Goal: Information Seeking & Learning: Check status

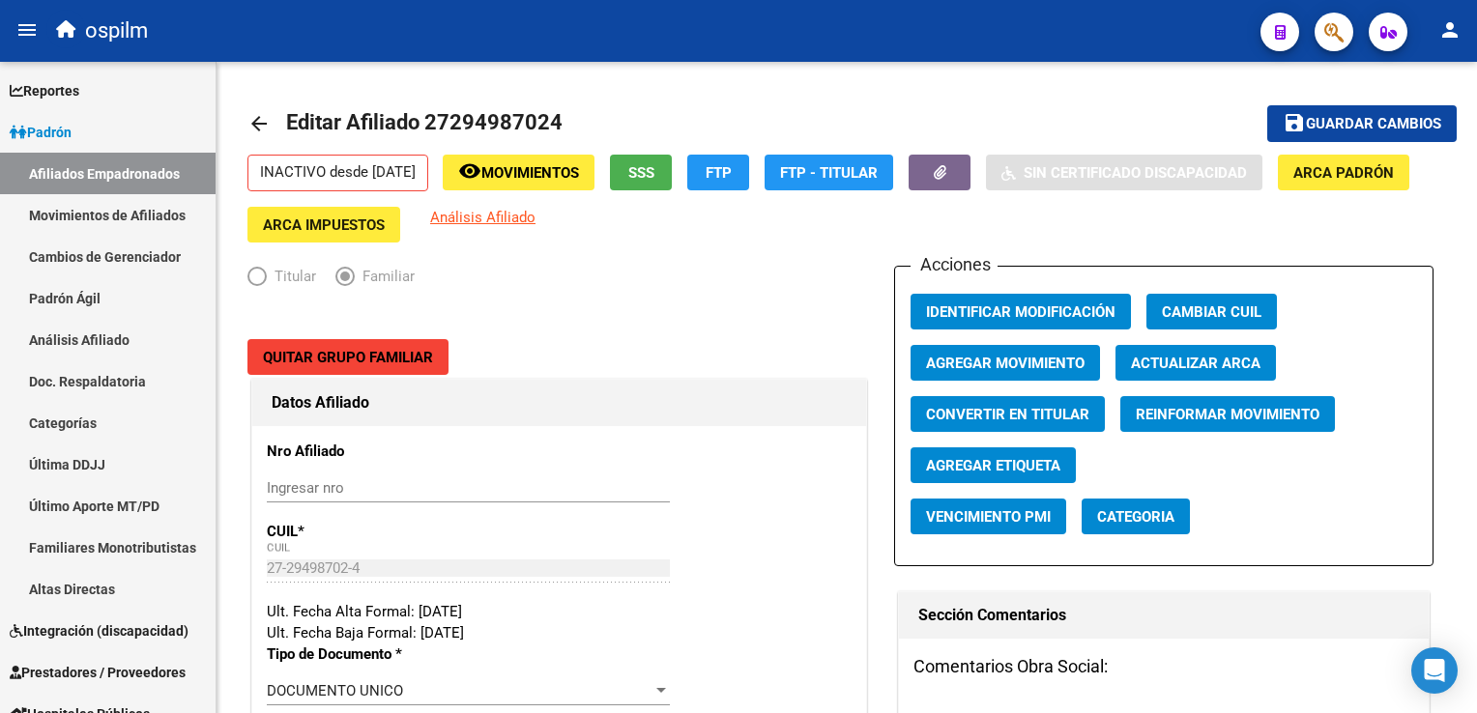
click at [1344, 27] on button "button" at bounding box center [1334, 32] width 39 height 39
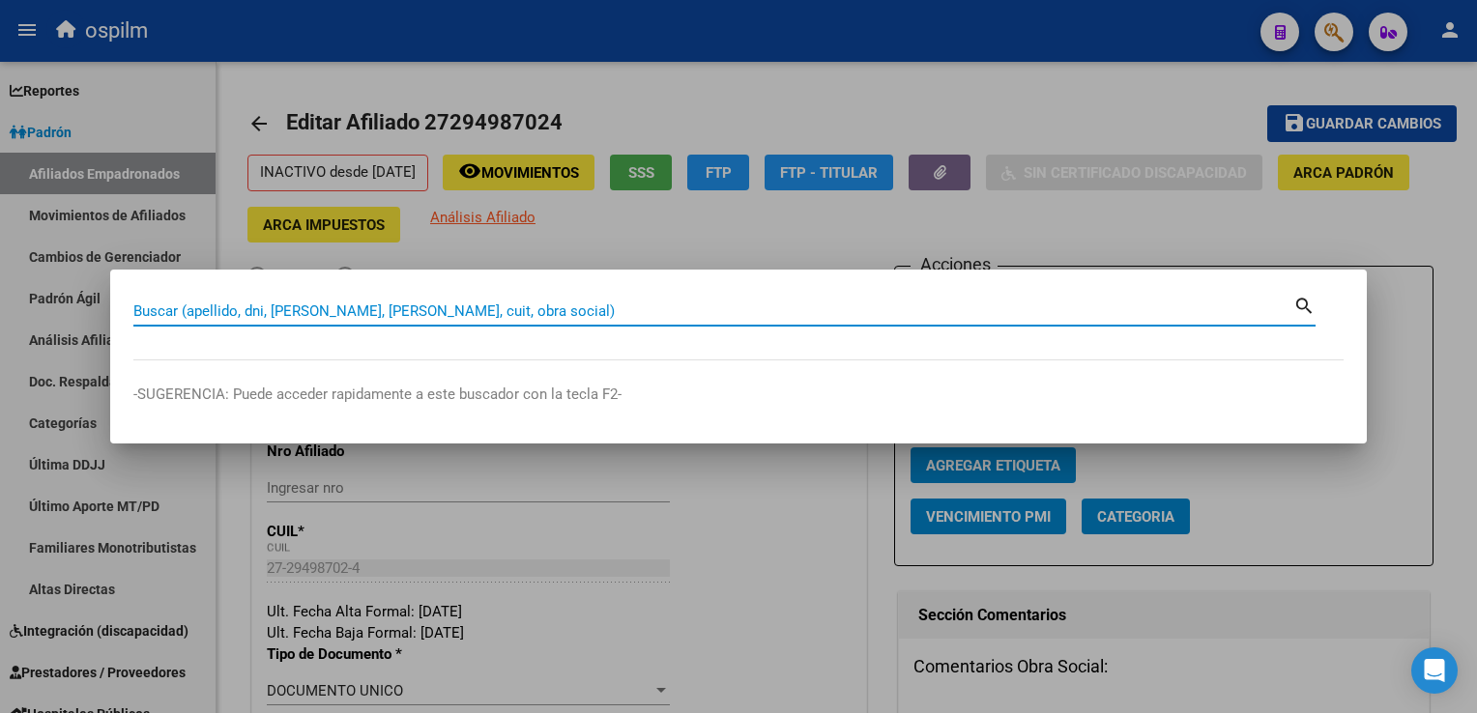
paste input "27302636058"
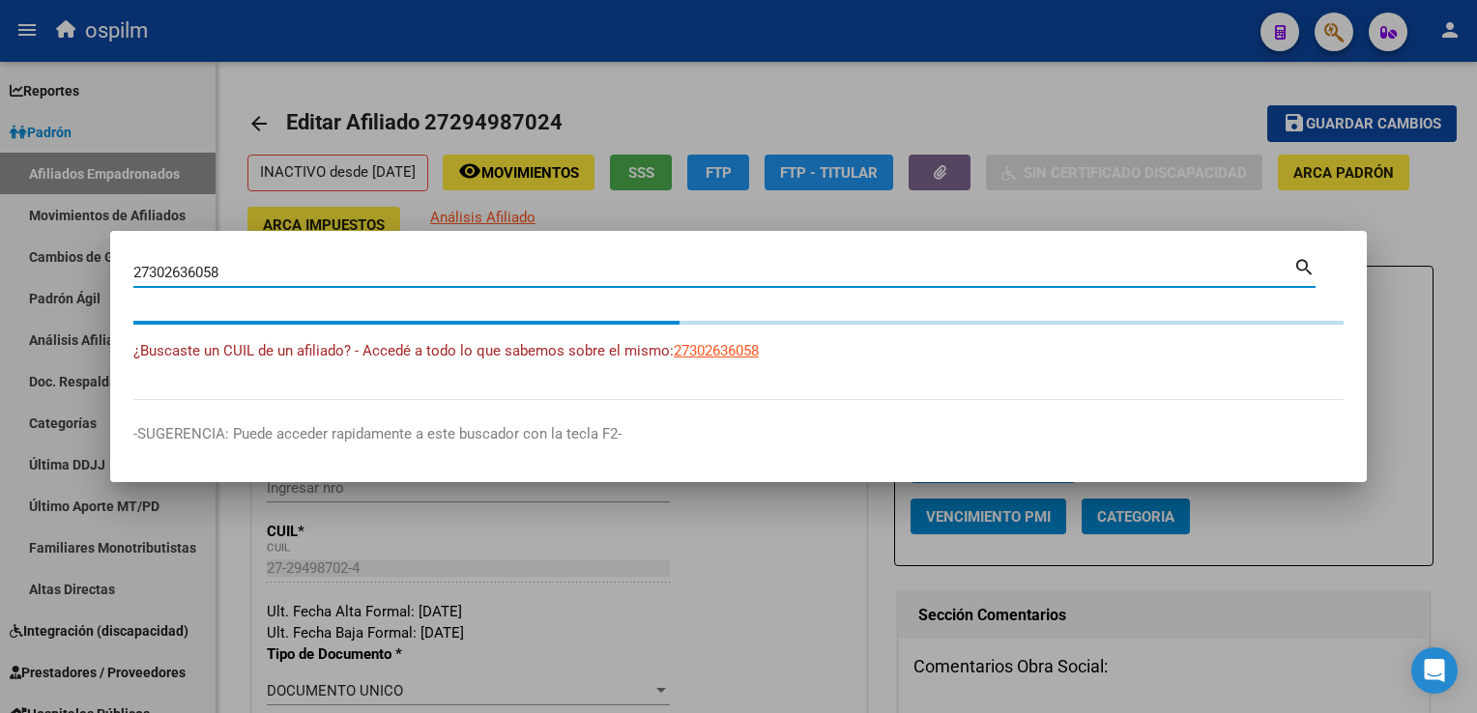
type input "27302636058"
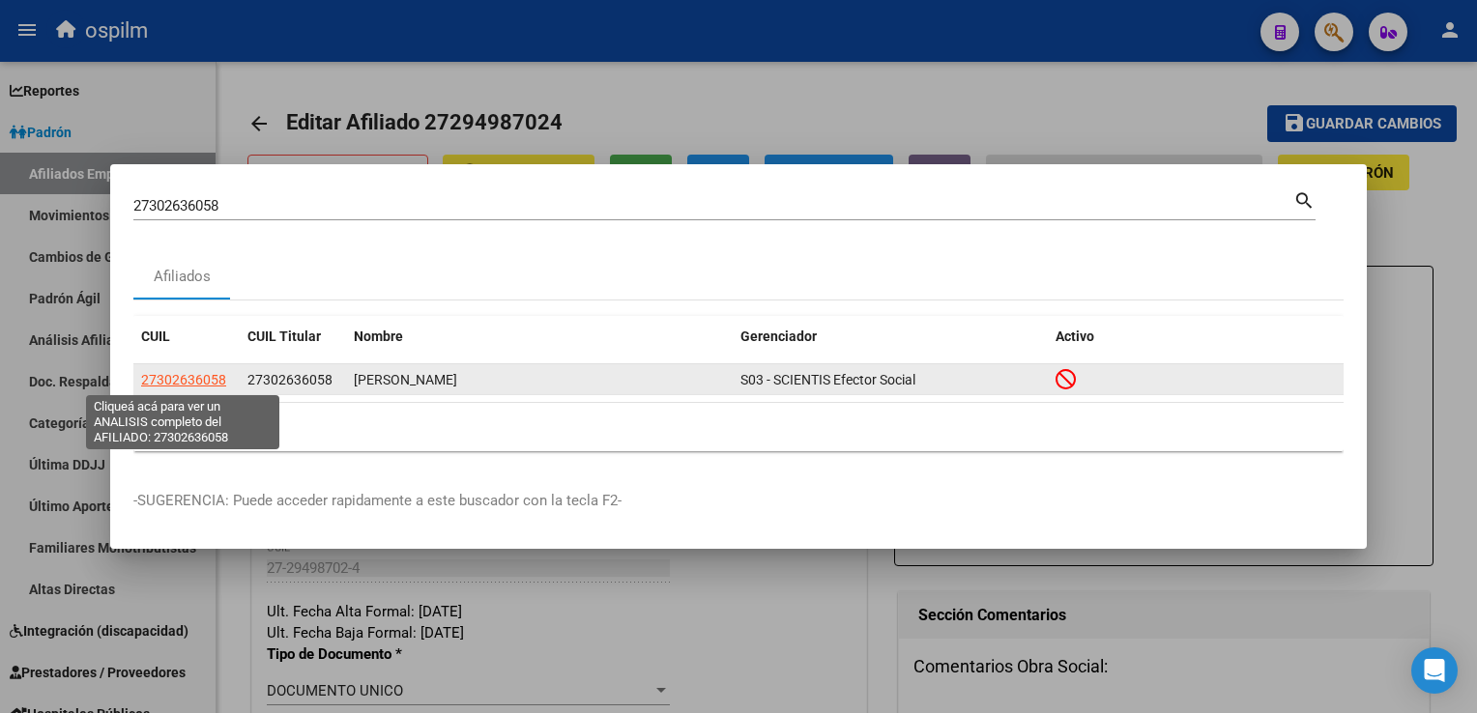
click at [176, 380] on span "27302636058" at bounding box center [183, 379] width 85 height 15
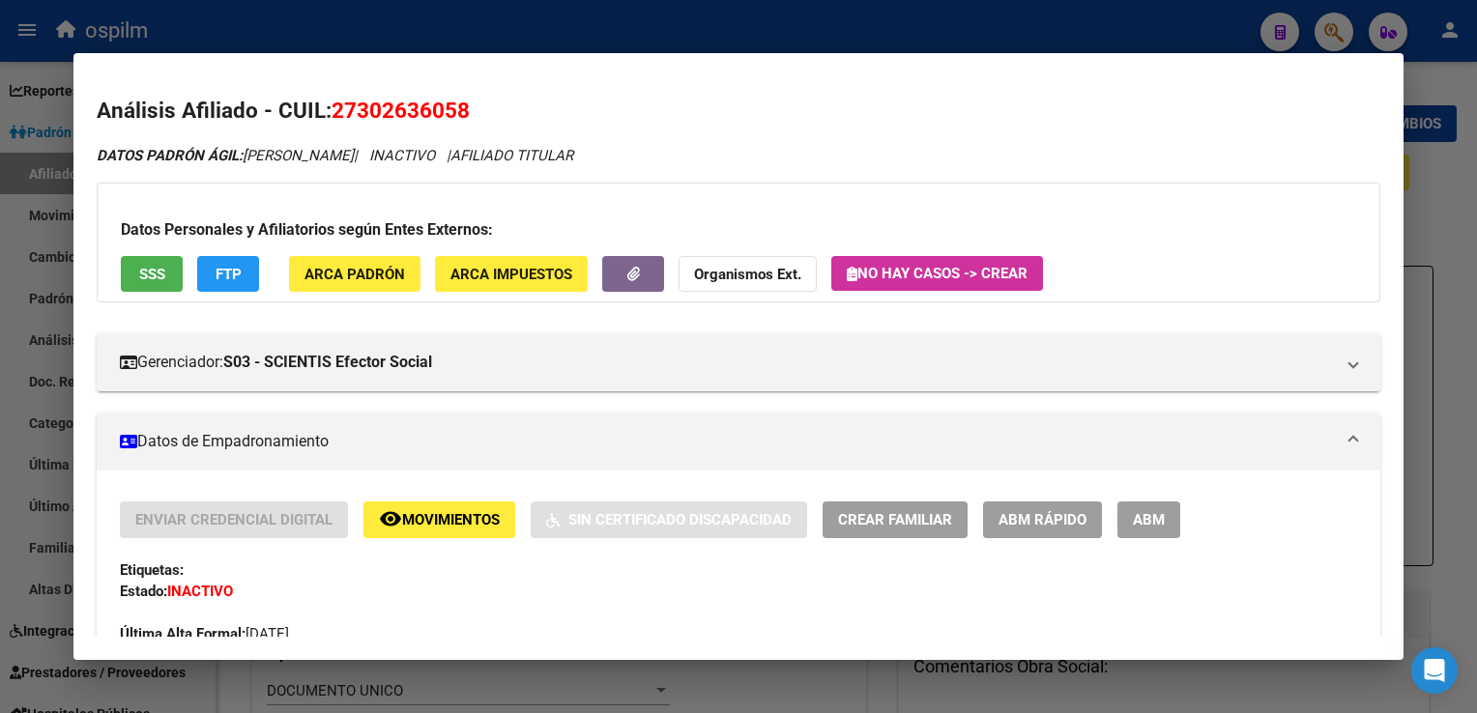
click at [157, 272] on span "SSS" at bounding box center [152, 274] width 26 height 17
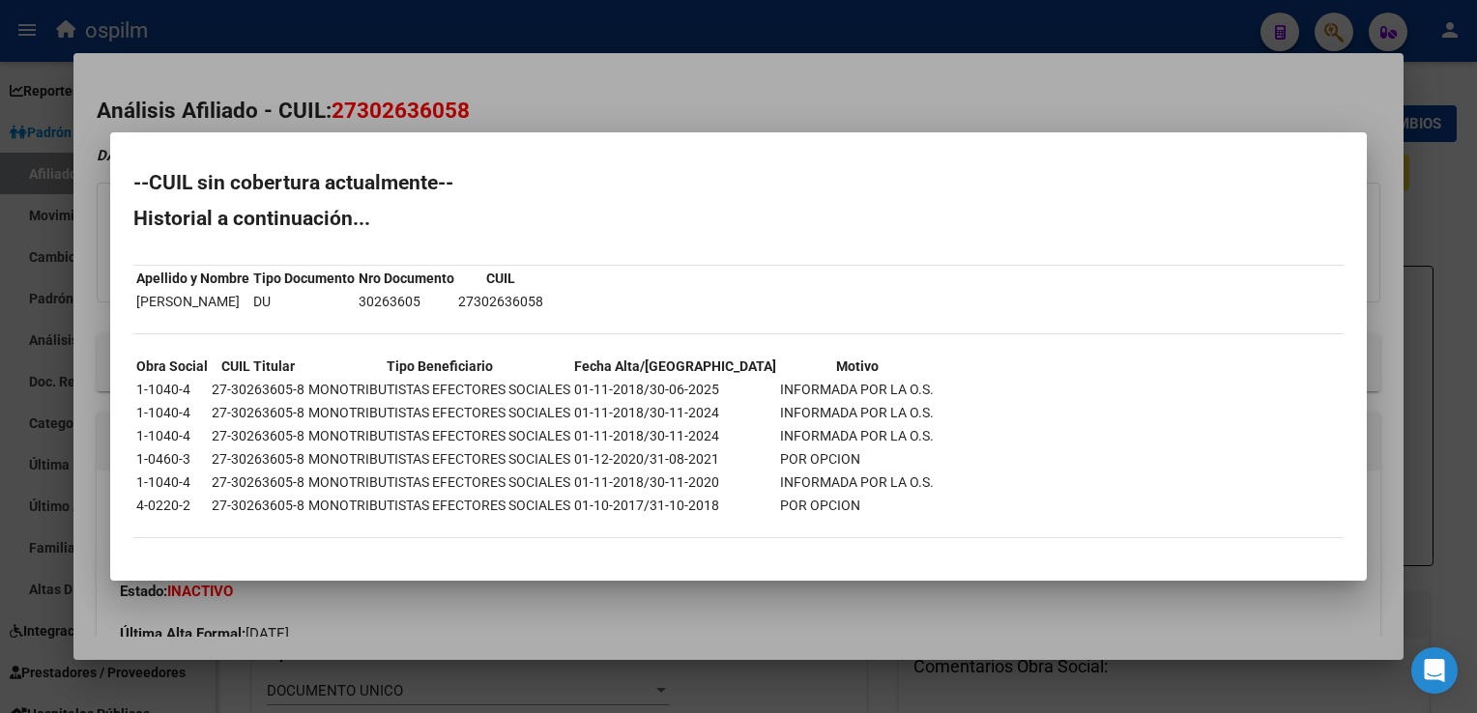
click at [596, 72] on div at bounding box center [738, 356] width 1477 height 713
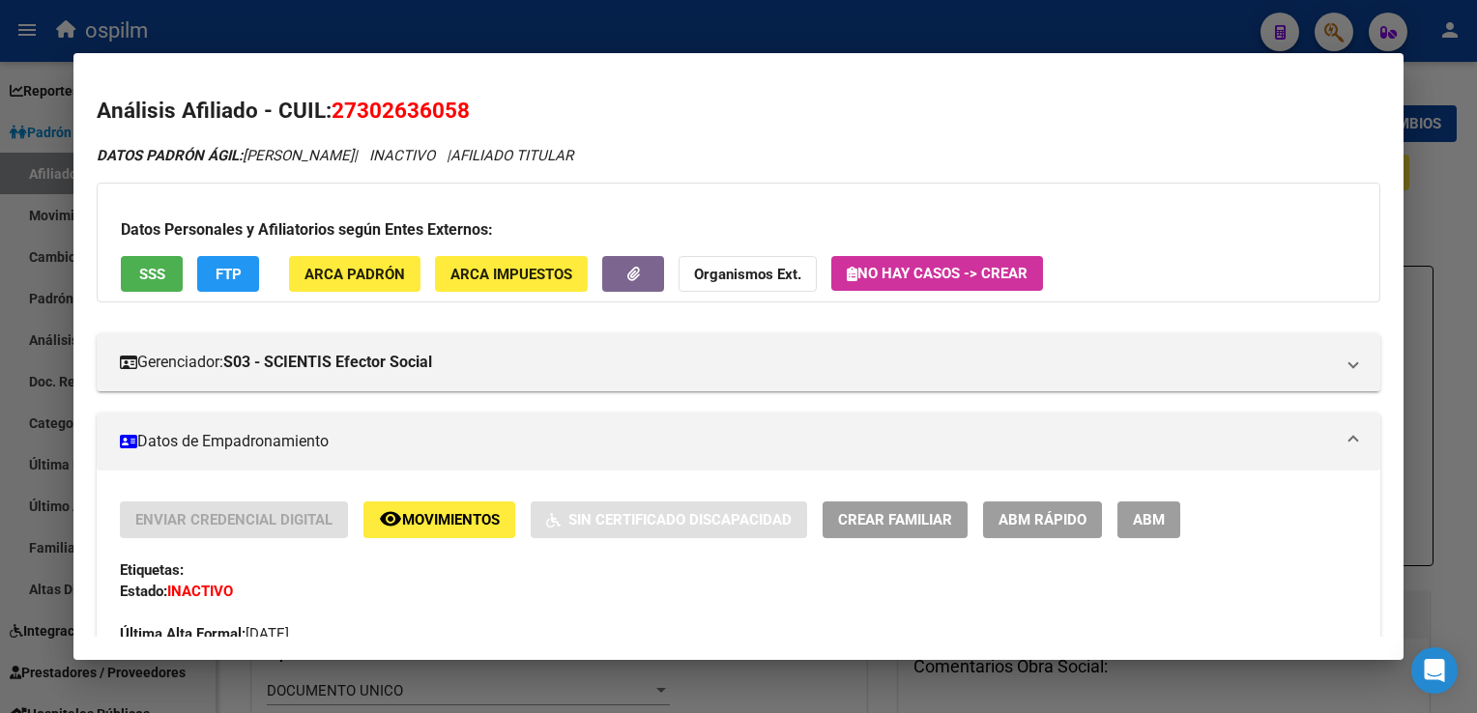
click at [232, 263] on button "FTP" at bounding box center [228, 274] width 62 height 36
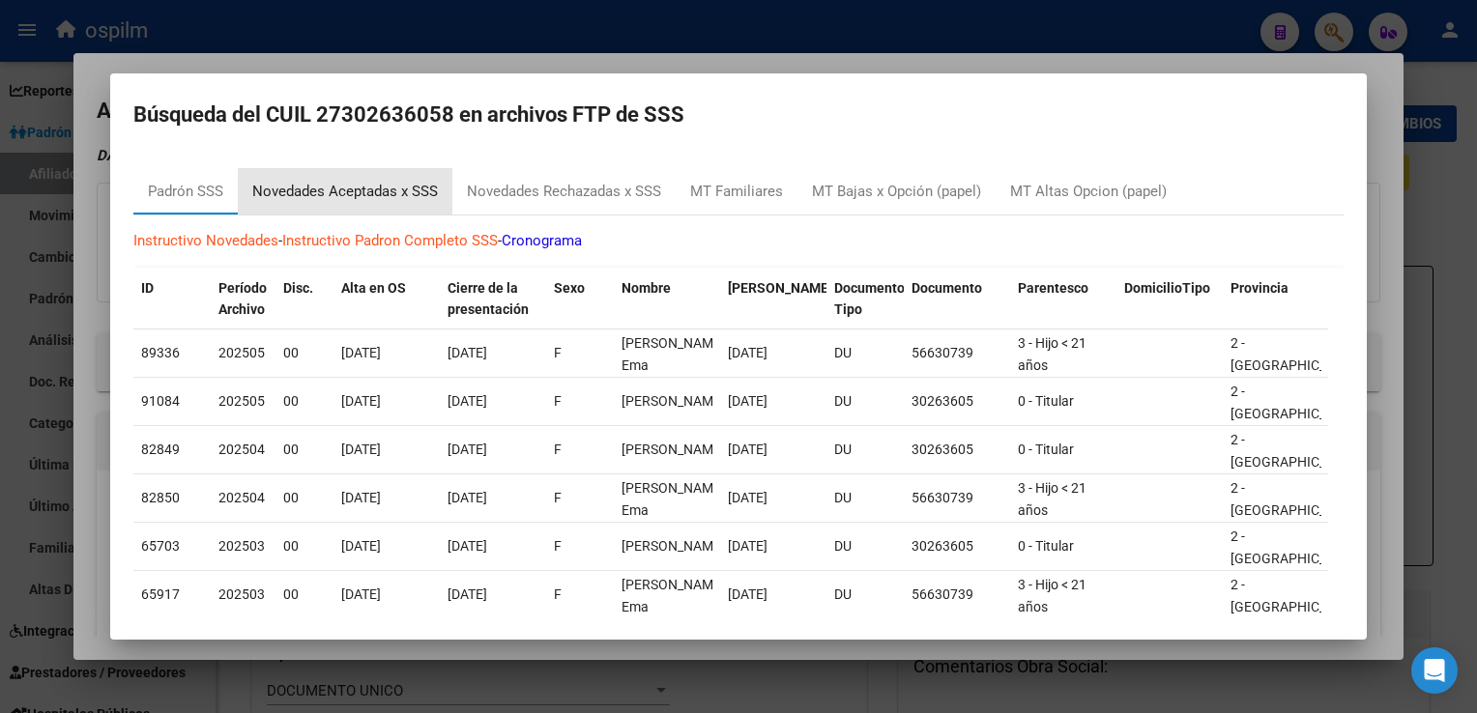
click at [356, 195] on div "Novedades Aceptadas x SSS" at bounding box center [345, 192] width 186 height 22
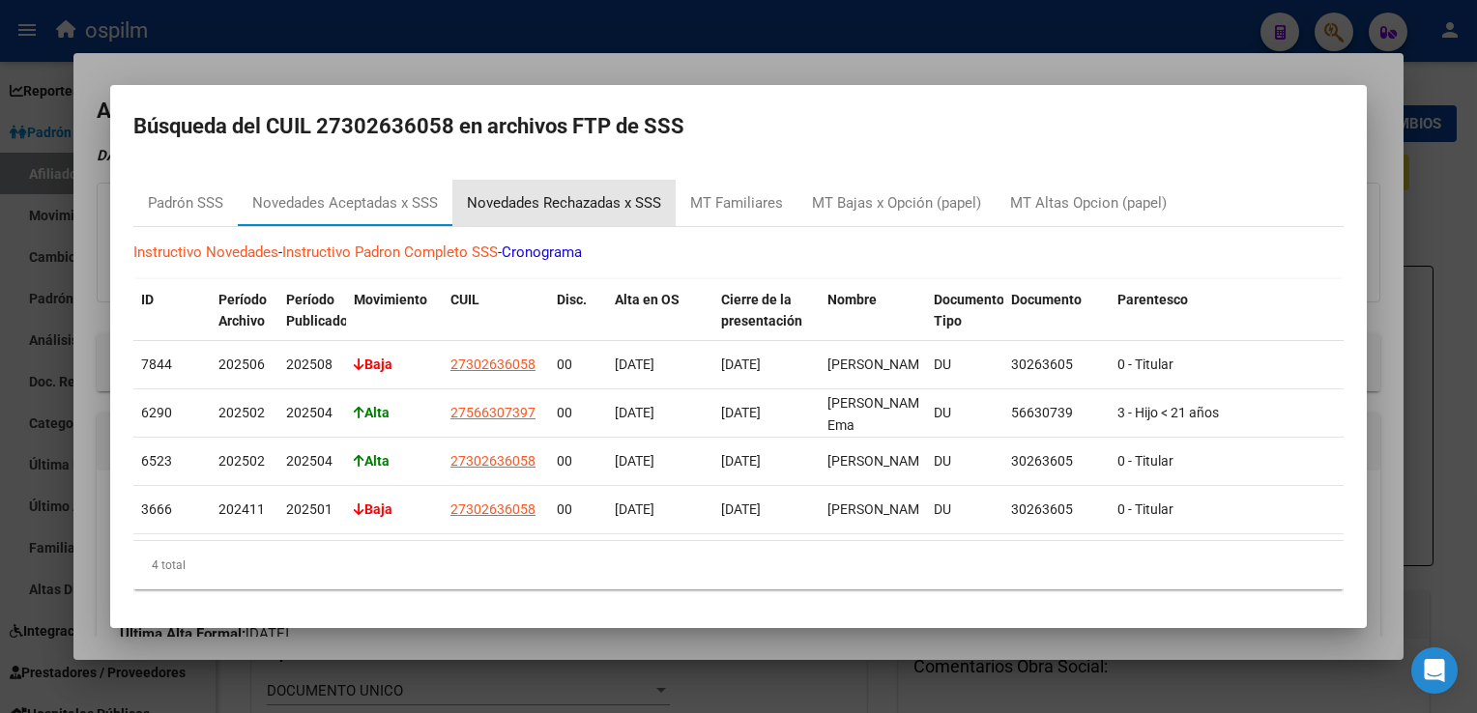
click at [513, 192] on div "Novedades Rechazadas x SSS" at bounding box center [564, 203] width 194 height 22
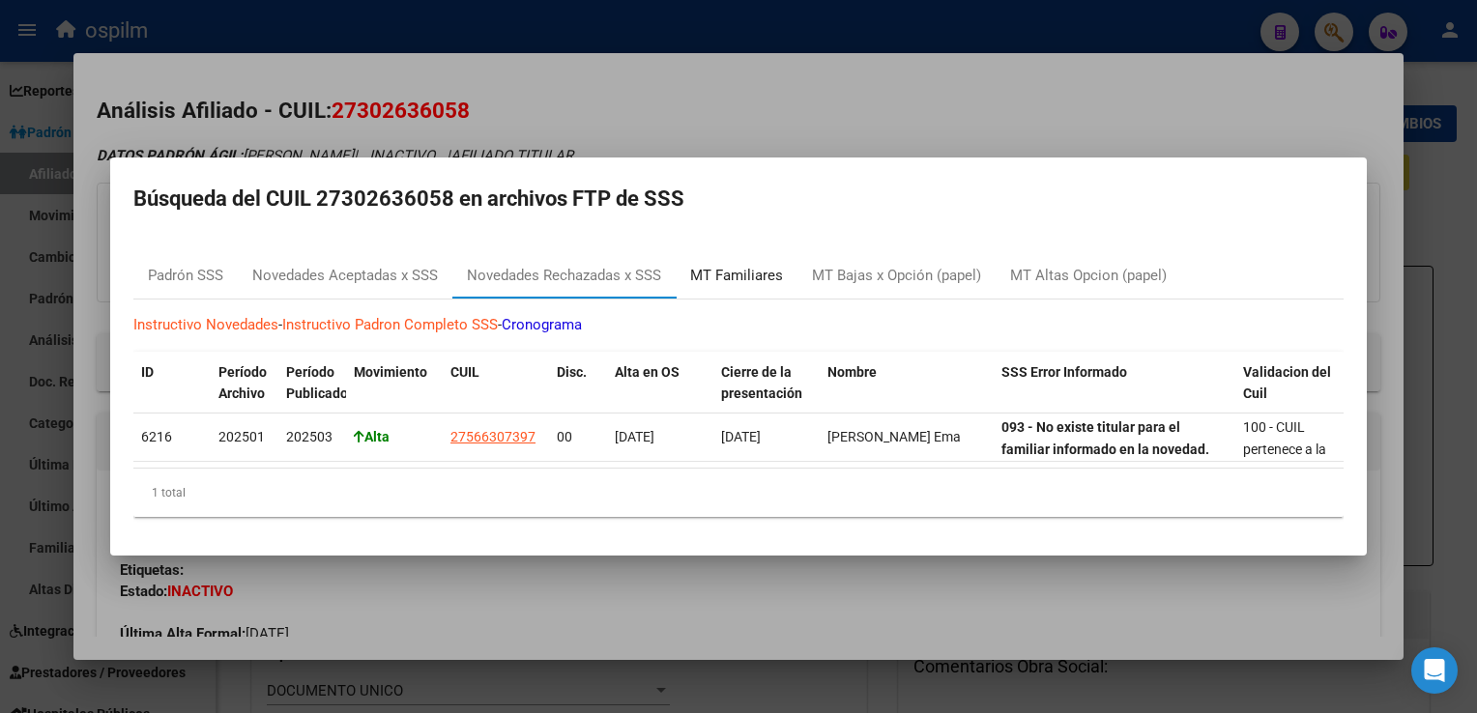
click at [727, 271] on div "MT Familiares" at bounding box center [736, 276] width 93 height 22
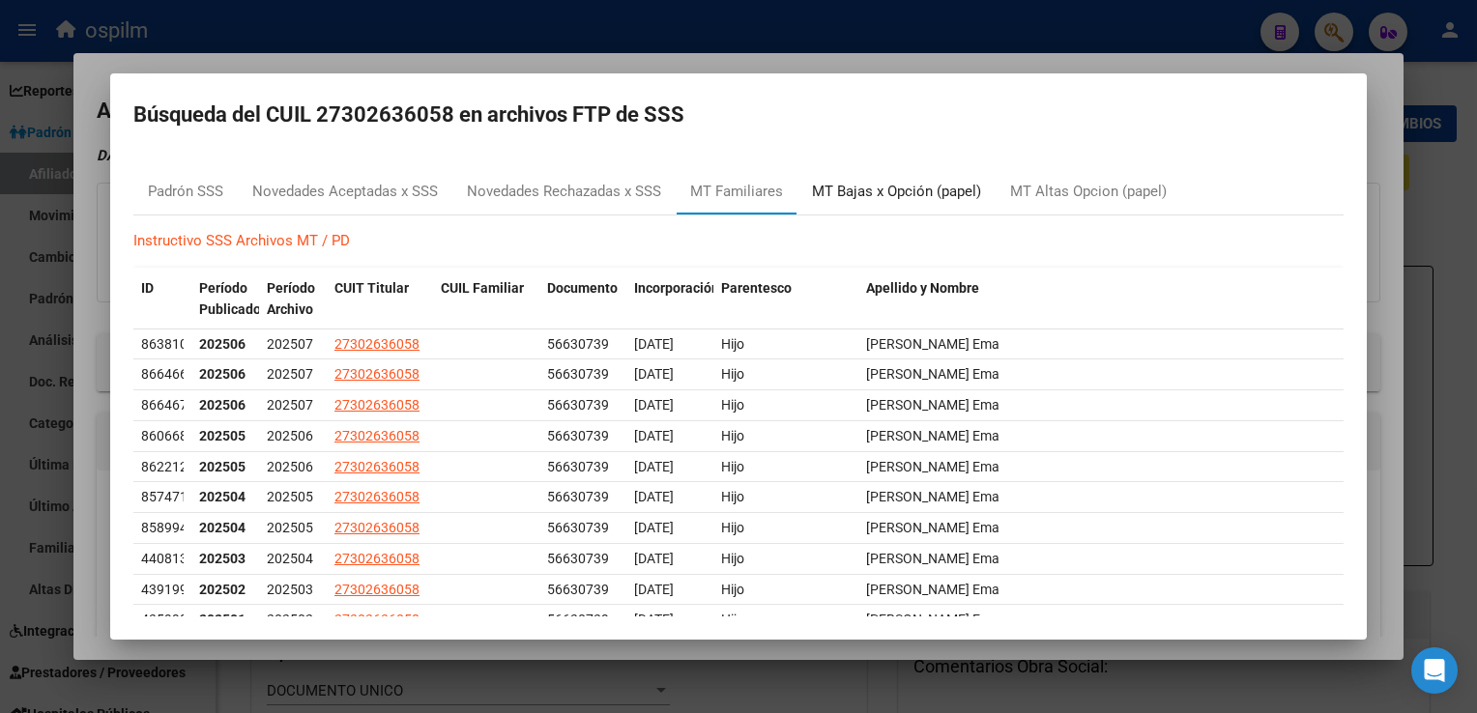
click at [874, 194] on div "MT Bajas x Opción (papel)" at bounding box center [896, 192] width 169 height 22
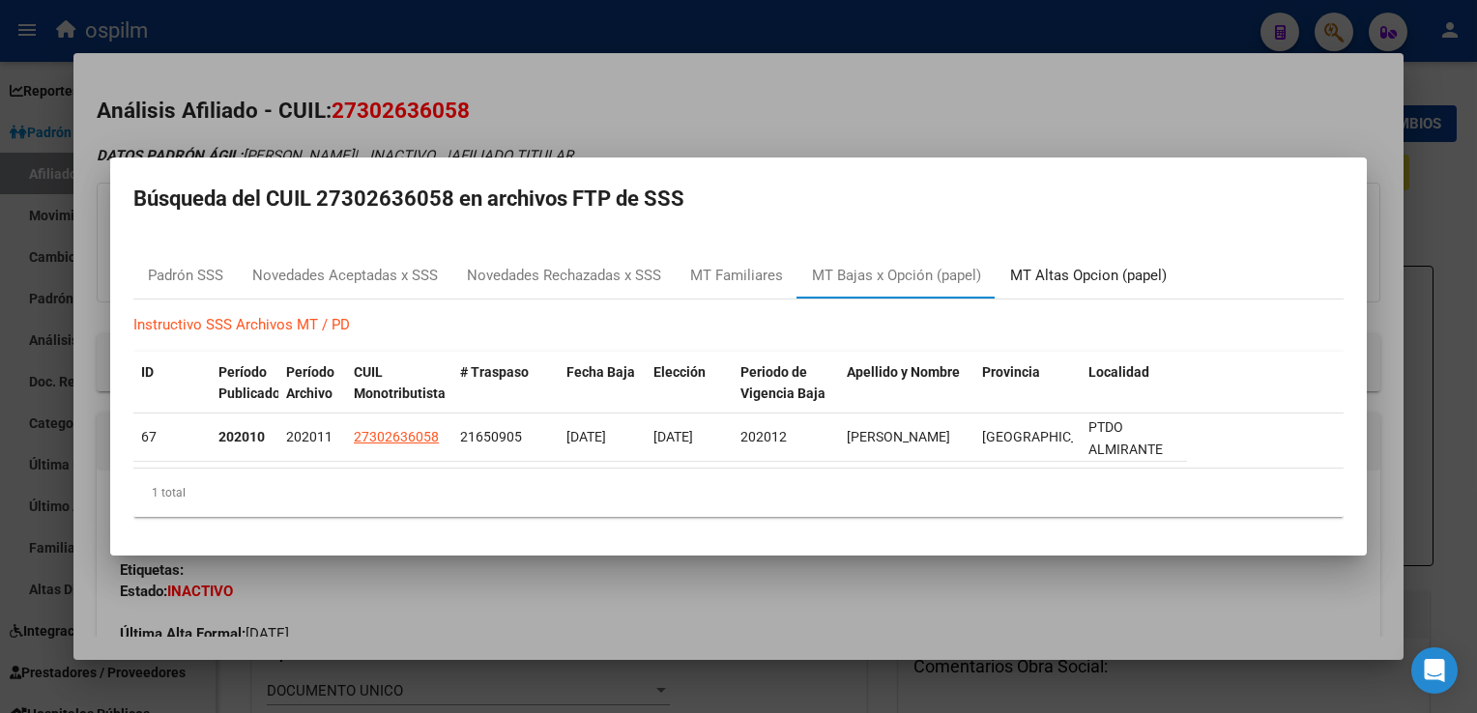
click at [1087, 277] on div "MT Altas Opcion (papel)" at bounding box center [1088, 276] width 157 height 22
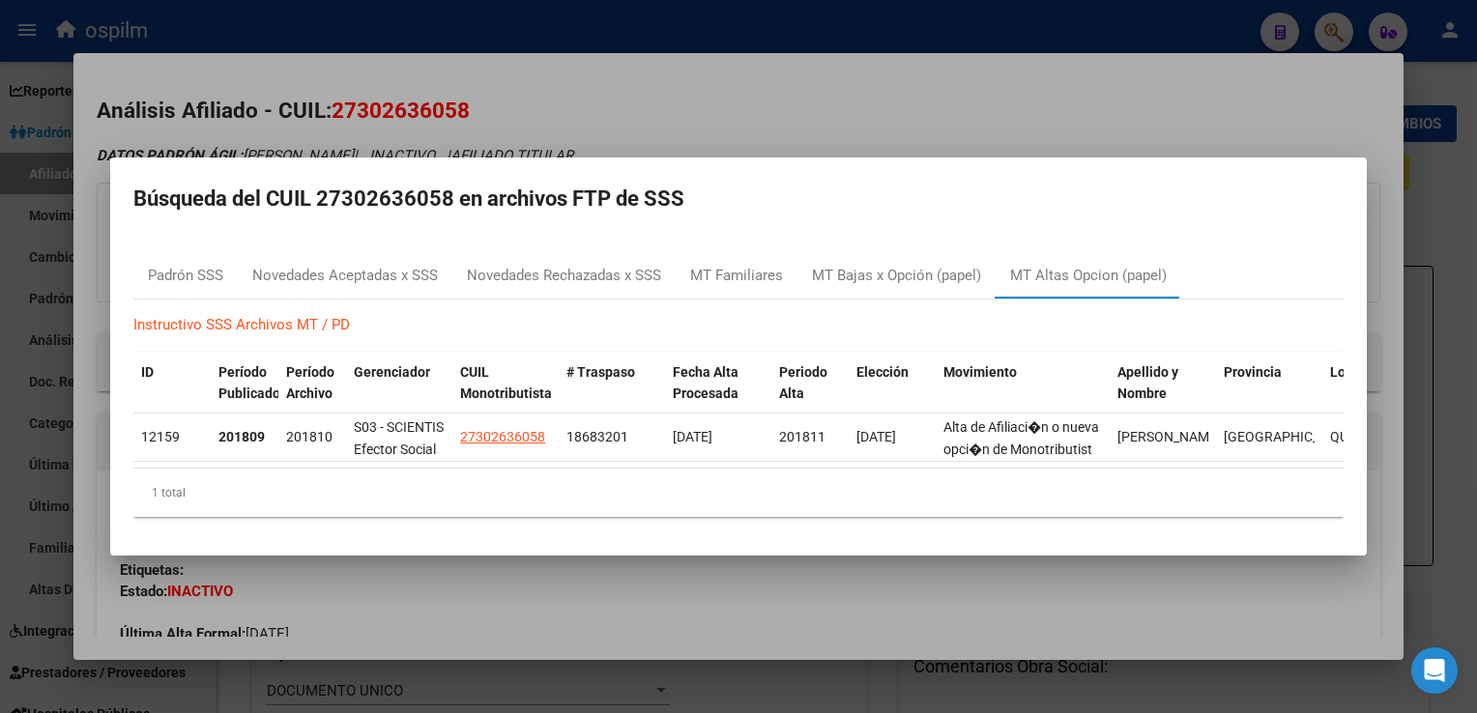
click at [721, 72] on div at bounding box center [738, 356] width 1477 height 713
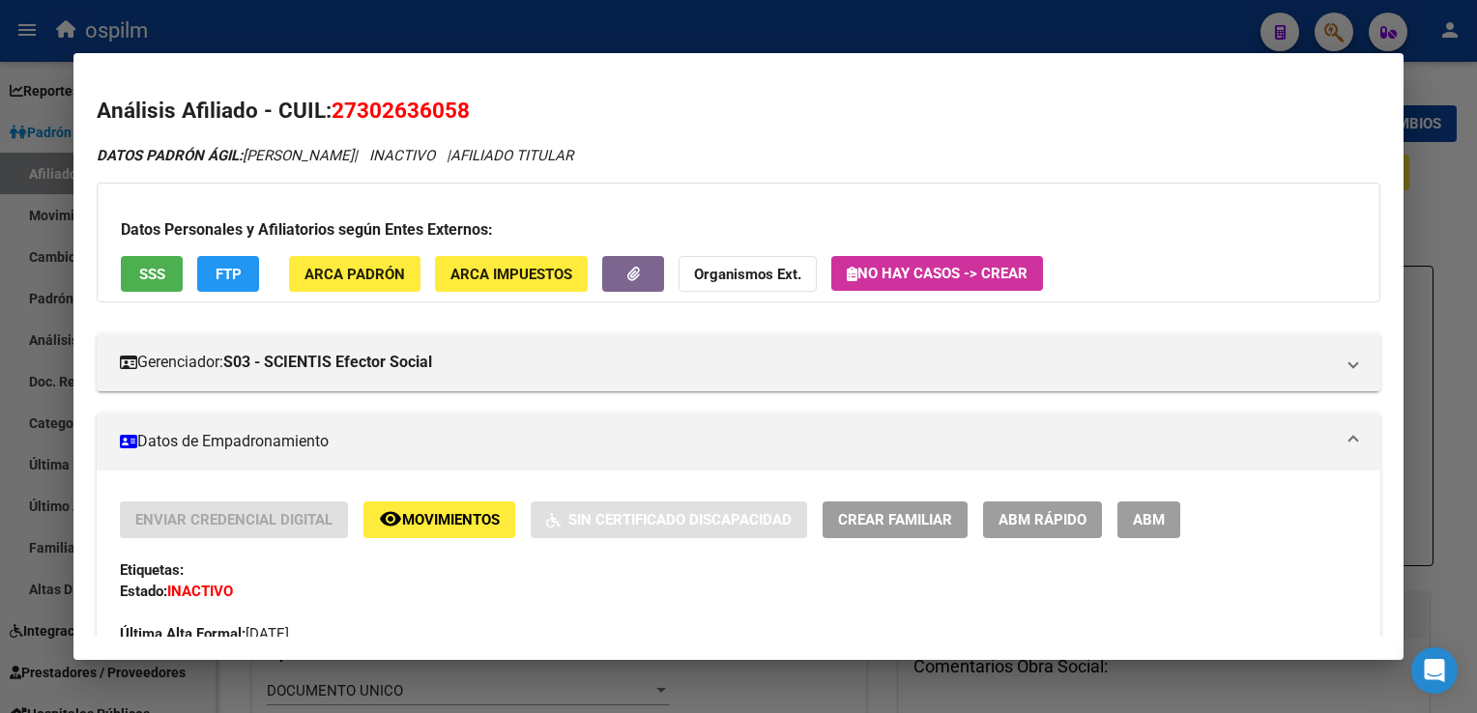
click at [475, 518] on span "Movimientos" at bounding box center [451, 520] width 98 height 17
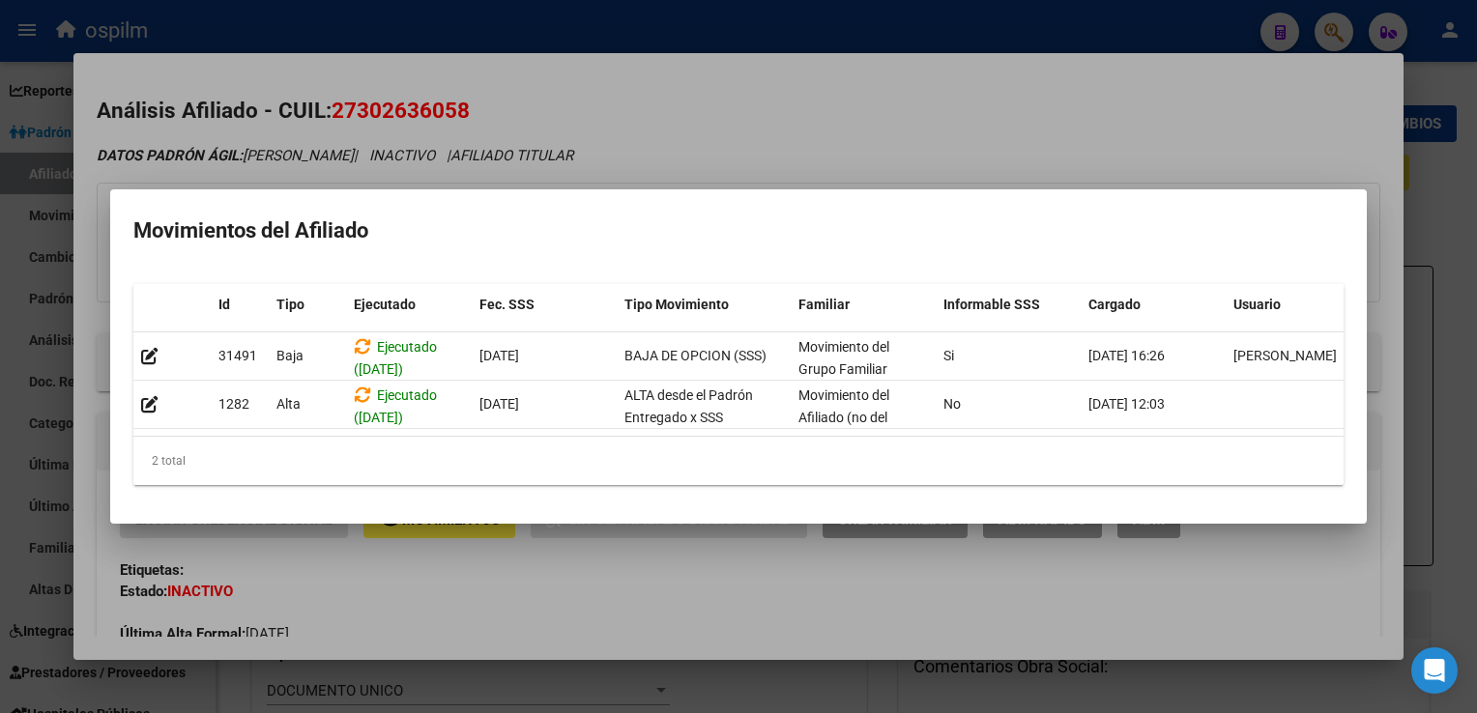
click at [657, 89] on div at bounding box center [738, 356] width 1477 height 713
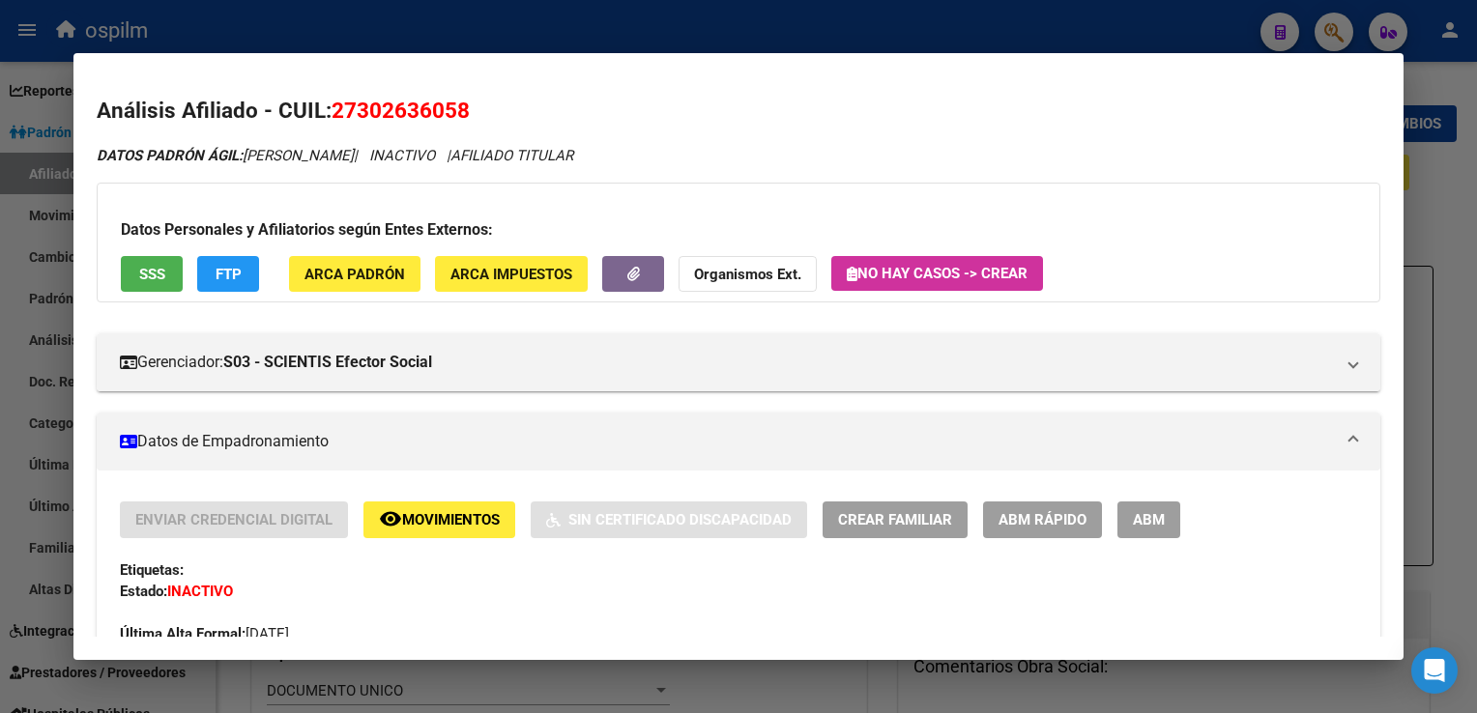
click at [244, 265] on button "FTP" at bounding box center [228, 274] width 62 height 36
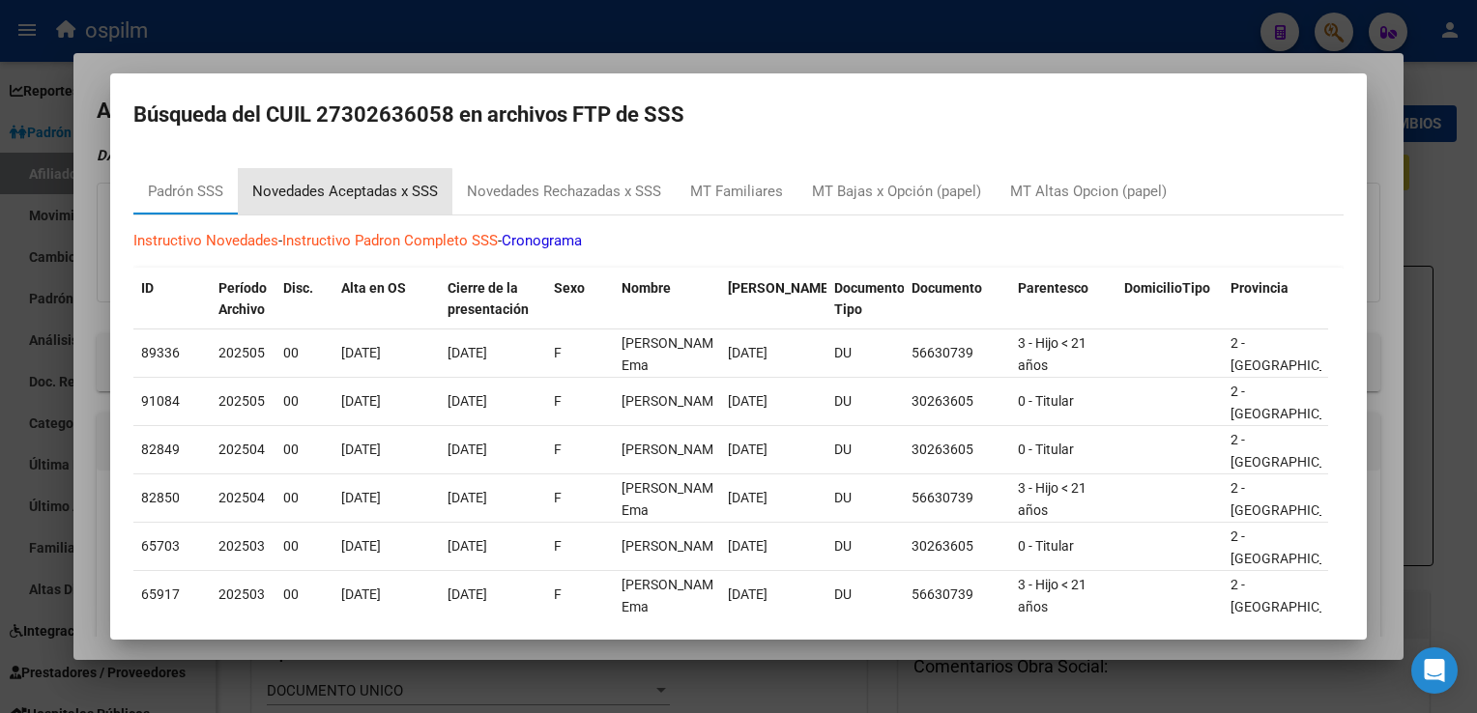
click at [338, 197] on div "Novedades Aceptadas x SSS" at bounding box center [345, 192] width 186 height 22
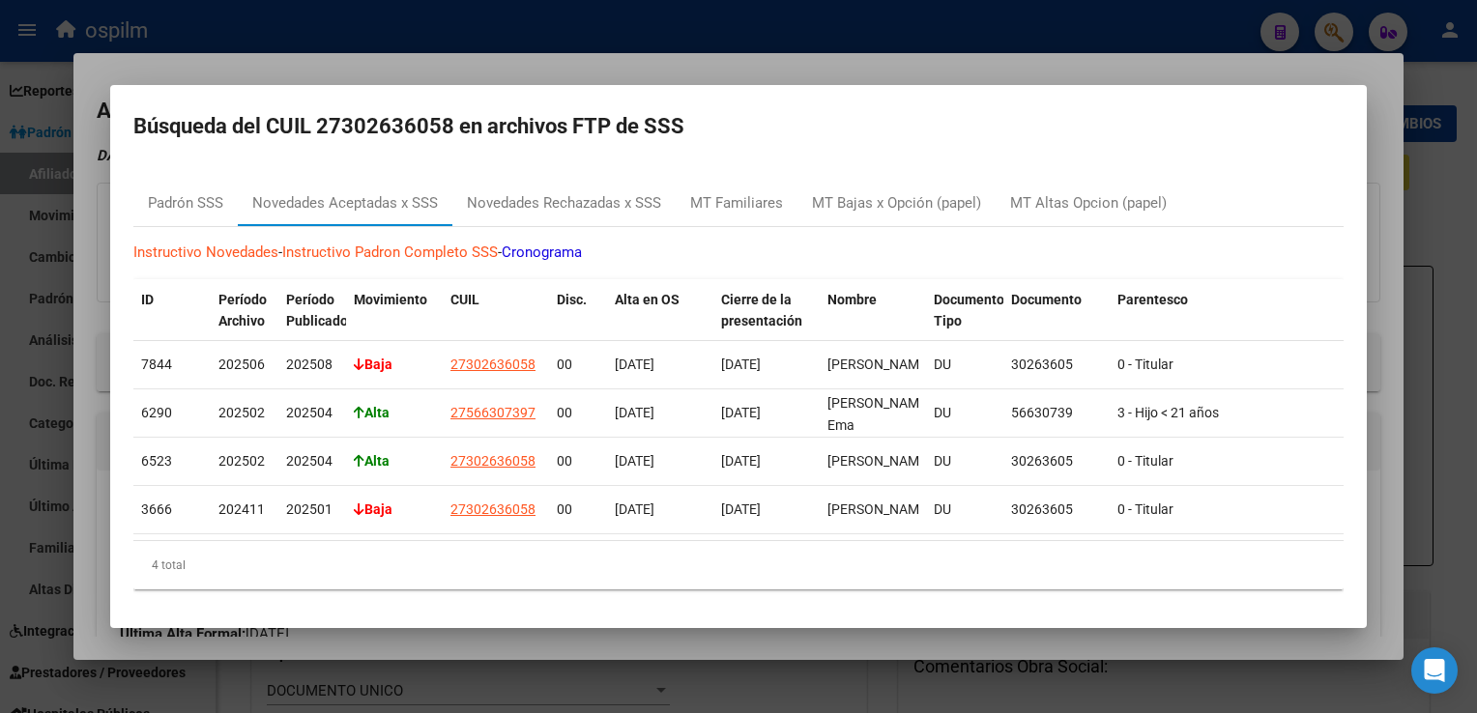
click at [688, 70] on div at bounding box center [738, 356] width 1477 height 713
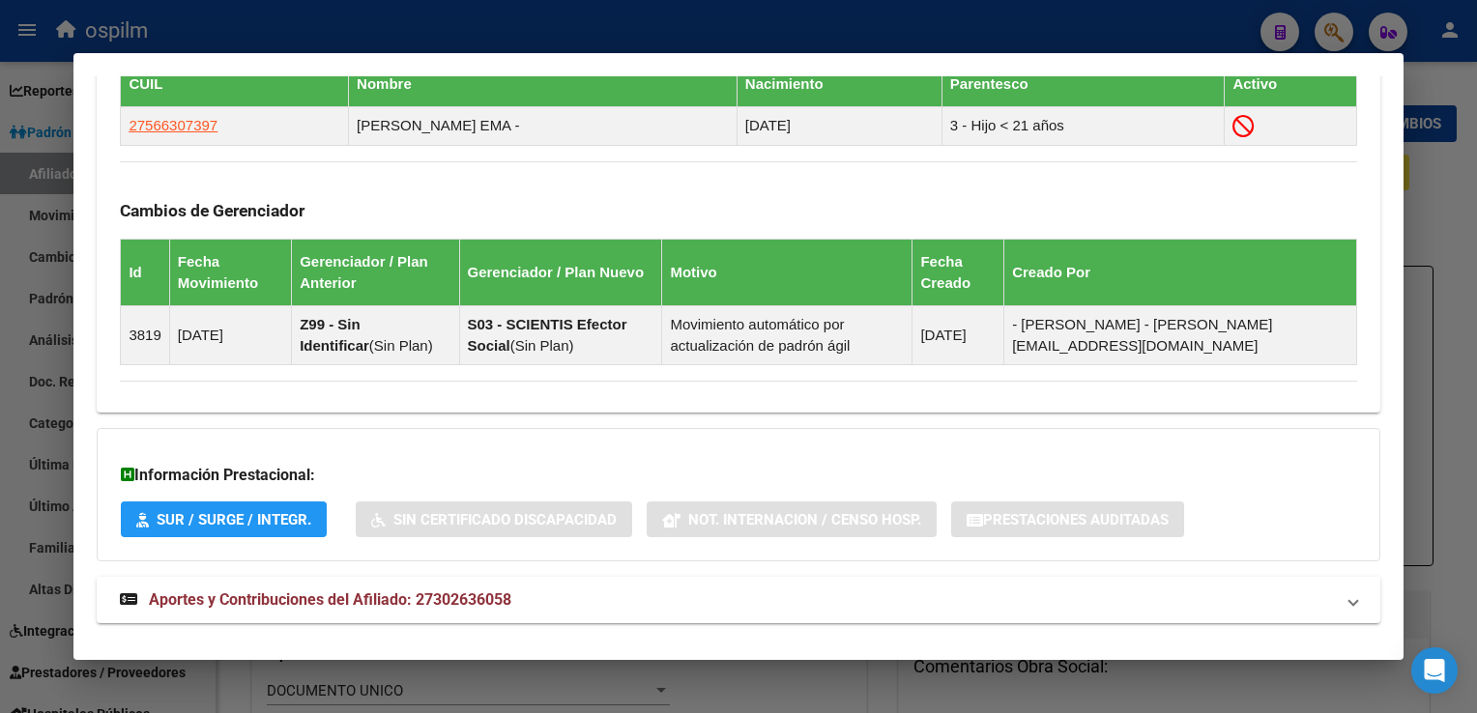
scroll to position [1168, 0]
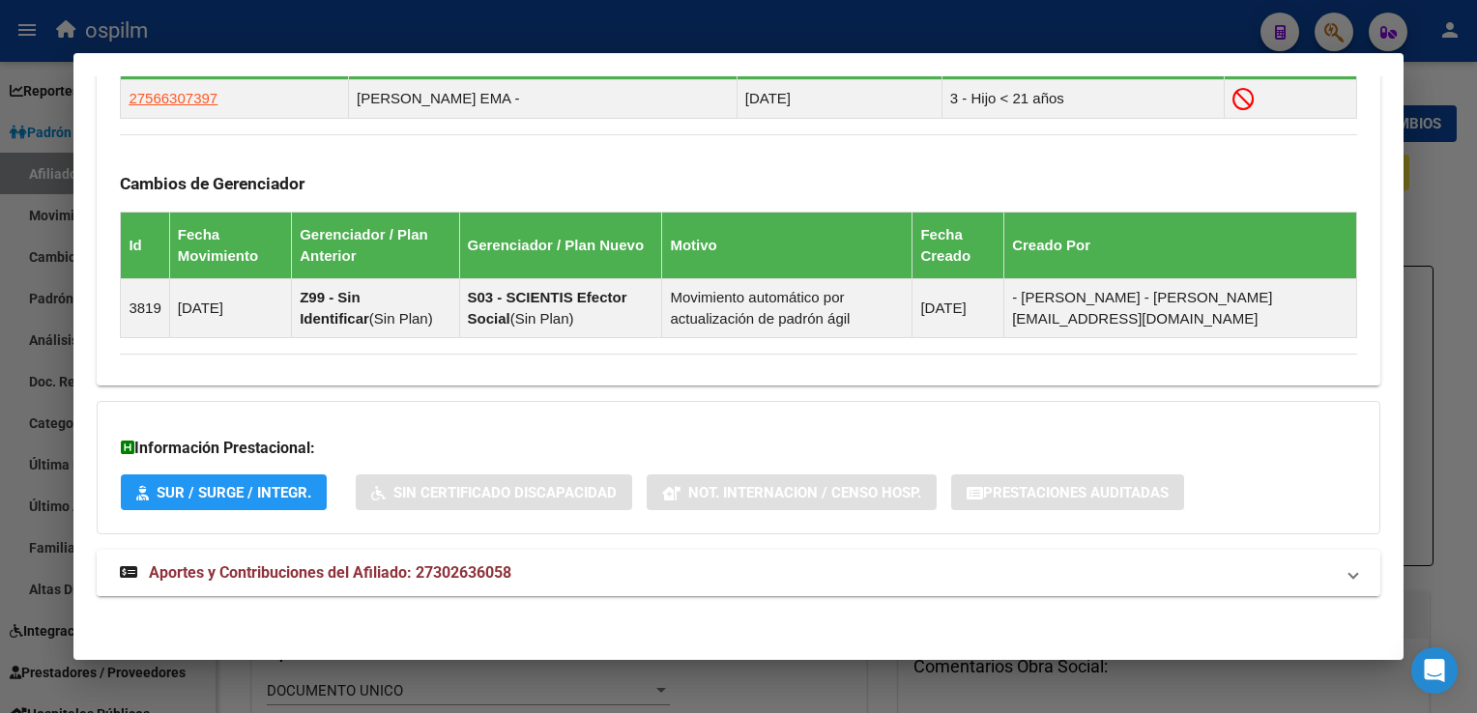
click at [327, 564] on span "Aportes y Contribuciones del Afiliado: 27302636058" at bounding box center [330, 573] width 362 height 18
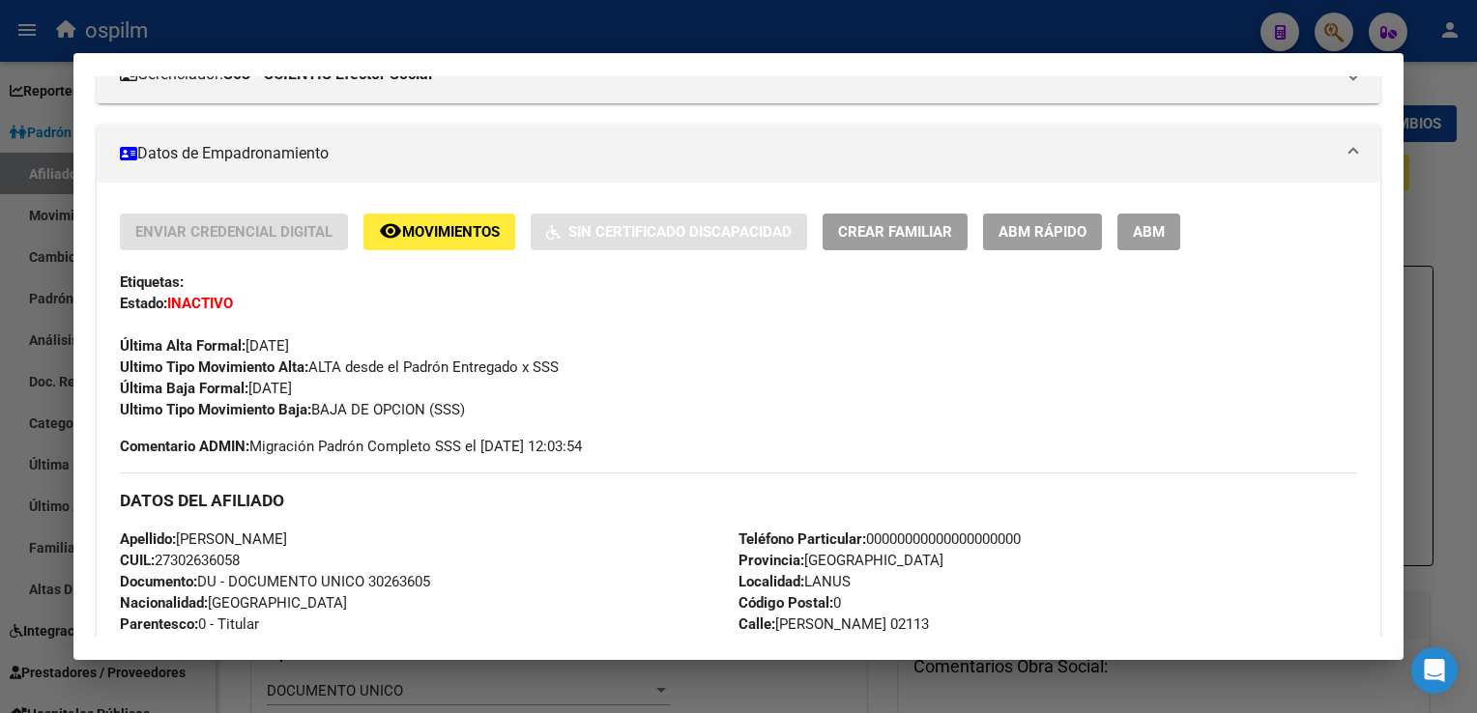
scroll to position [253, 0]
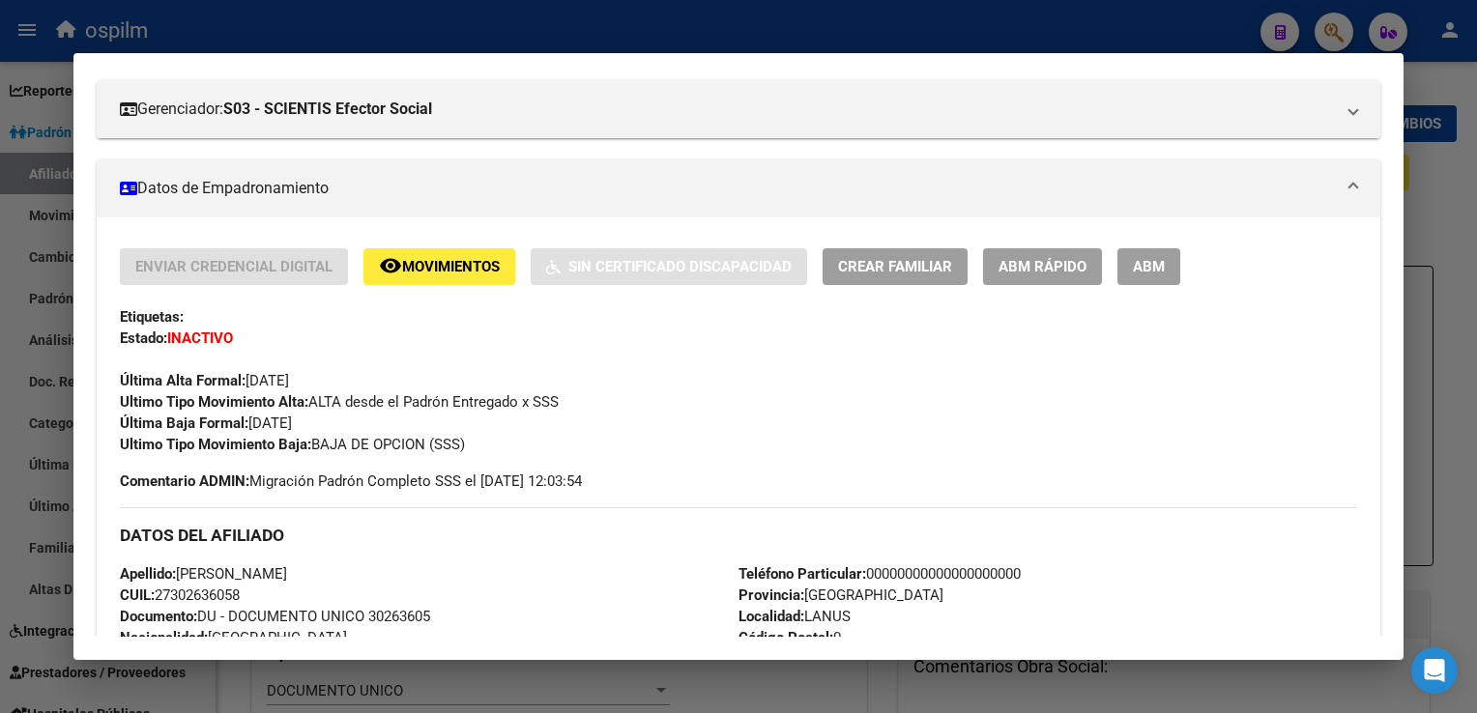
click at [441, 250] on button "remove_red_eye Movimientos" at bounding box center [439, 266] width 152 height 36
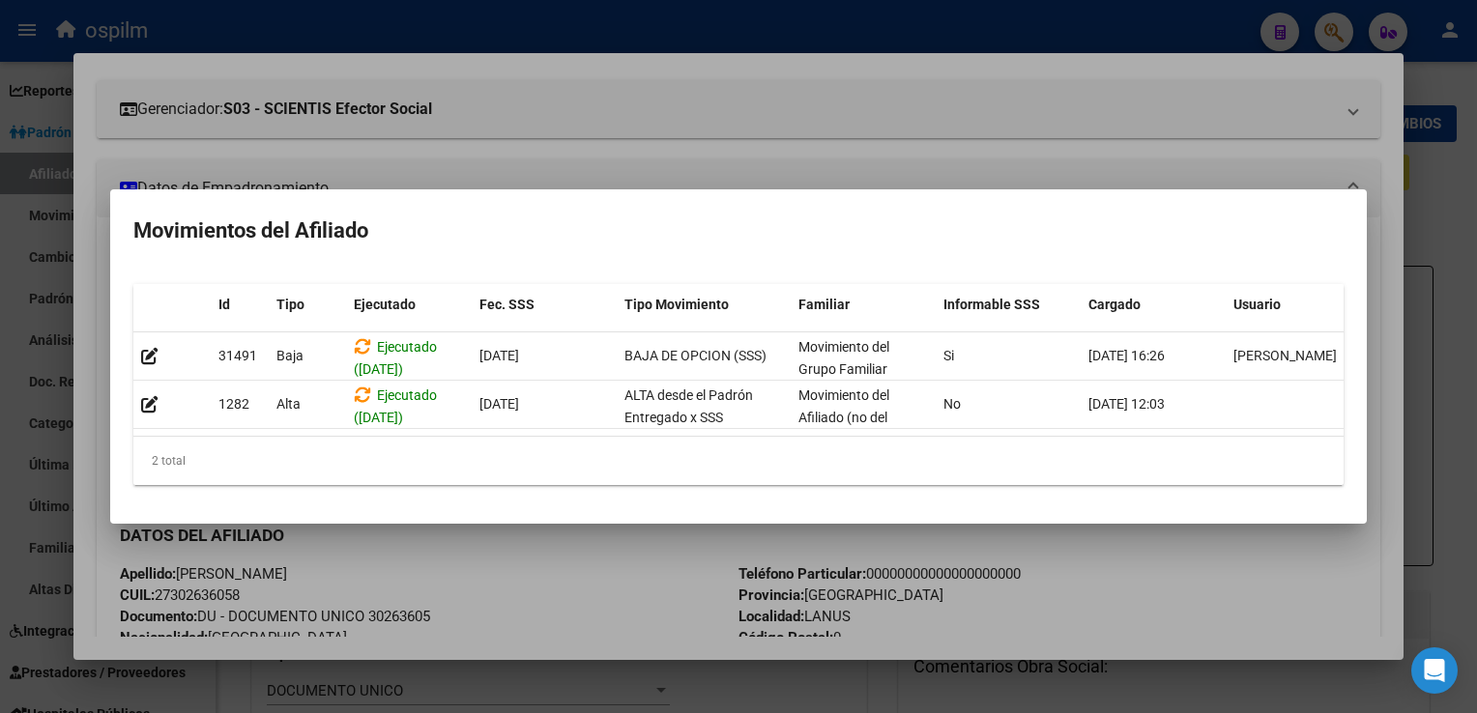
click at [638, 117] on div at bounding box center [738, 356] width 1477 height 713
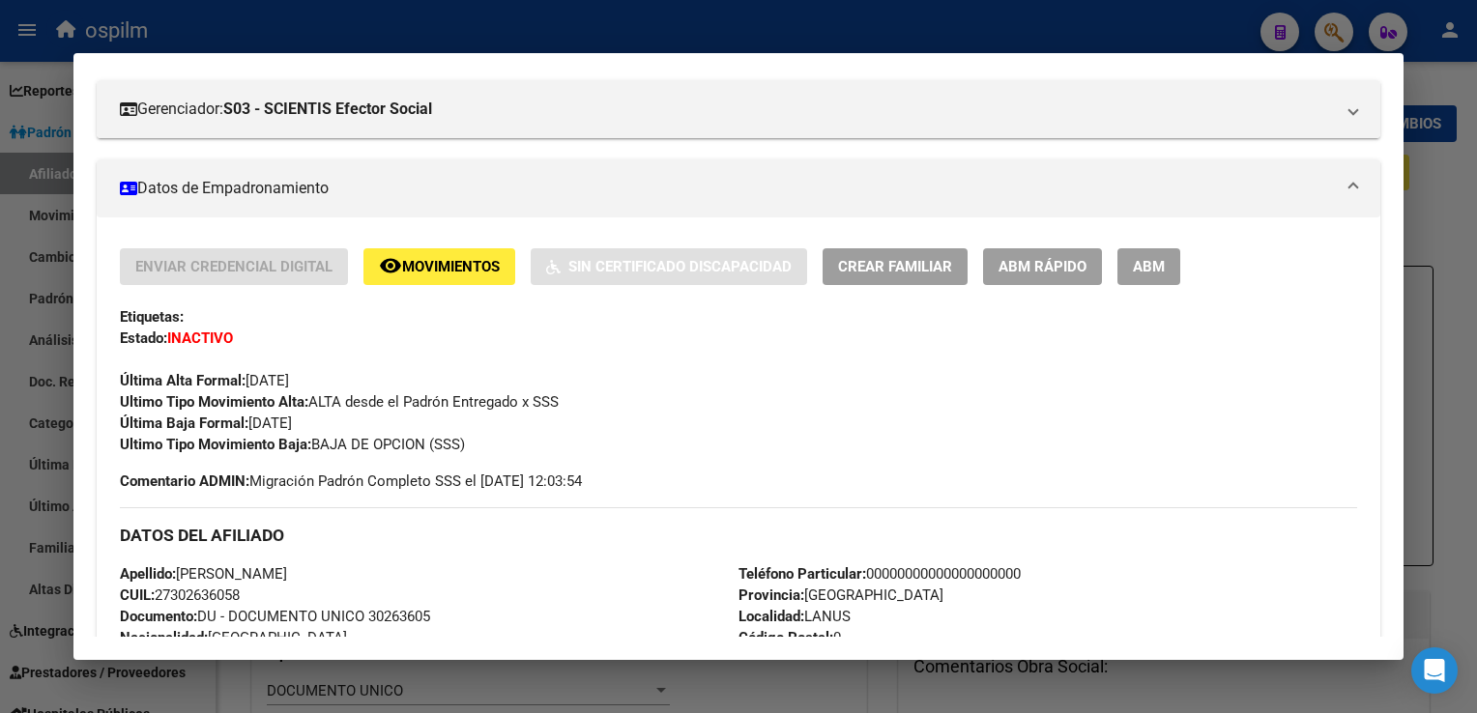
scroll to position [0, 0]
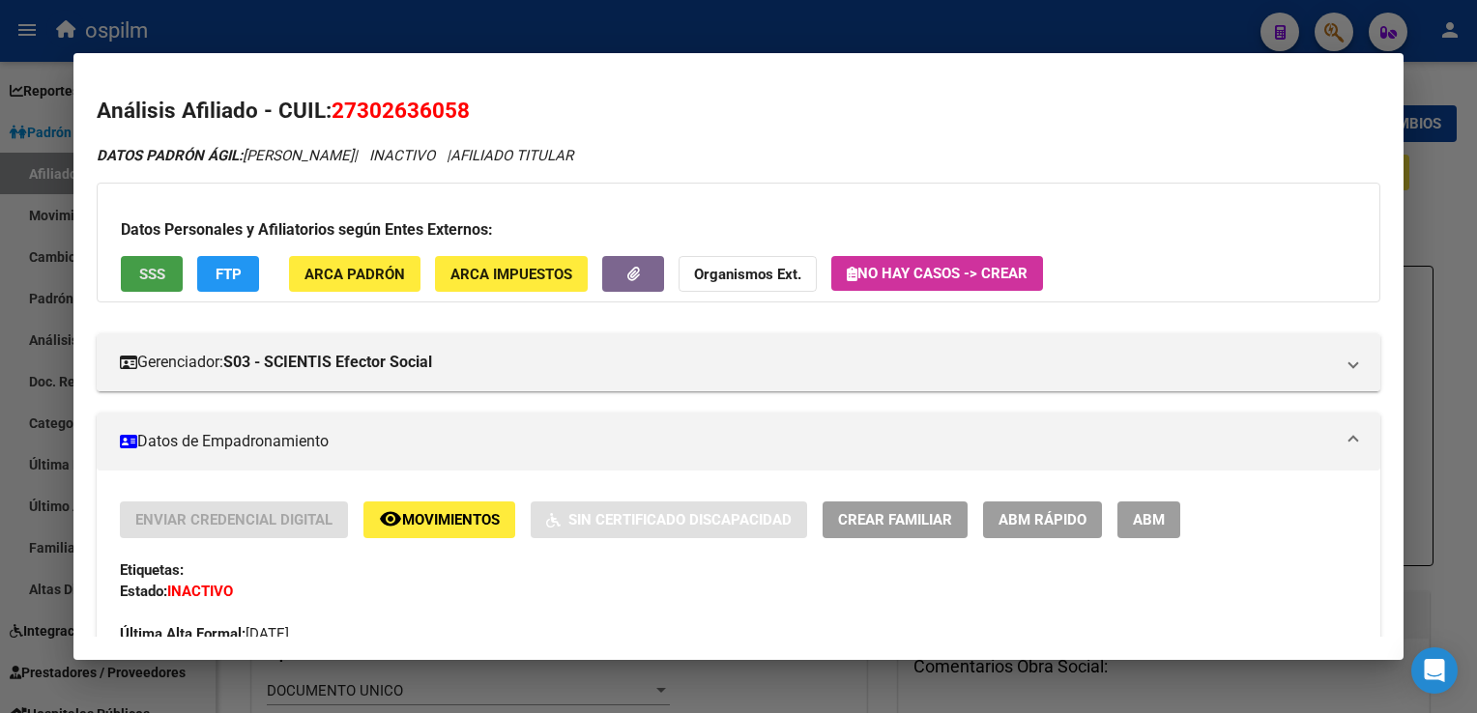
click at [140, 266] on span "SSS" at bounding box center [152, 274] width 26 height 17
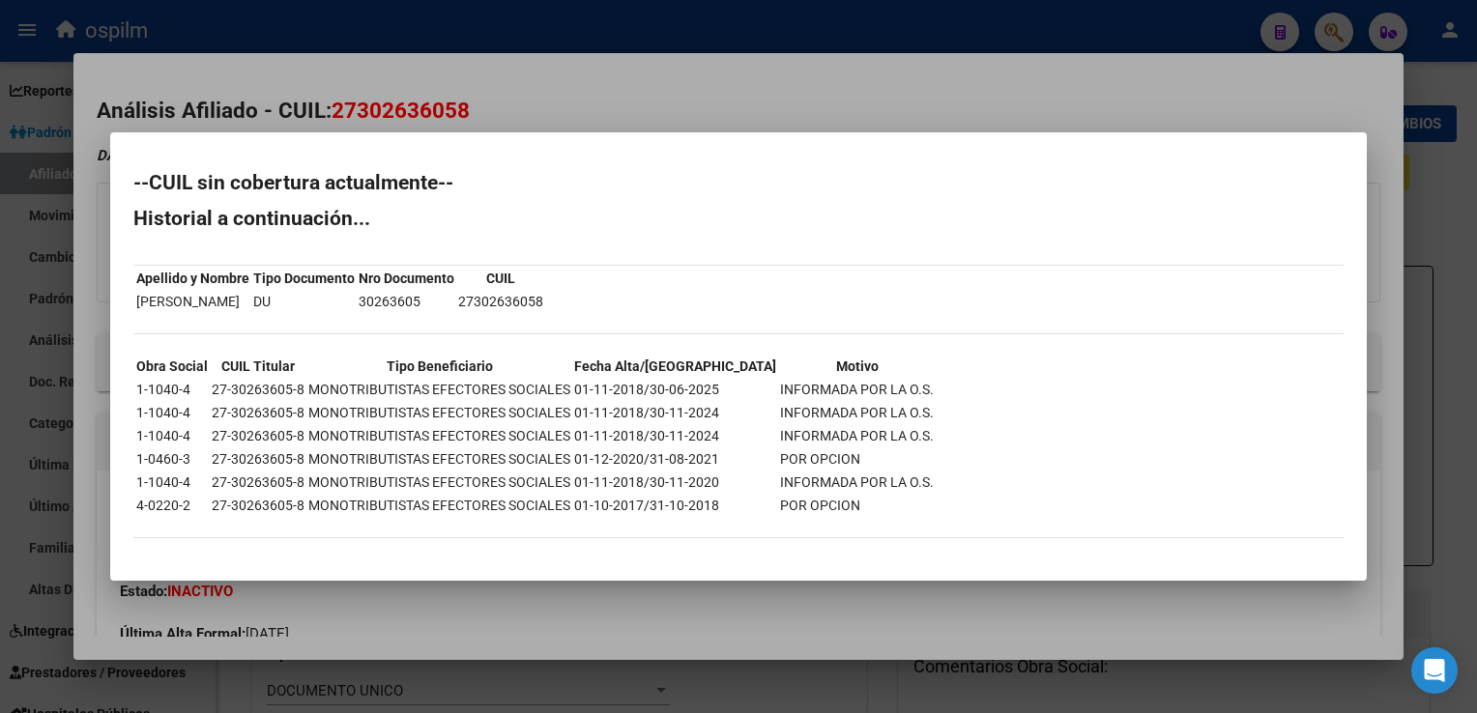
click at [621, 72] on div at bounding box center [738, 356] width 1477 height 713
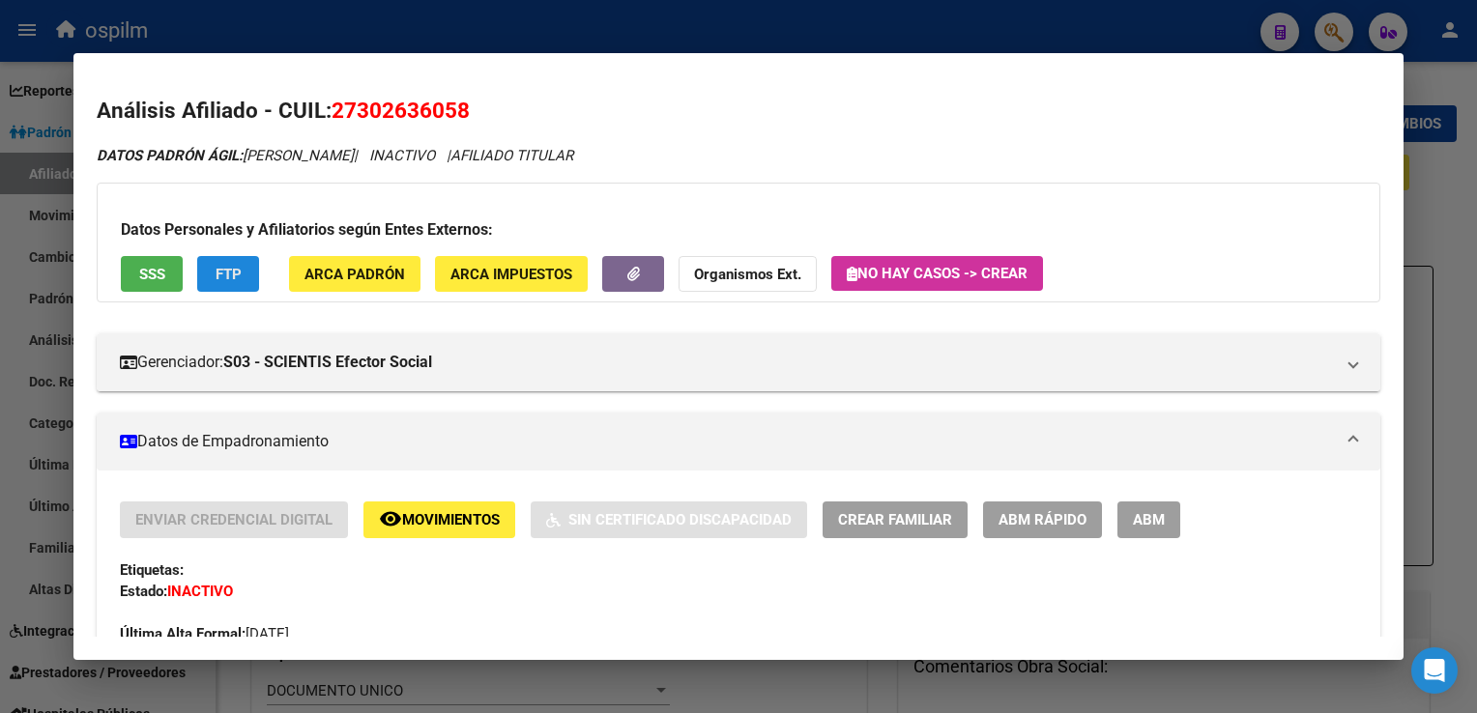
click at [219, 273] on span "FTP" at bounding box center [229, 274] width 26 height 17
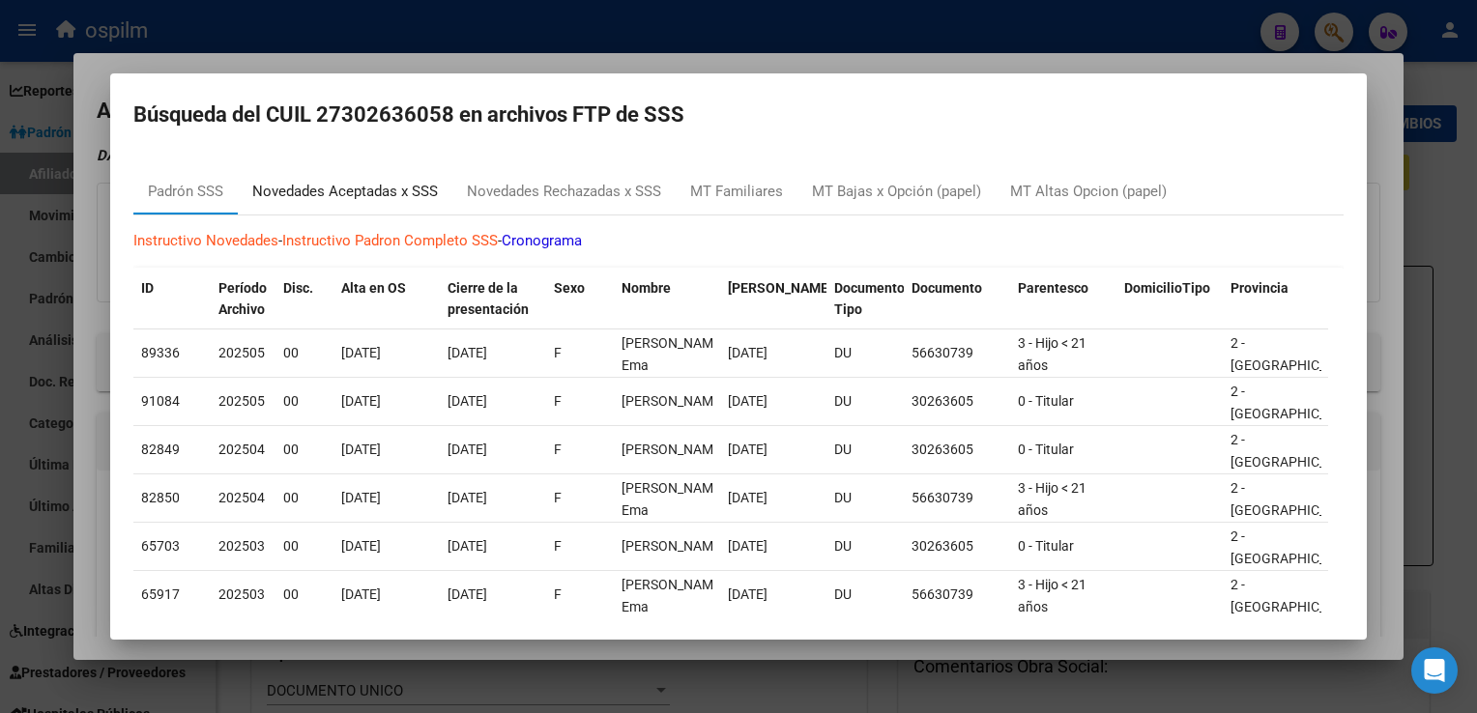
click at [336, 201] on div "Novedades Aceptadas x SSS" at bounding box center [345, 192] width 186 height 22
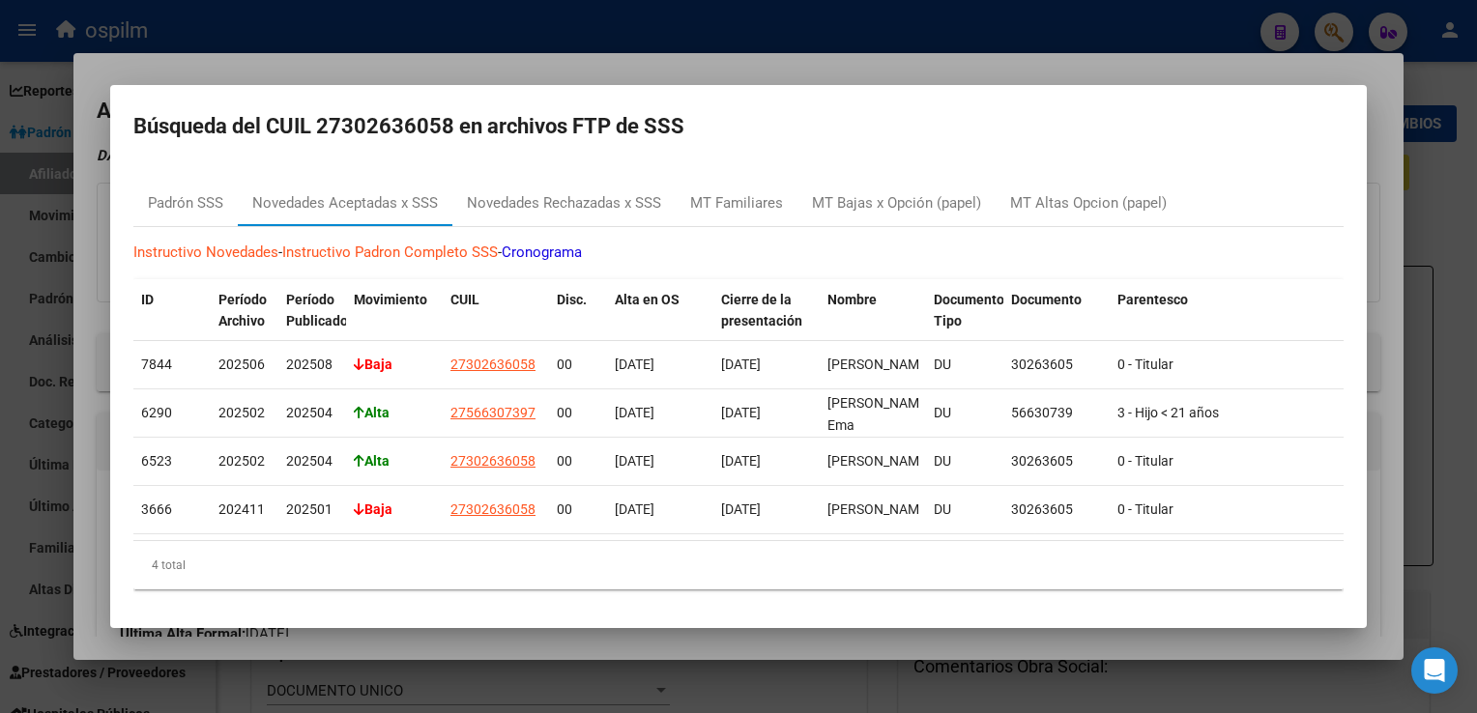
click at [749, 68] on div at bounding box center [738, 356] width 1477 height 713
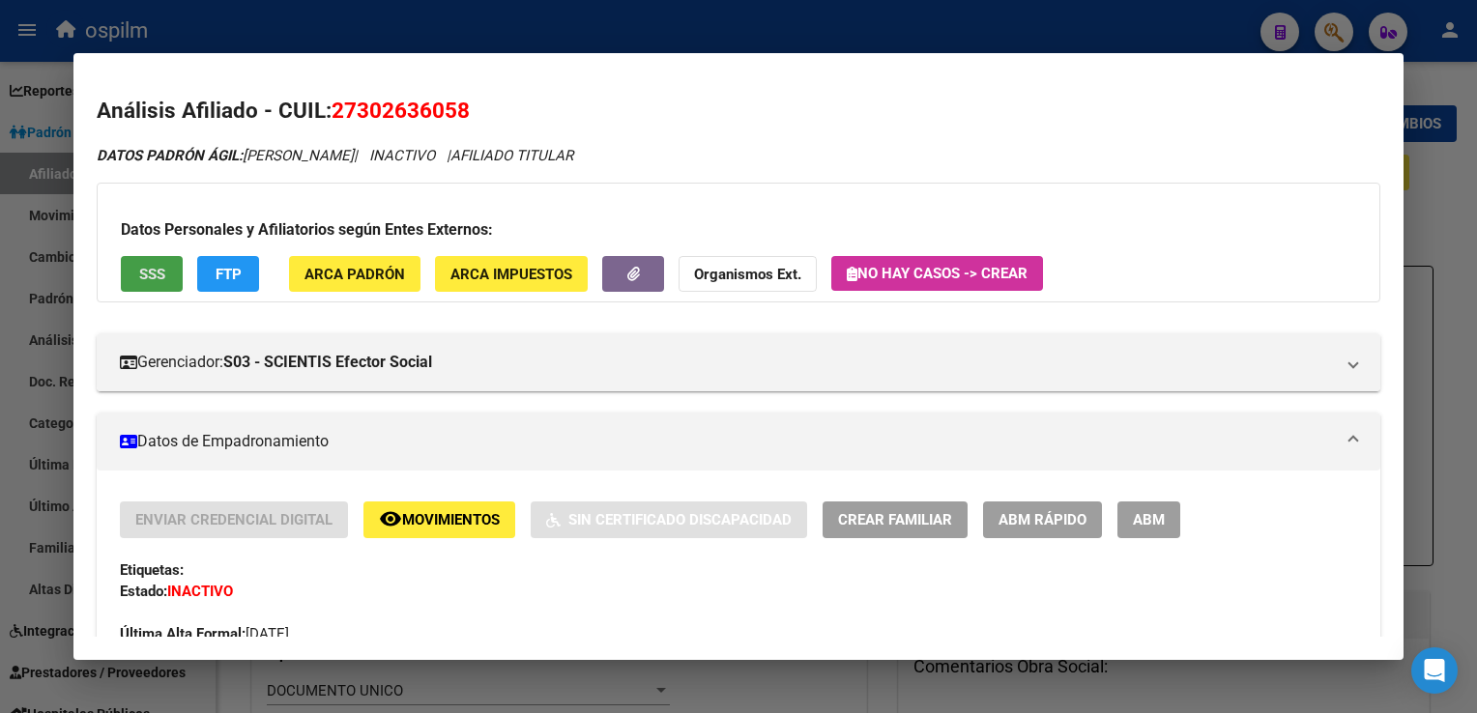
click at [148, 281] on span "SSS" at bounding box center [152, 274] width 26 height 17
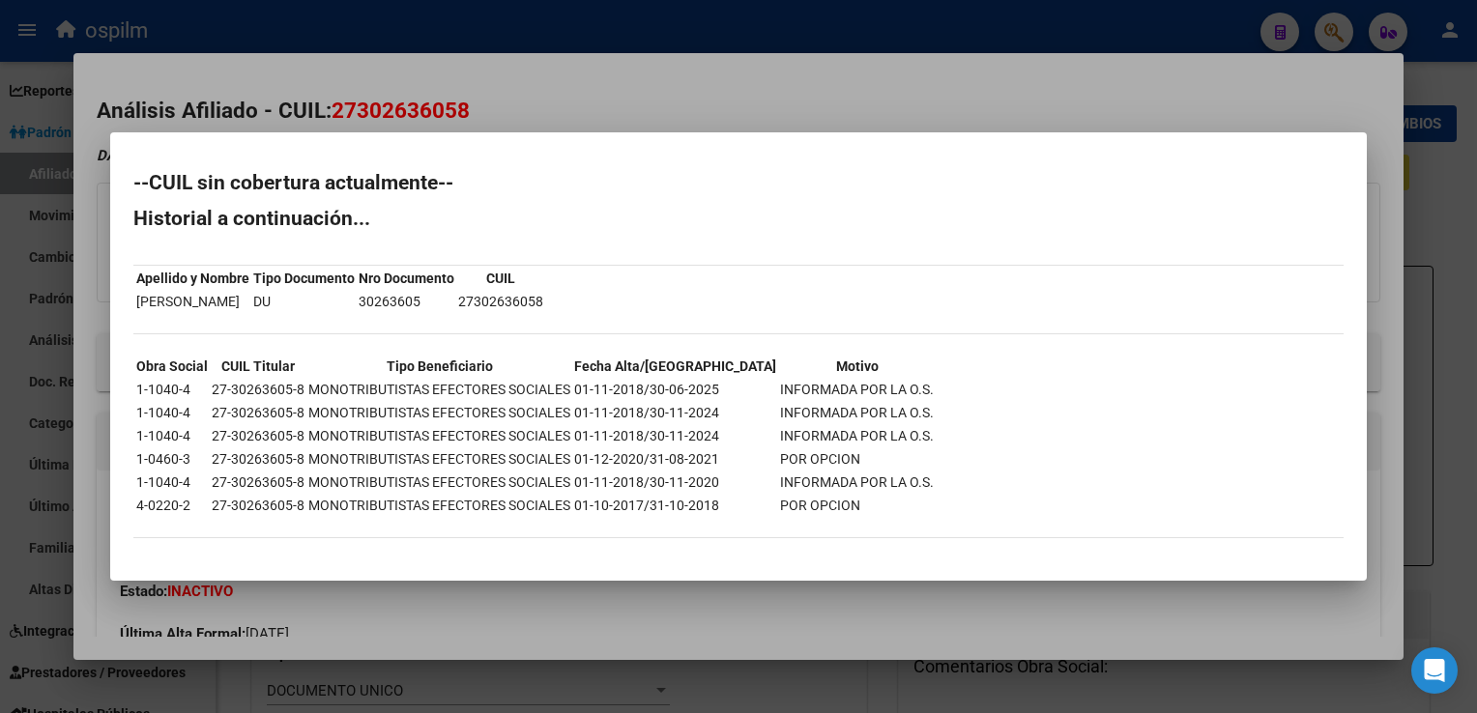
click at [568, 83] on div at bounding box center [738, 356] width 1477 height 713
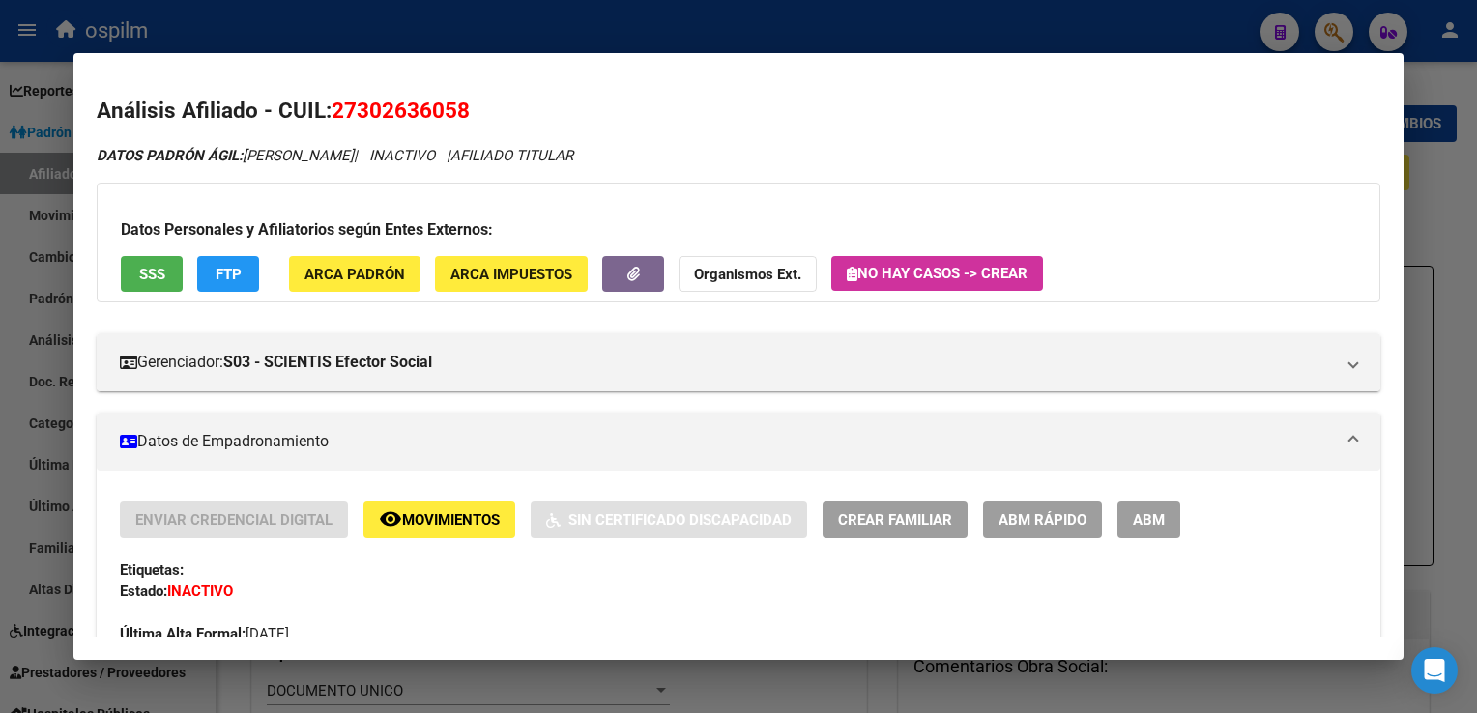
click at [1438, 211] on div at bounding box center [738, 356] width 1477 height 713
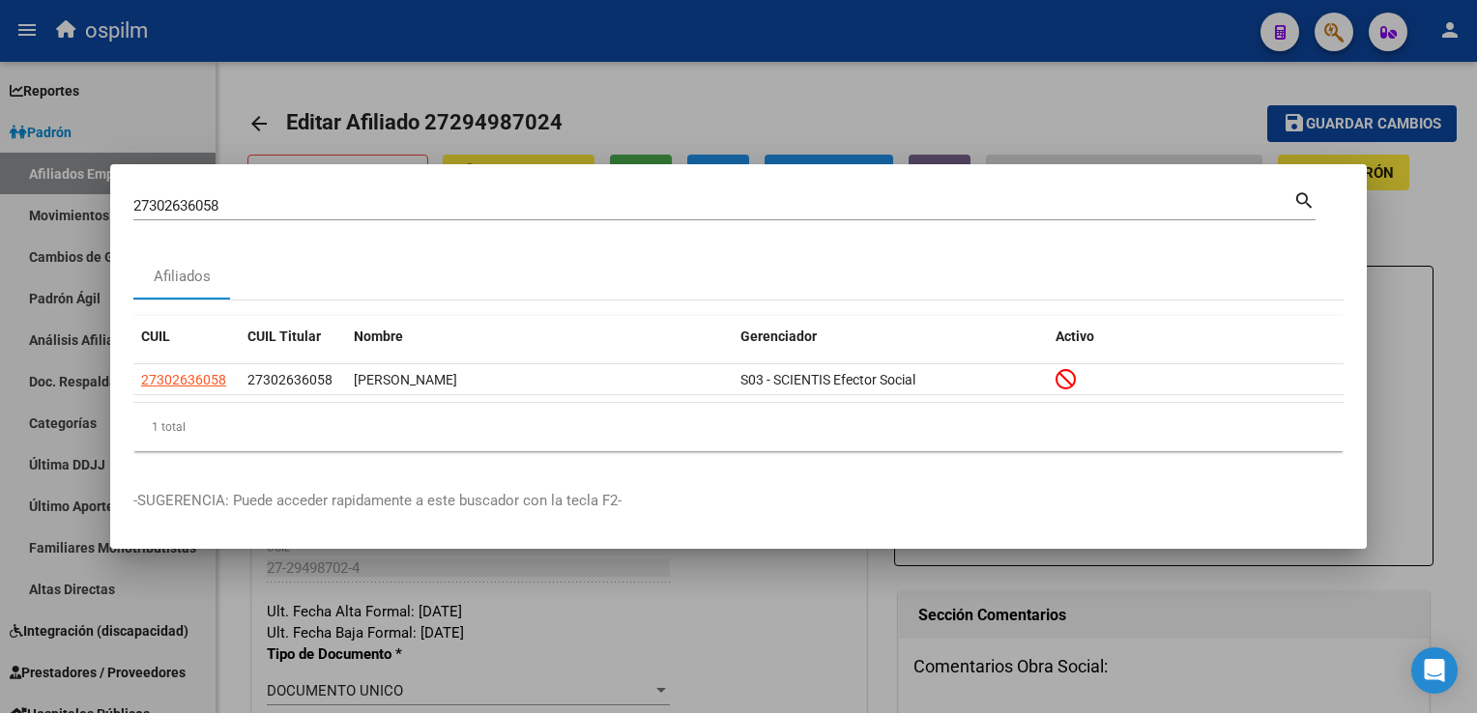
click at [1051, 82] on div at bounding box center [738, 356] width 1477 height 713
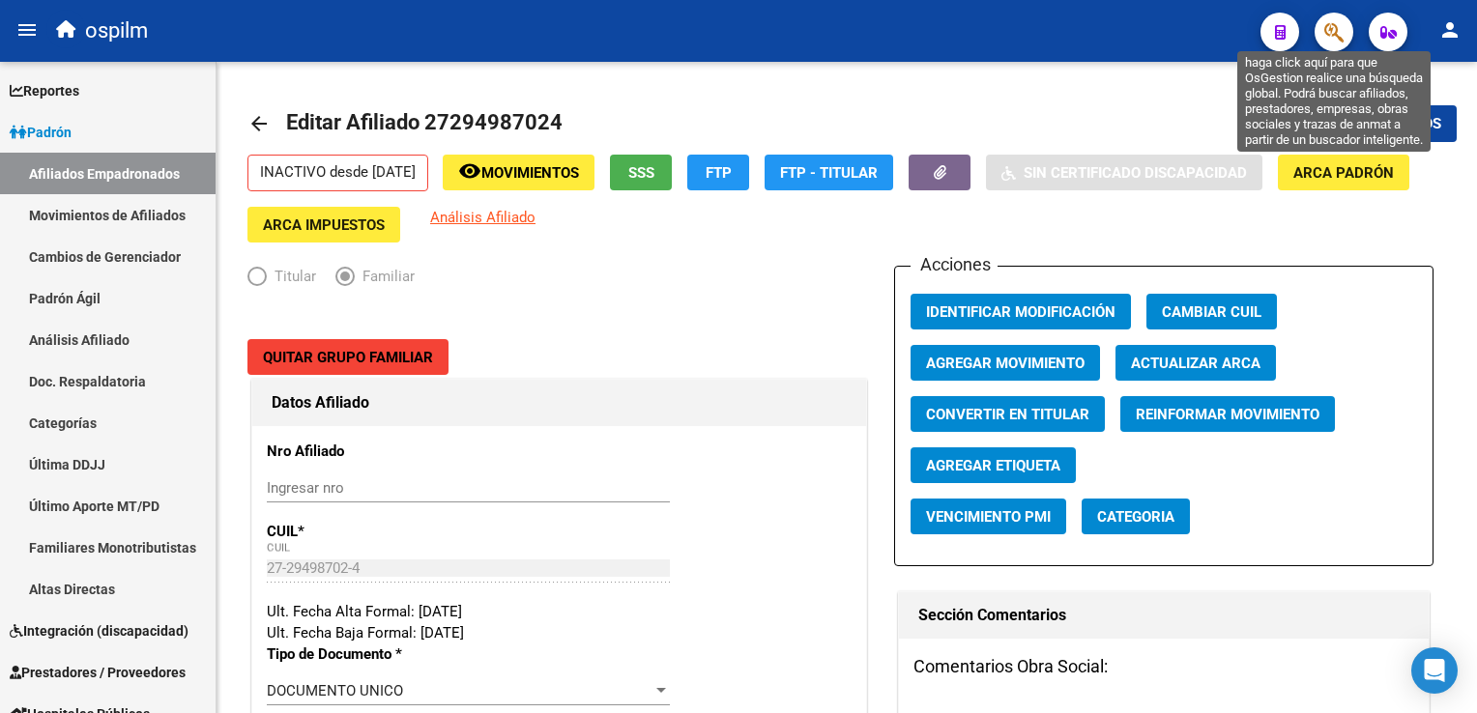
click at [1324, 31] on icon "button" at bounding box center [1333, 32] width 19 height 22
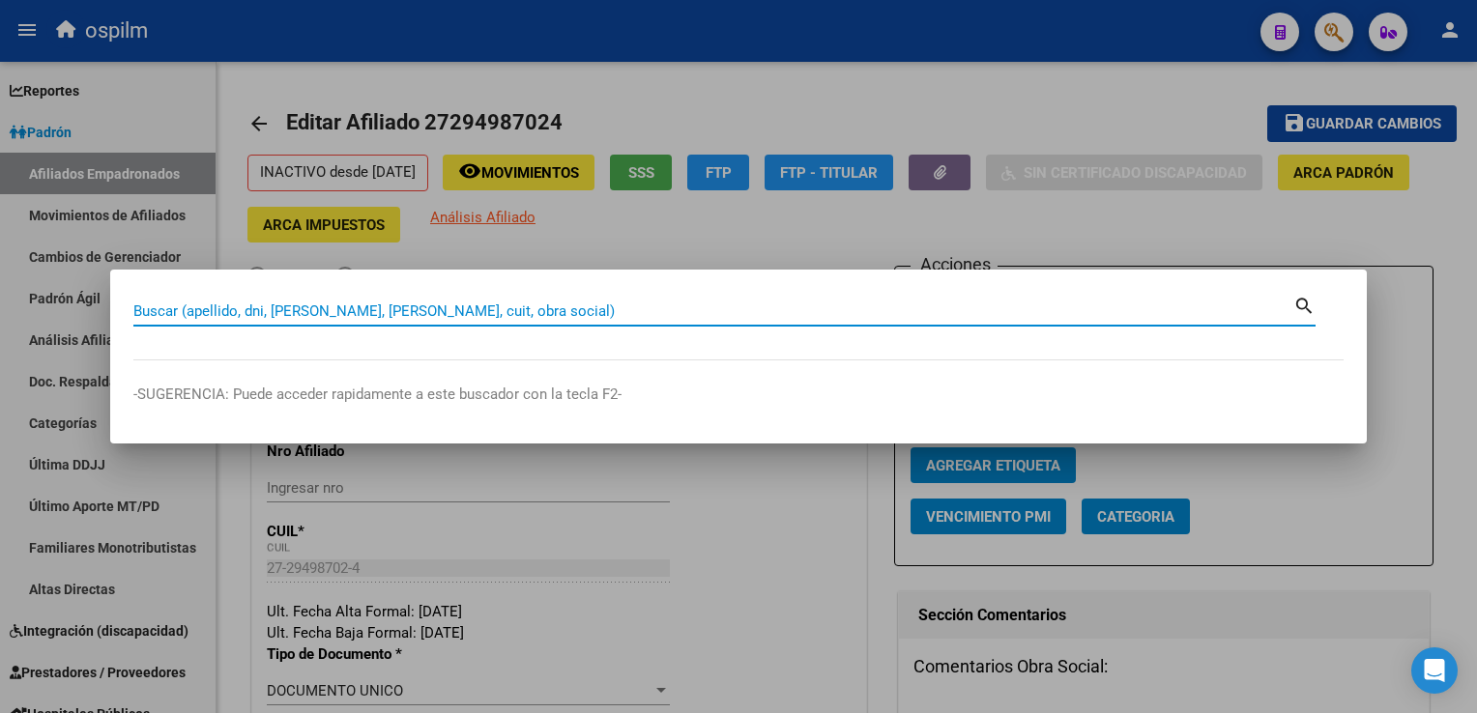
paste input "27379415690"
type input "27379415690"
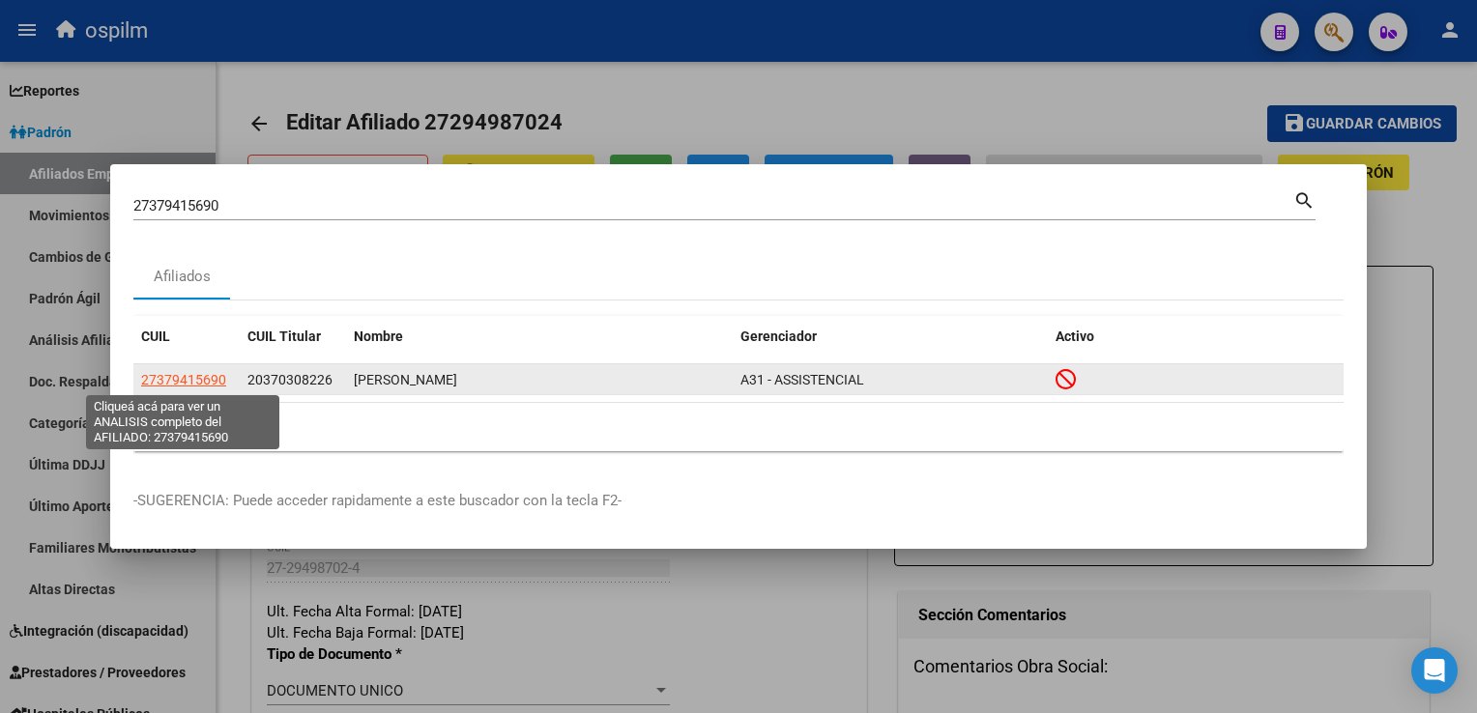
click at [175, 373] on span "27379415690" at bounding box center [183, 379] width 85 height 15
copy span "9"
type textarea "27379415690"
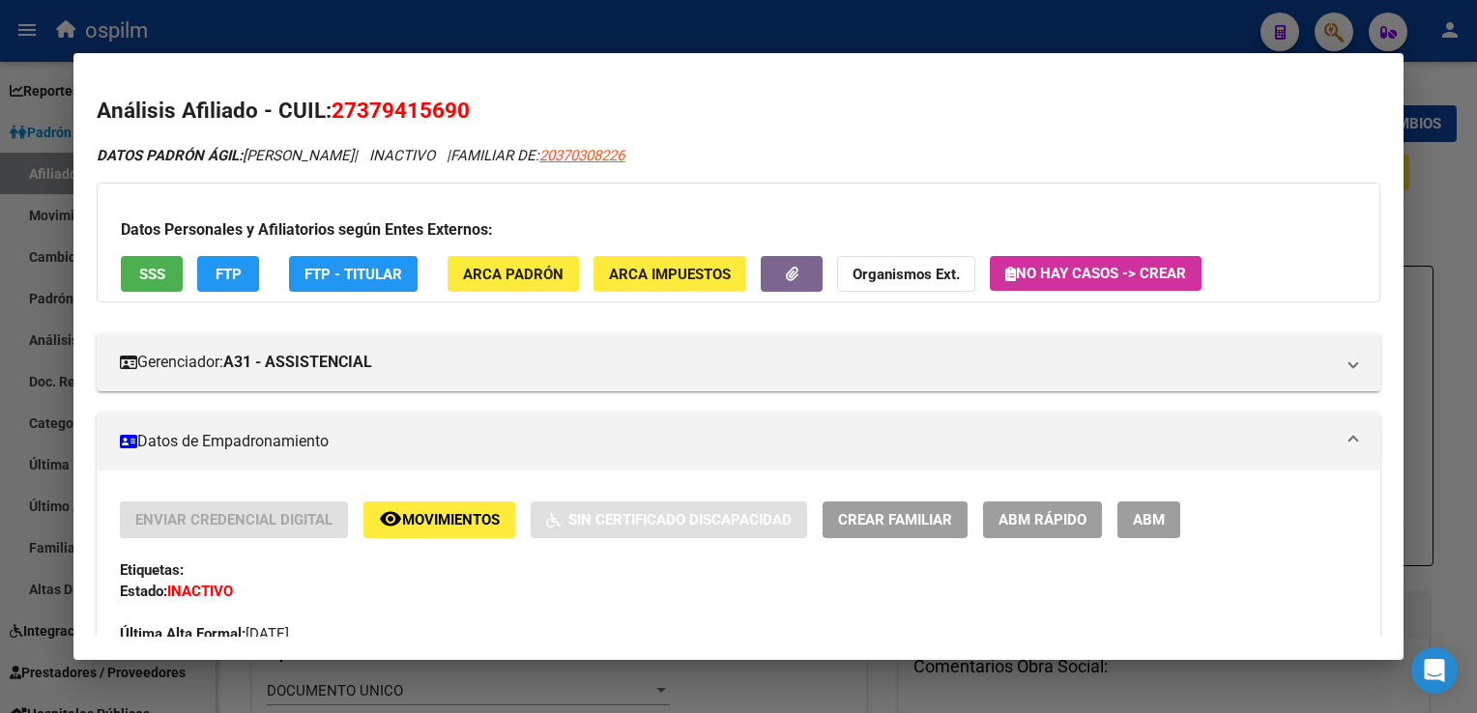
click at [419, 523] on span "Movimientos" at bounding box center [451, 520] width 98 height 17
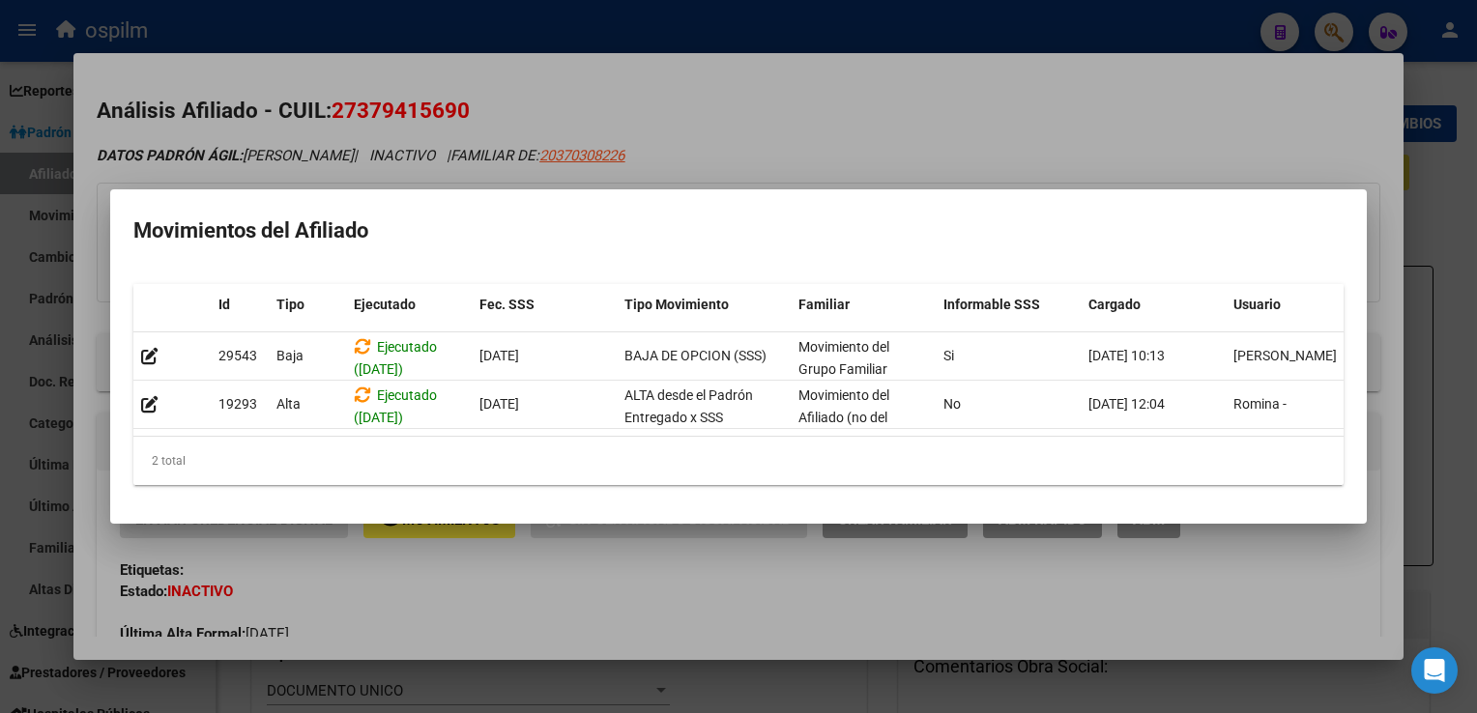
click at [830, 101] on div at bounding box center [738, 356] width 1477 height 713
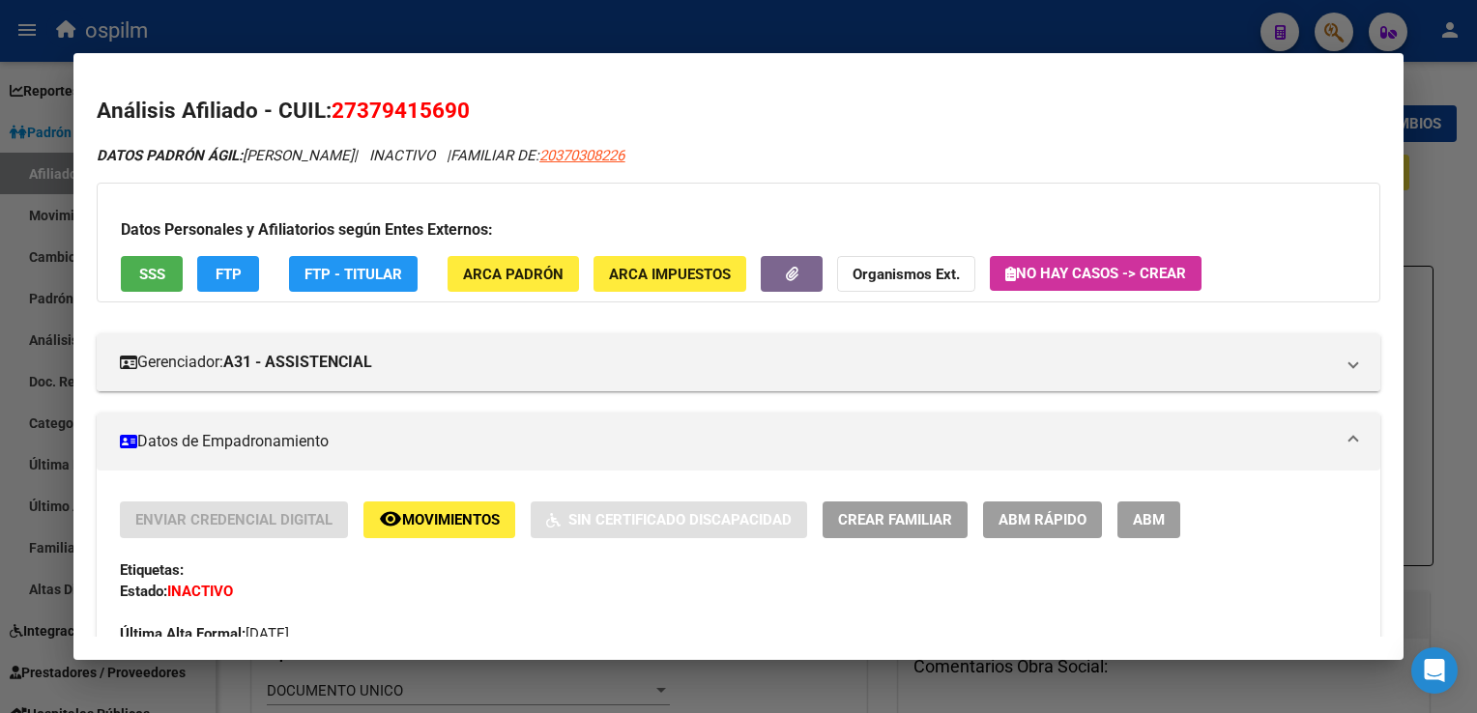
click at [1432, 189] on div at bounding box center [738, 356] width 1477 height 713
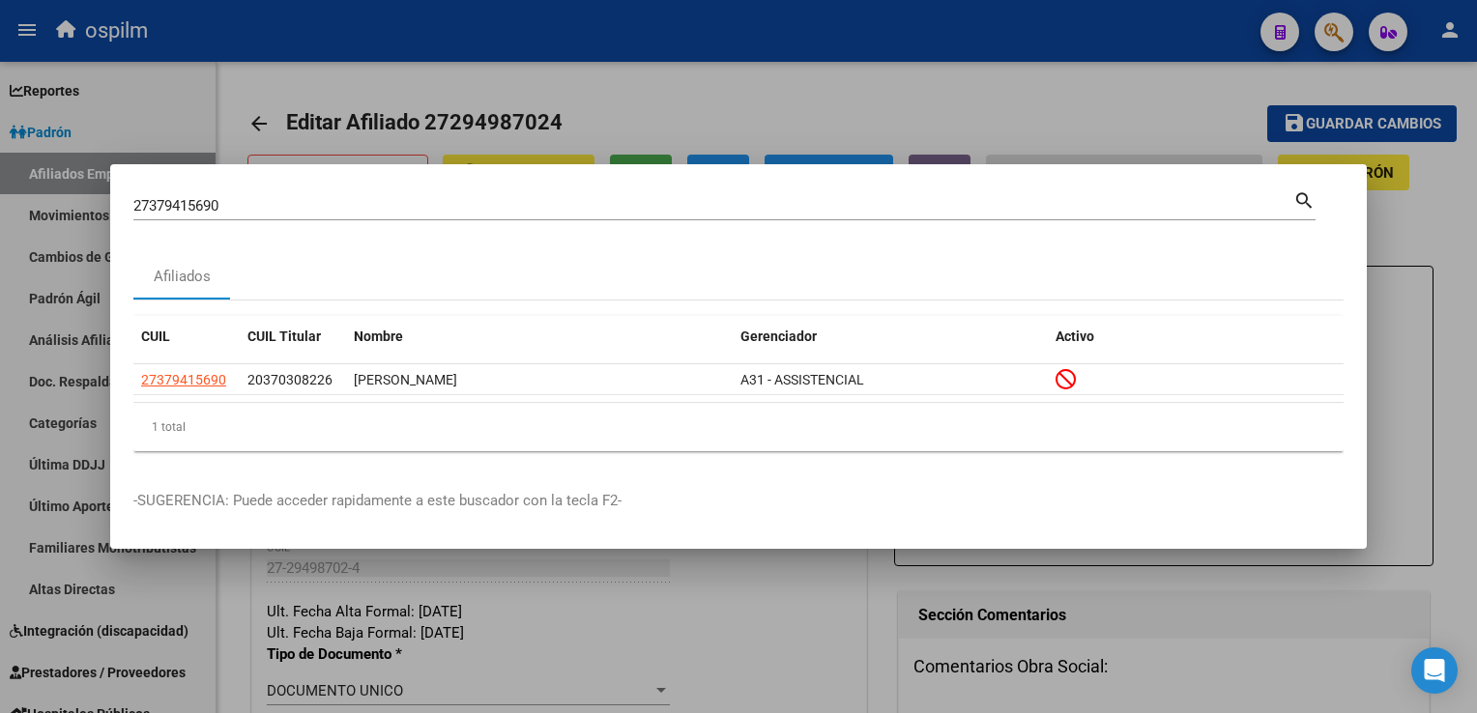
click at [1432, 188] on div at bounding box center [738, 356] width 1477 height 713
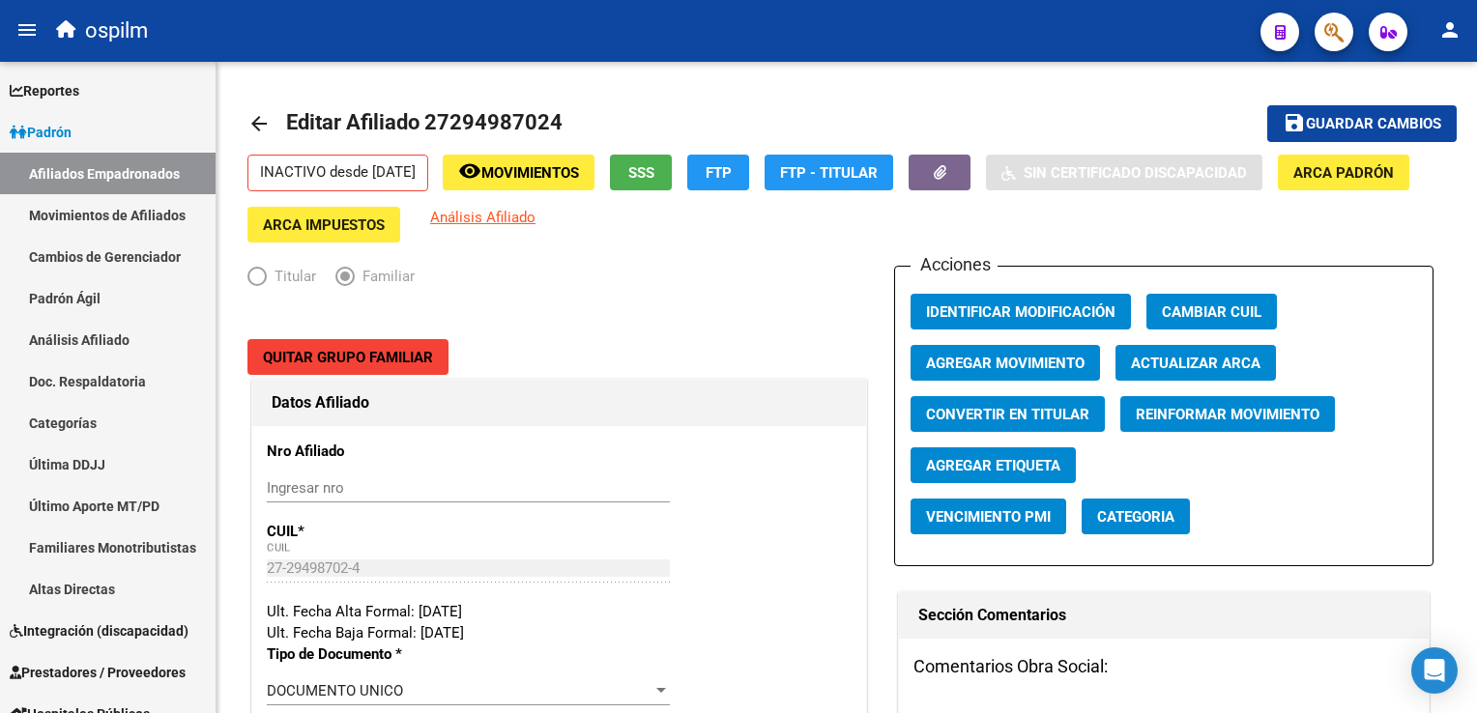
click at [1326, 12] on div at bounding box center [1326, 32] width 54 height 40
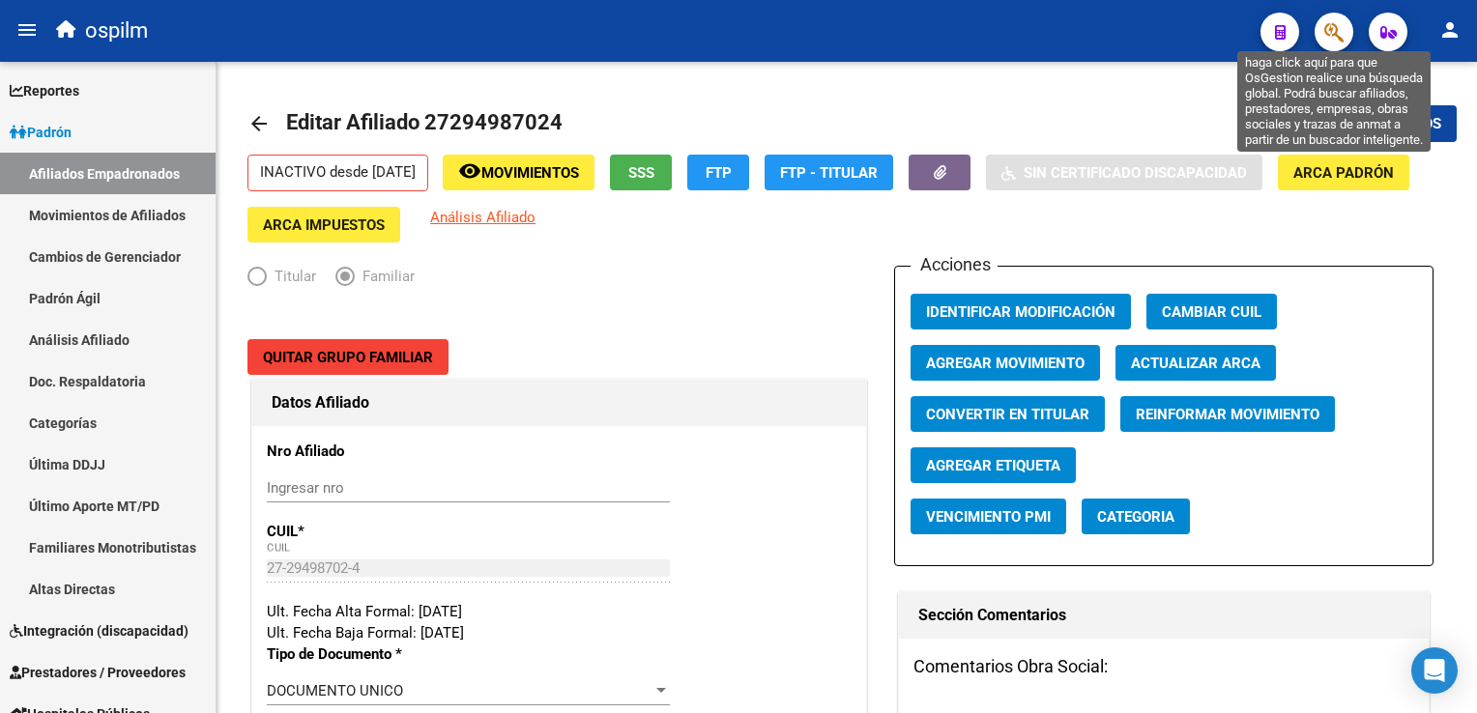
click at [1340, 29] on icon "button" at bounding box center [1333, 32] width 19 height 22
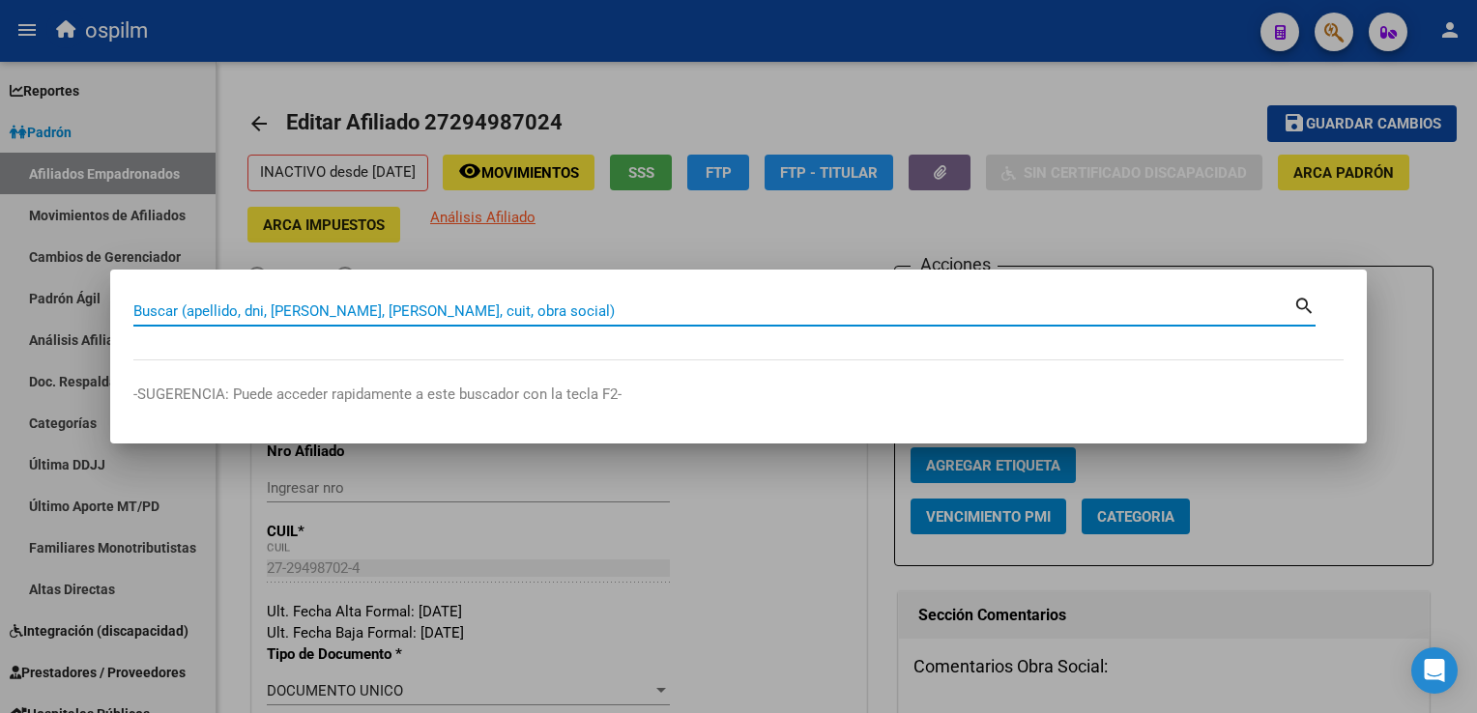
paste input "20456203893"
type input "20456203893"
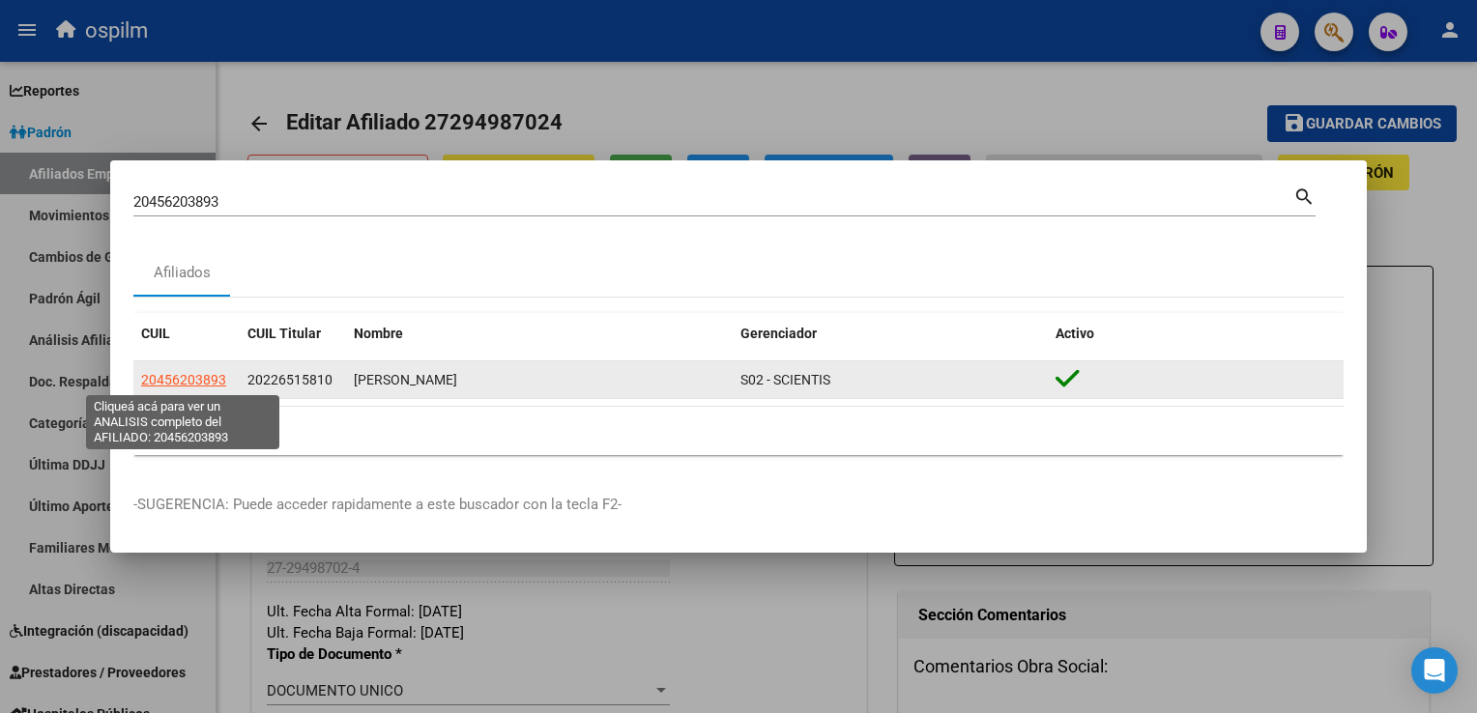
click at [193, 381] on span "20456203893" at bounding box center [183, 379] width 85 height 15
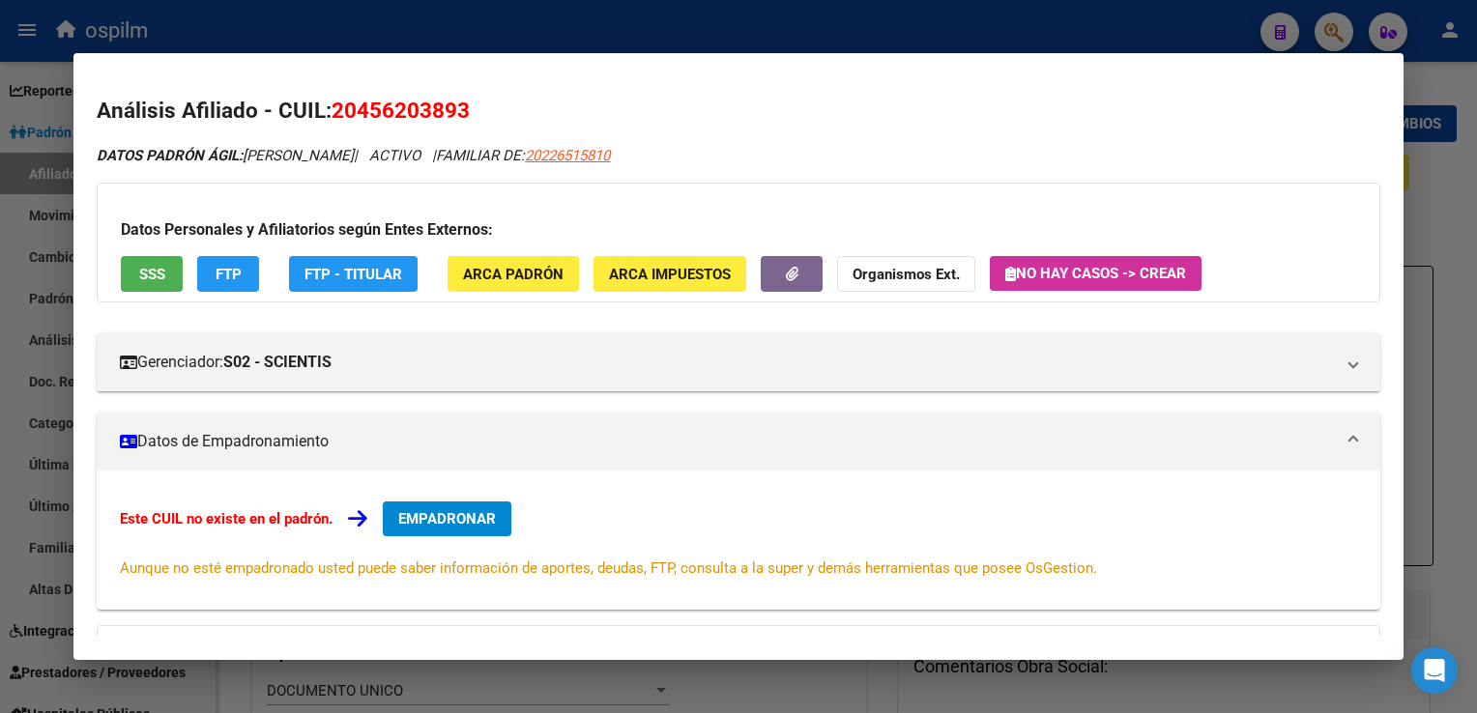
click at [656, 138] on div "Análisis Afiliado - CUIL: 20456203893 DATOS PADRÓN ÁGIL: [PERSON_NAME] | ACTIVO…" at bounding box center [738, 503] width 1283 height 816
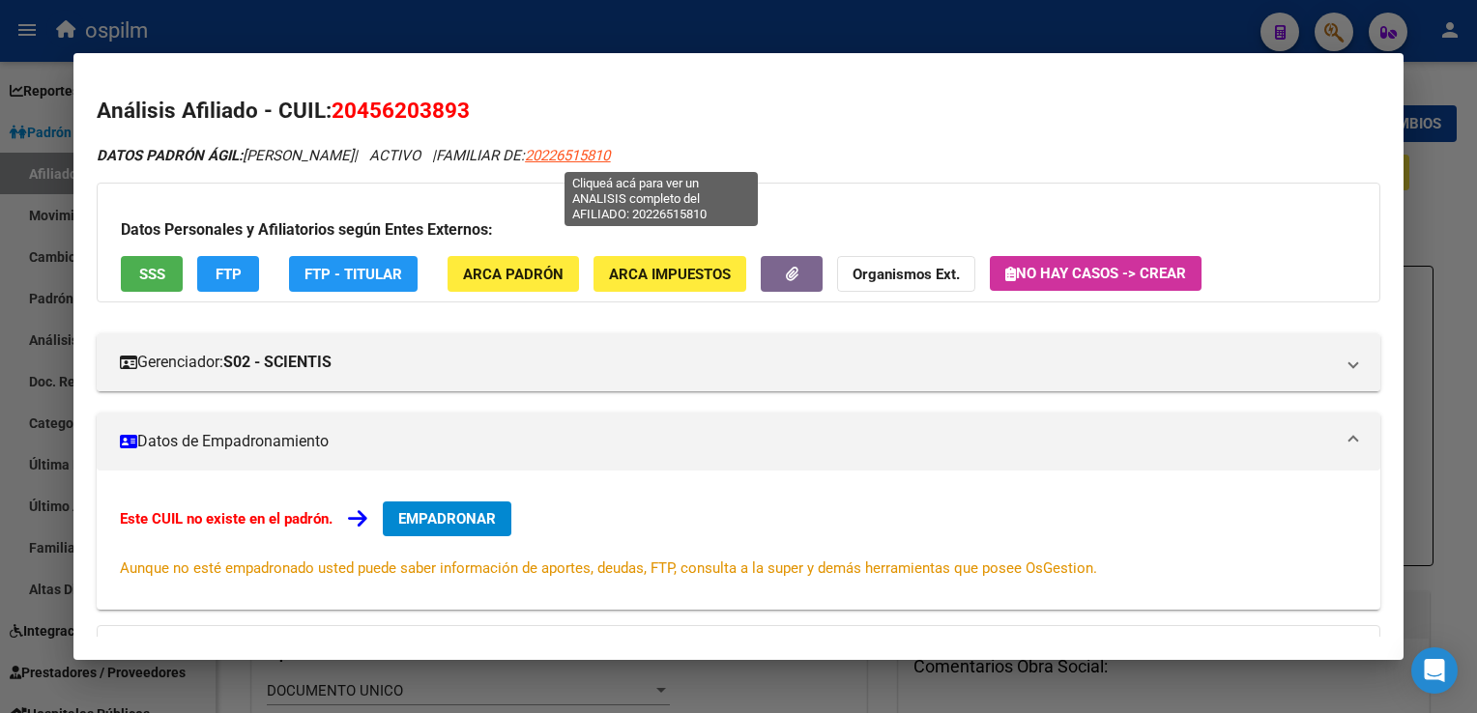
click at [610, 153] on span "20226515810" at bounding box center [567, 155] width 85 height 17
type textarea "20226515810"
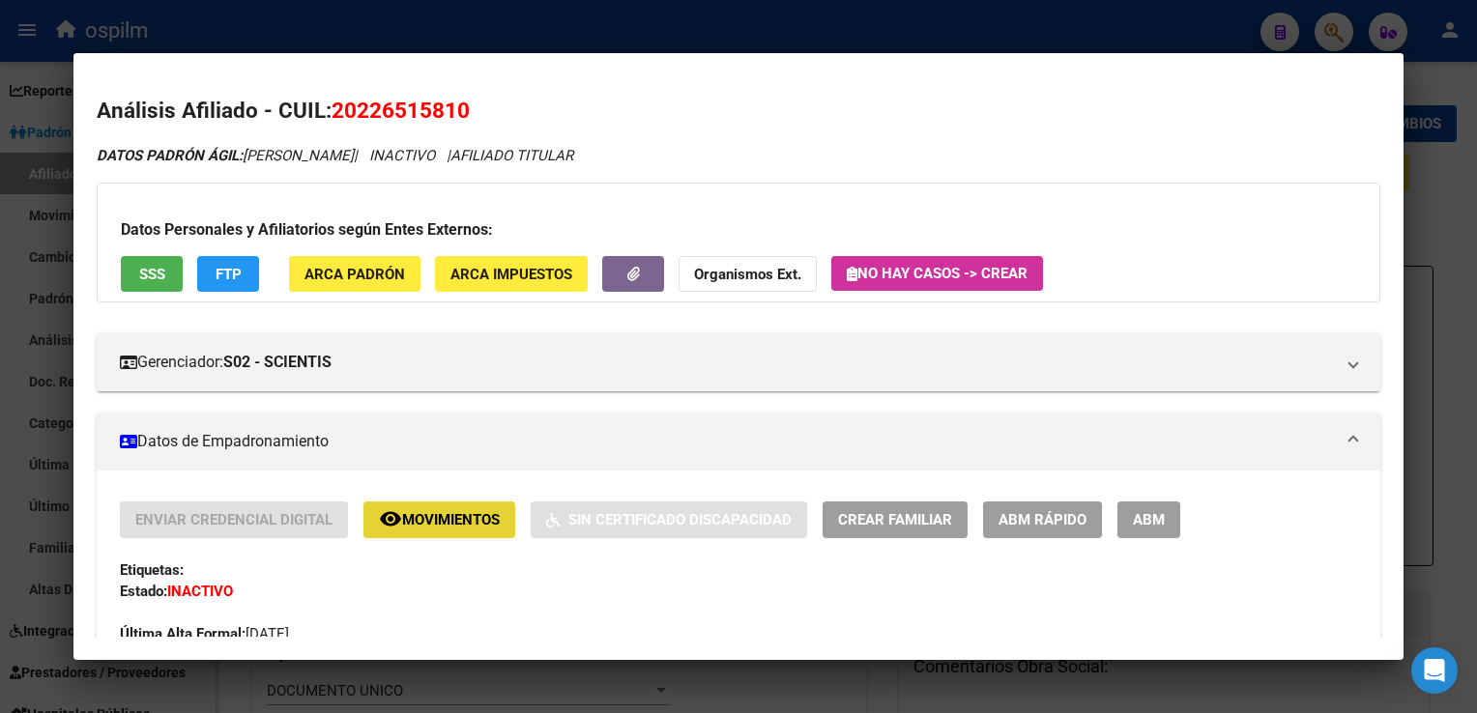
click at [420, 523] on span "Movimientos" at bounding box center [451, 520] width 98 height 17
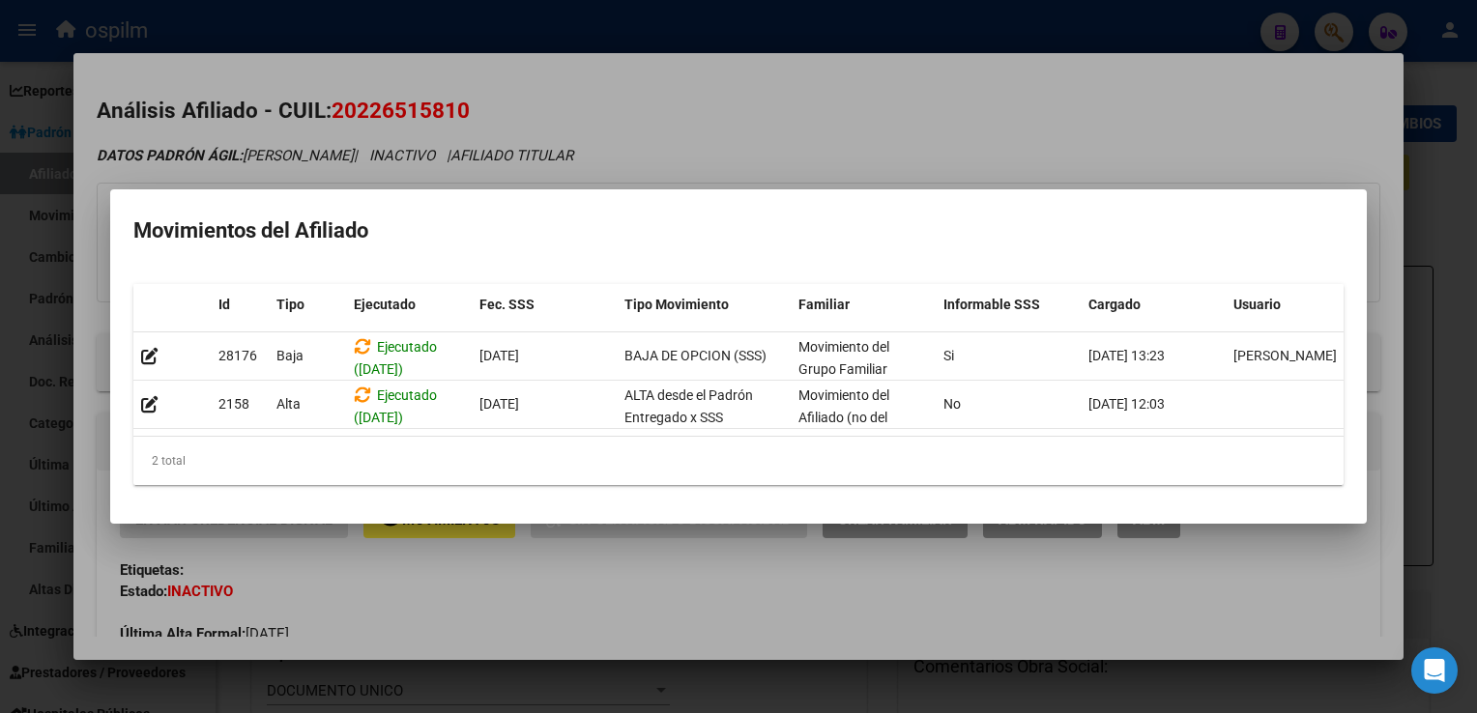
click at [685, 106] on div at bounding box center [738, 356] width 1477 height 713
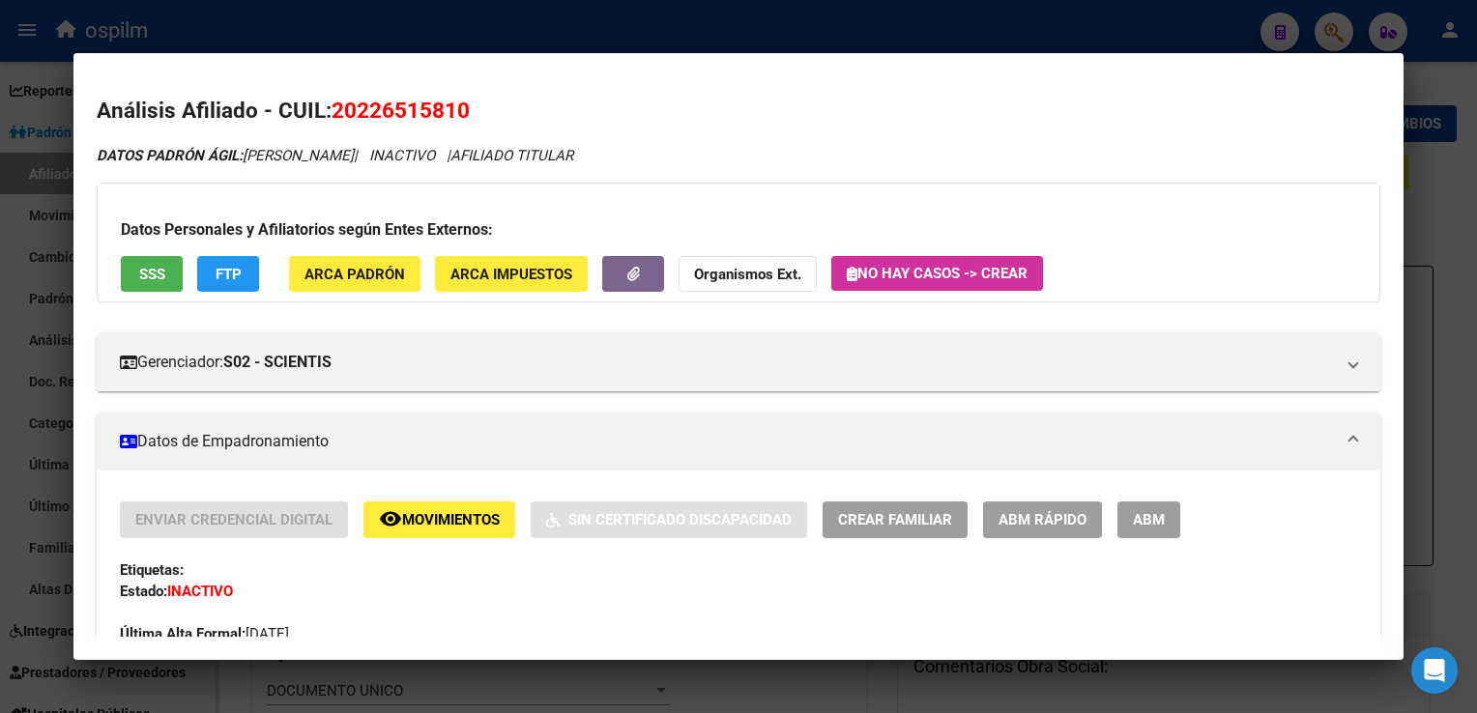
click at [222, 278] on span "FTP" at bounding box center [229, 274] width 26 height 17
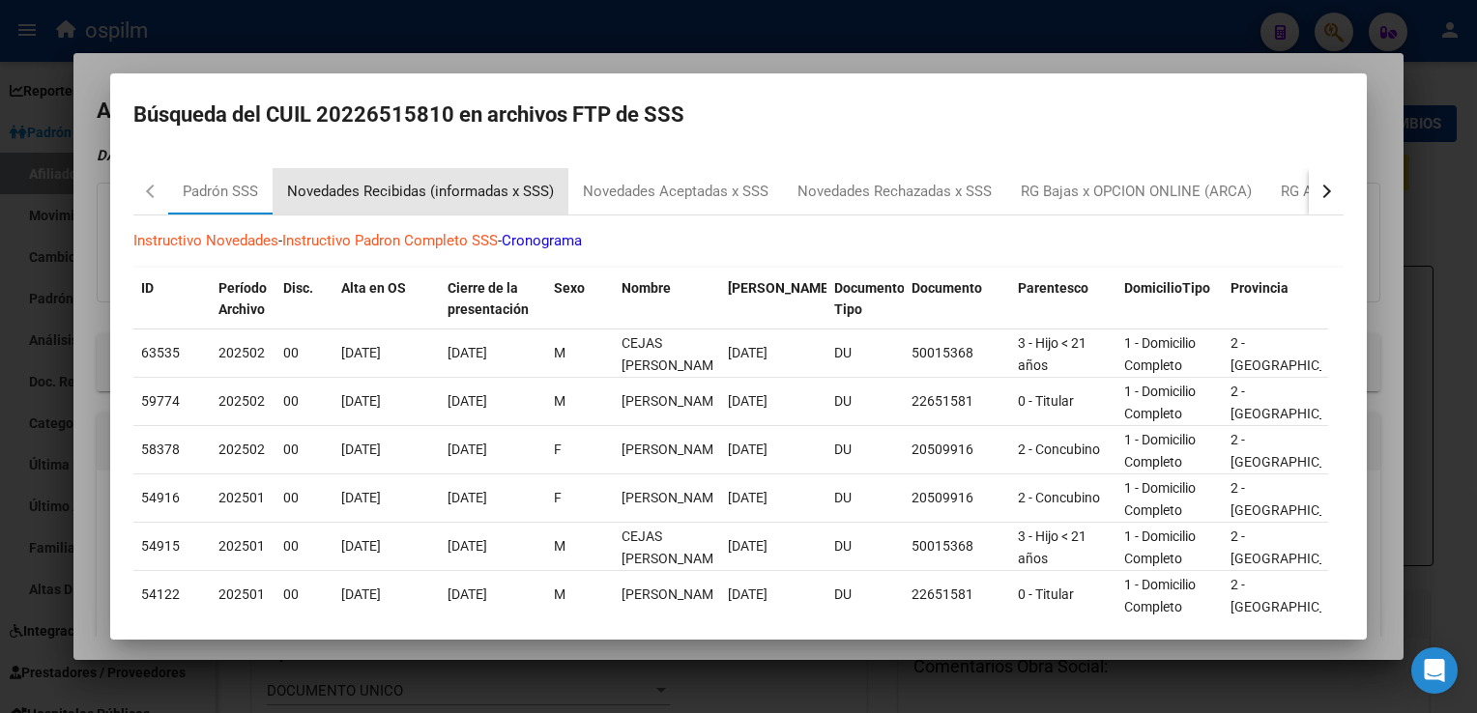
click at [387, 188] on div "Novedades Recibidas (informadas x SSS)" at bounding box center [420, 192] width 267 height 22
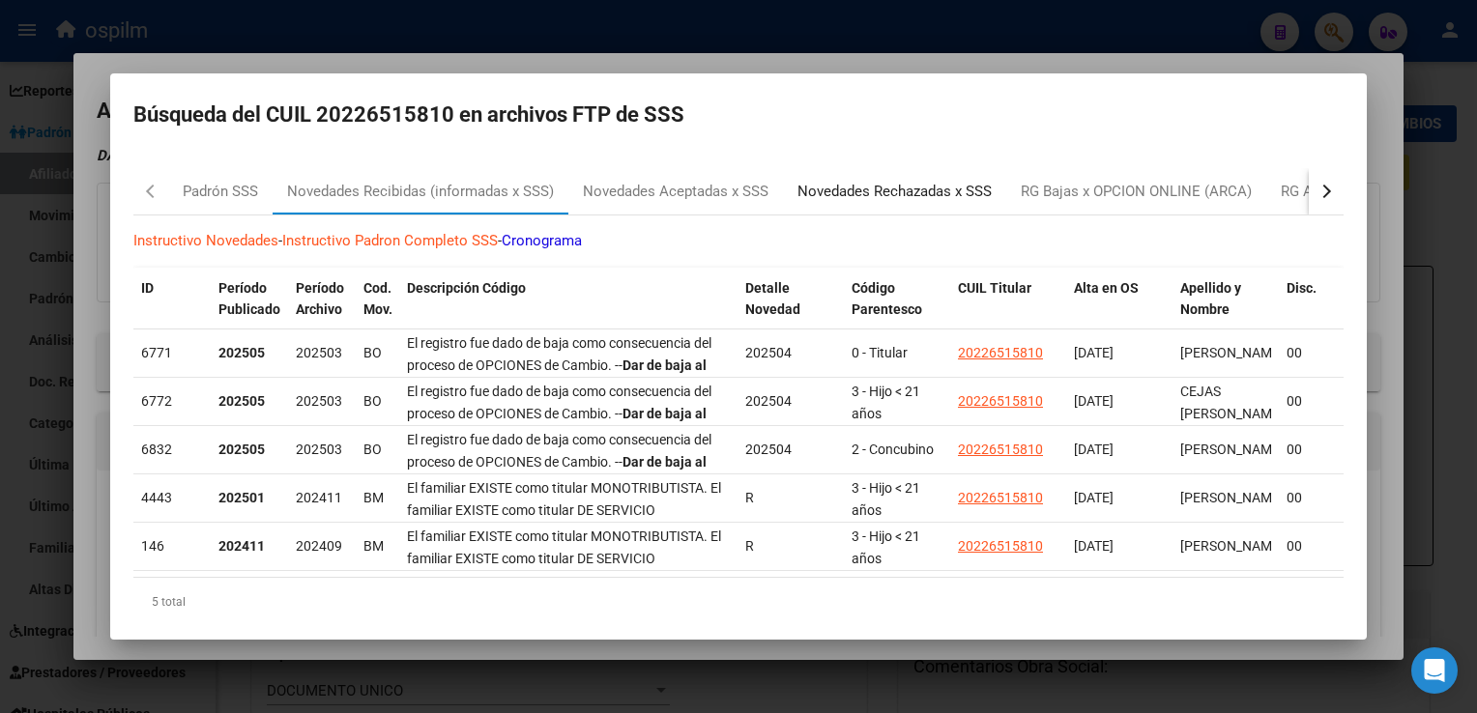
click at [886, 199] on div "Novedades Rechazadas x SSS" at bounding box center [894, 192] width 194 height 22
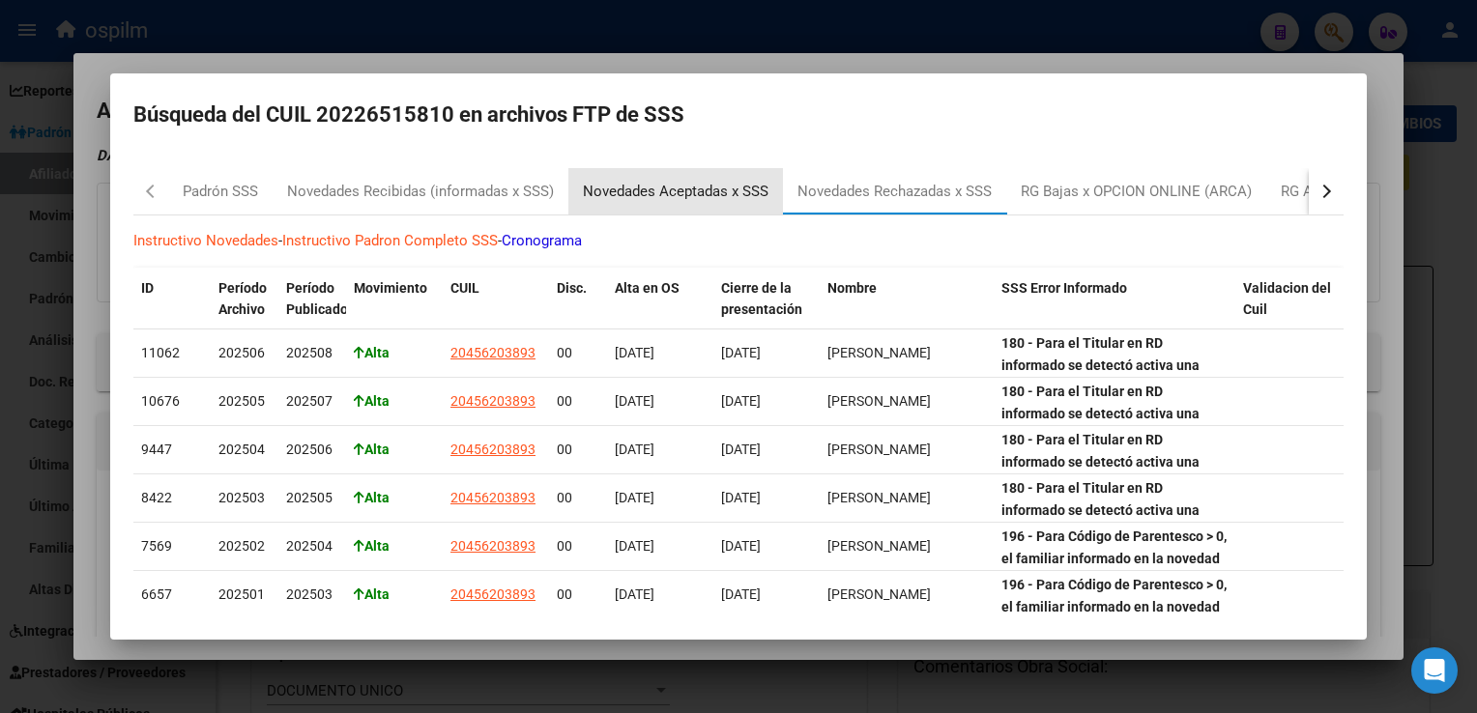
click at [694, 187] on div "Novedades Aceptadas x SSS" at bounding box center [676, 192] width 186 height 22
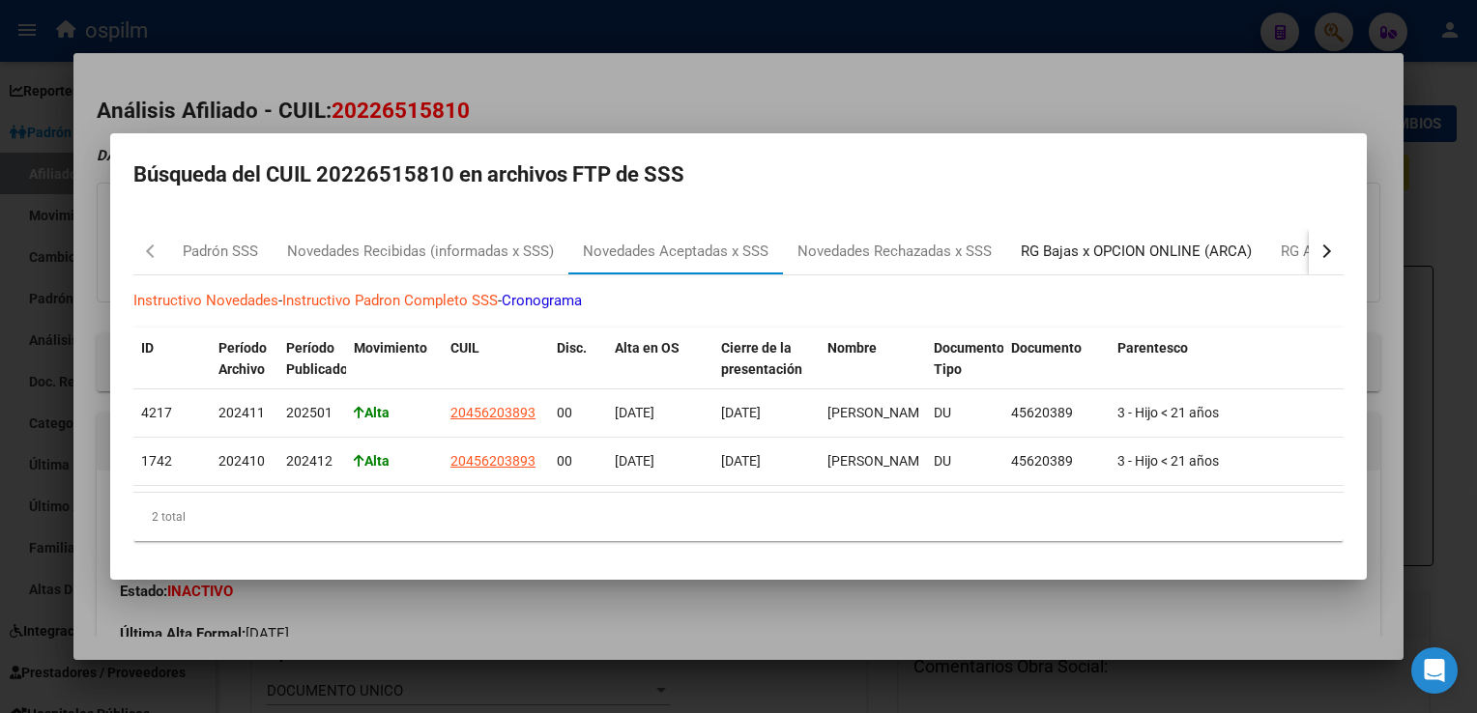
click at [1047, 241] on div "RG Bajas x OPCION ONLINE (ARCA)" at bounding box center [1136, 252] width 231 height 22
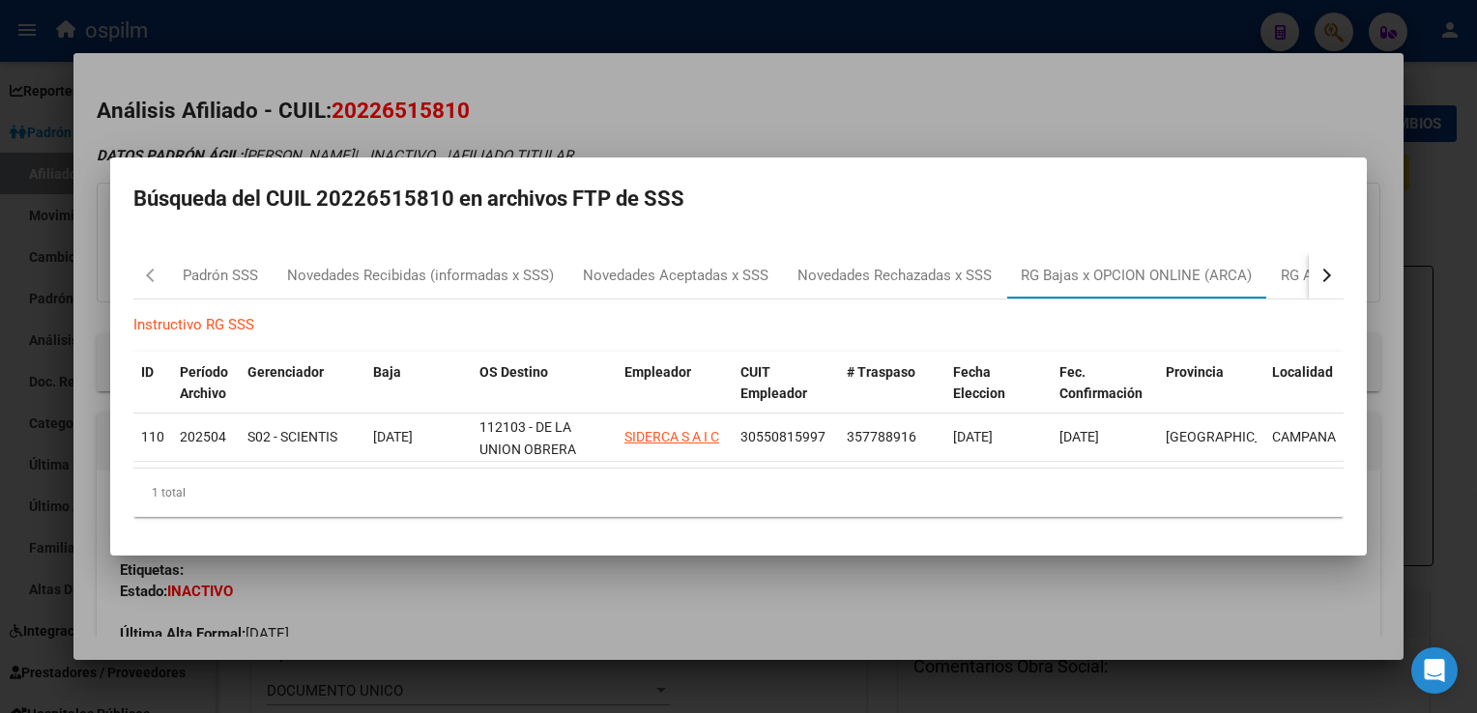
drag, startPoint x: 893, startPoint y: 95, endPoint x: 849, endPoint y: 112, distance: 47.7
click at [893, 93] on div at bounding box center [738, 356] width 1477 height 713
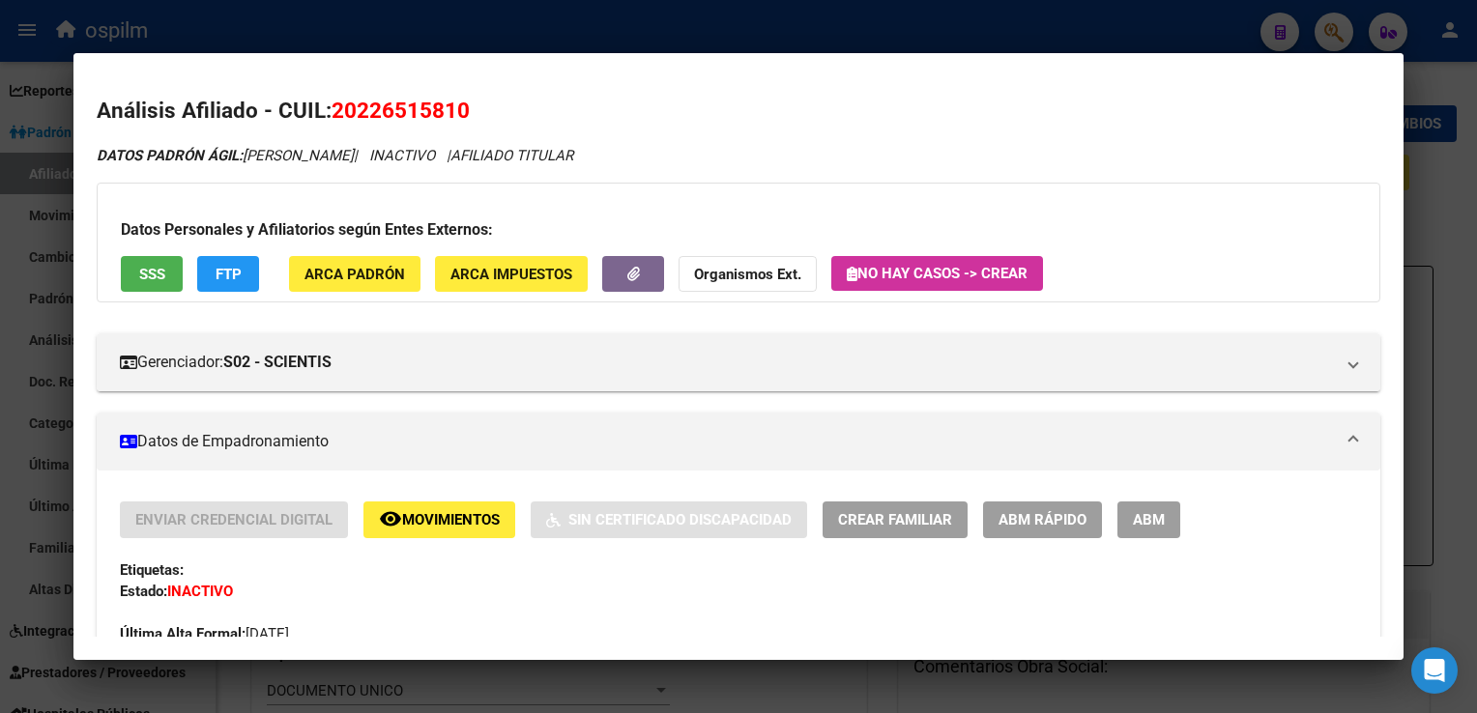
click at [1433, 189] on div at bounding box center [738, 356] width 1477 height 713
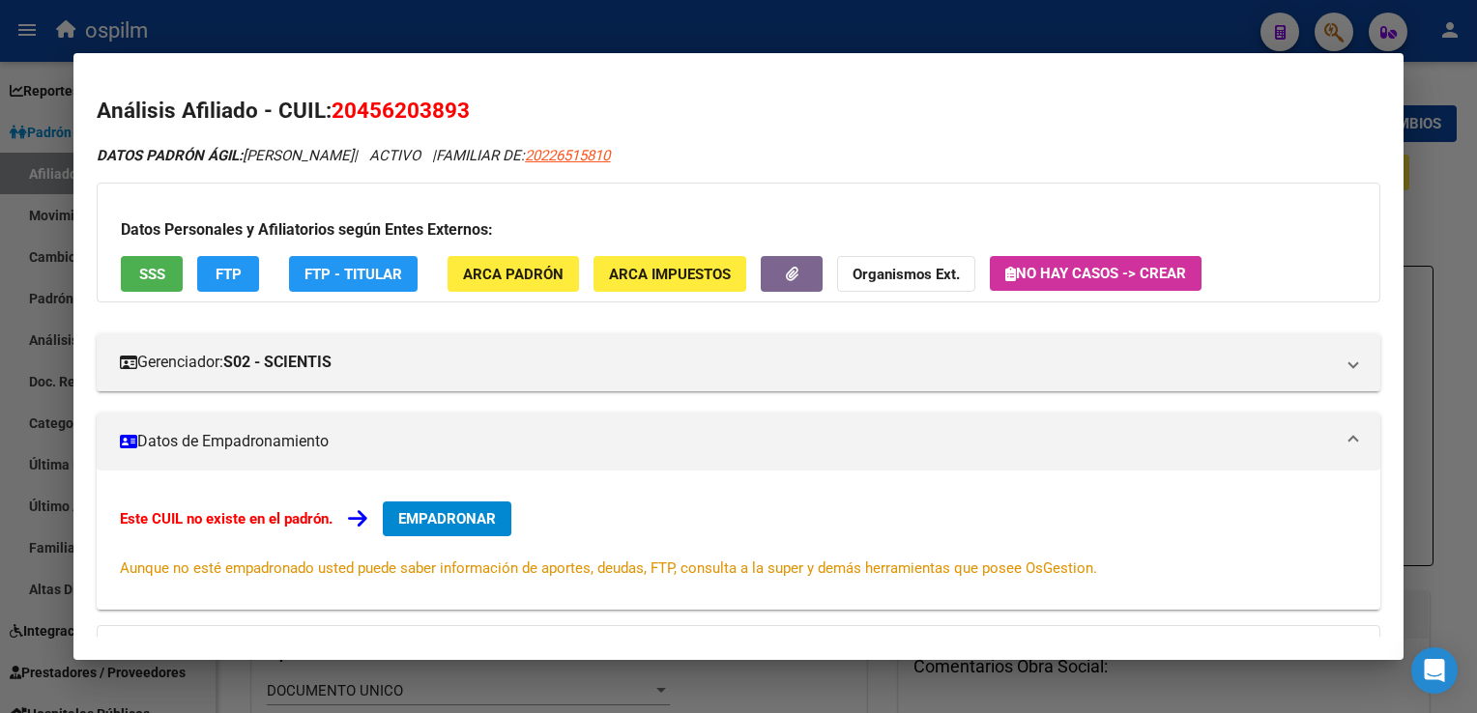
click at [677, 34] on div at bounding box center [738, 356] width 1477 height 713
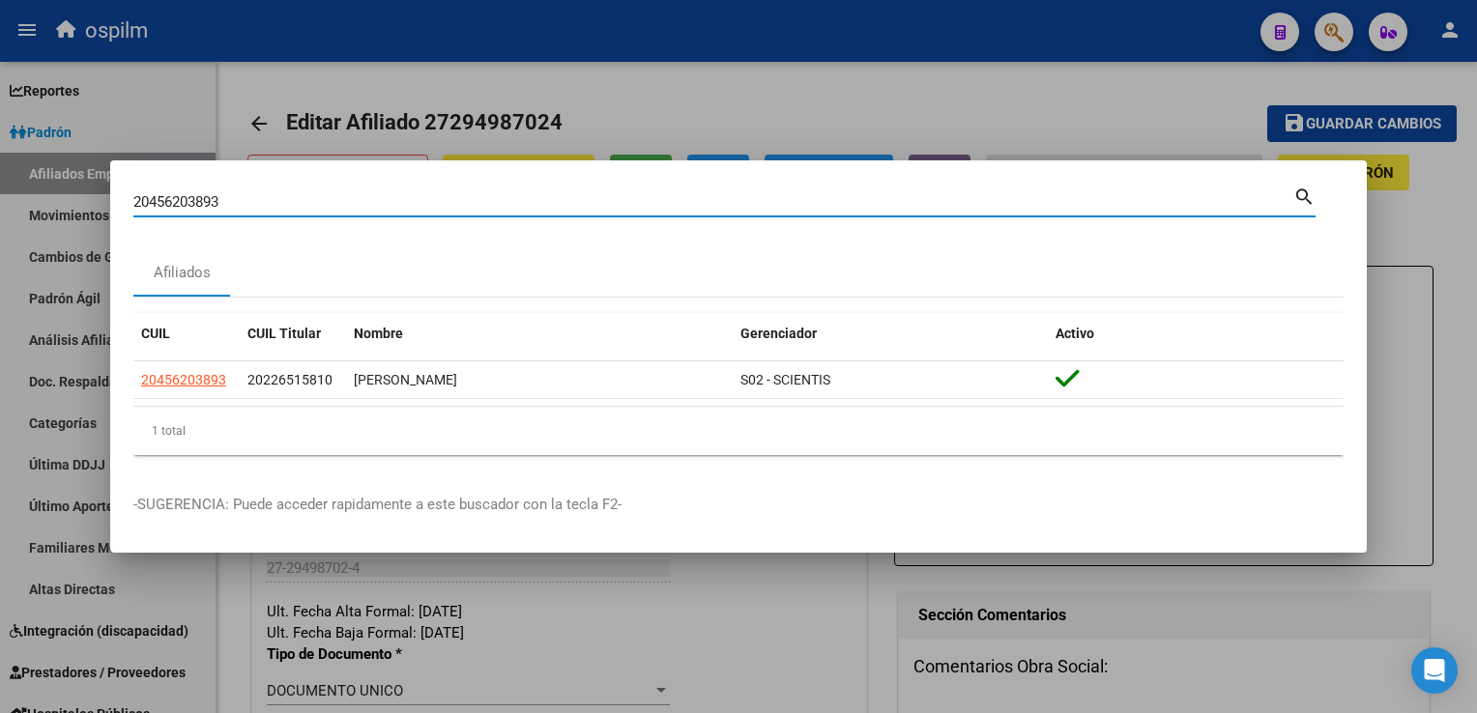
drag, startPoint x: 259, startPoint y: 207, endPoint x: 148, endPoint y: 213, distance: 111.3
click at [57, 215] on div "20456203893 Buscar (apellido, dni, cuil, nro traspaso, cuit, obra social) searc…" at bounding box center [738, 356] width 1477 height 713
paste input "39097990"
type input "20439097990"
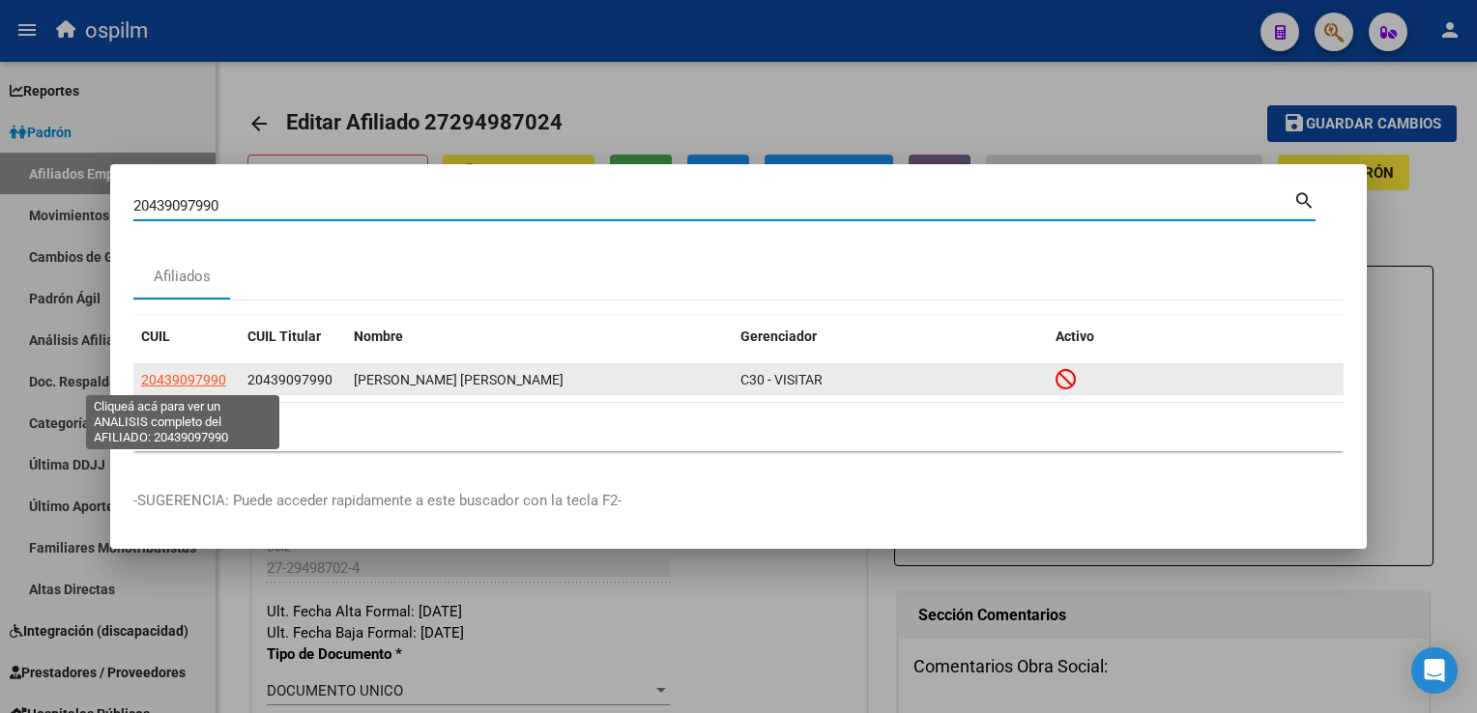
click at [173, 387] on span "20439097990" at bounding box center [183, 379] width 85 height 15
type textarea "20439097990"
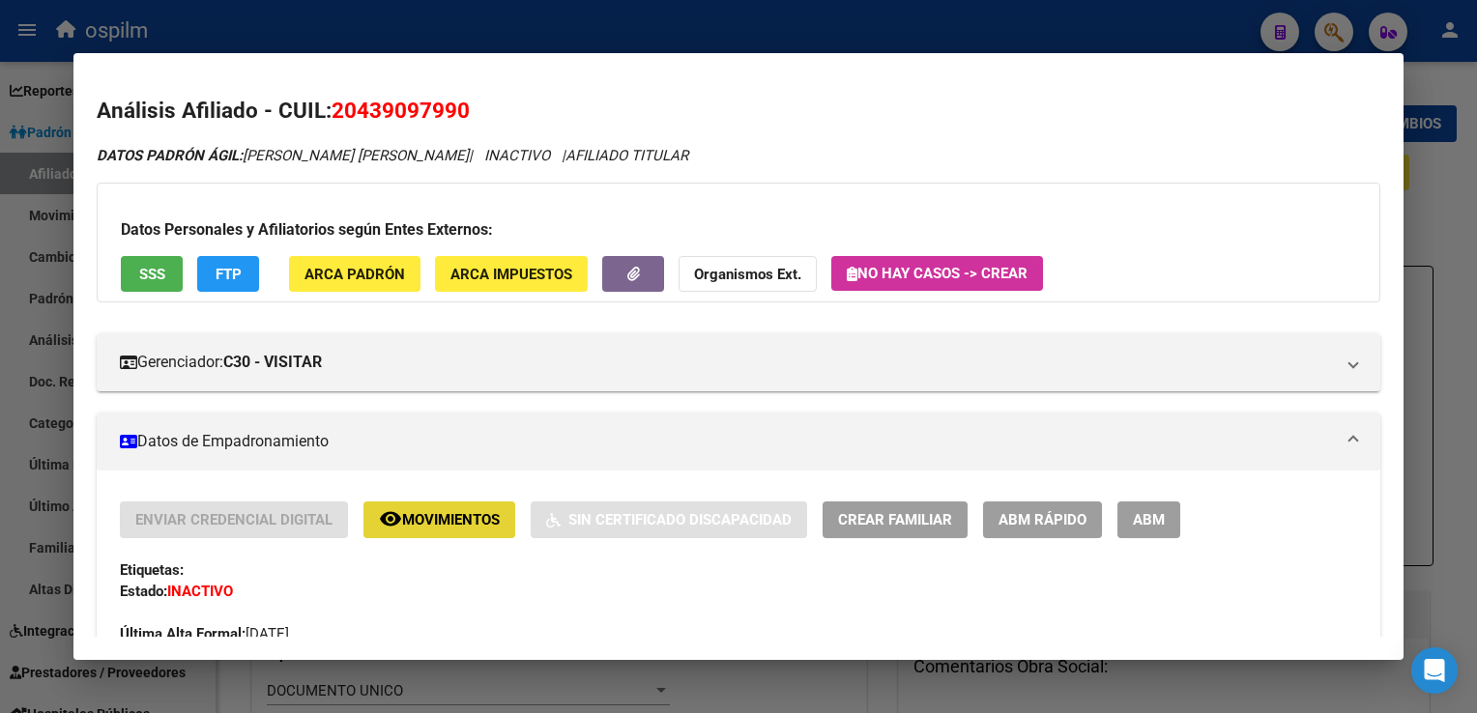
click at [404, 521] on span "Movimientos" at bounding box center [451, 520] width 98 height 17
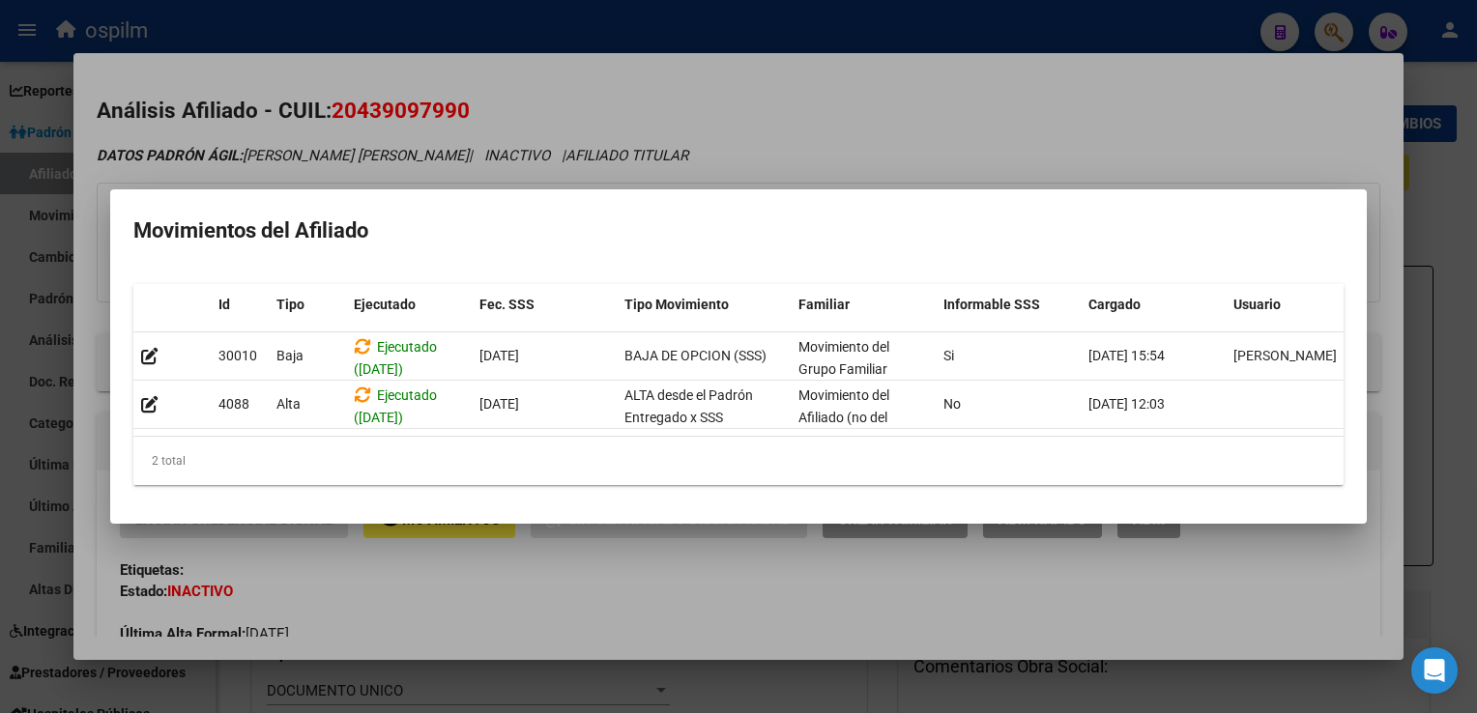
click at [824, 107] on div at bounding box center [738, 356] width 1477 height 713
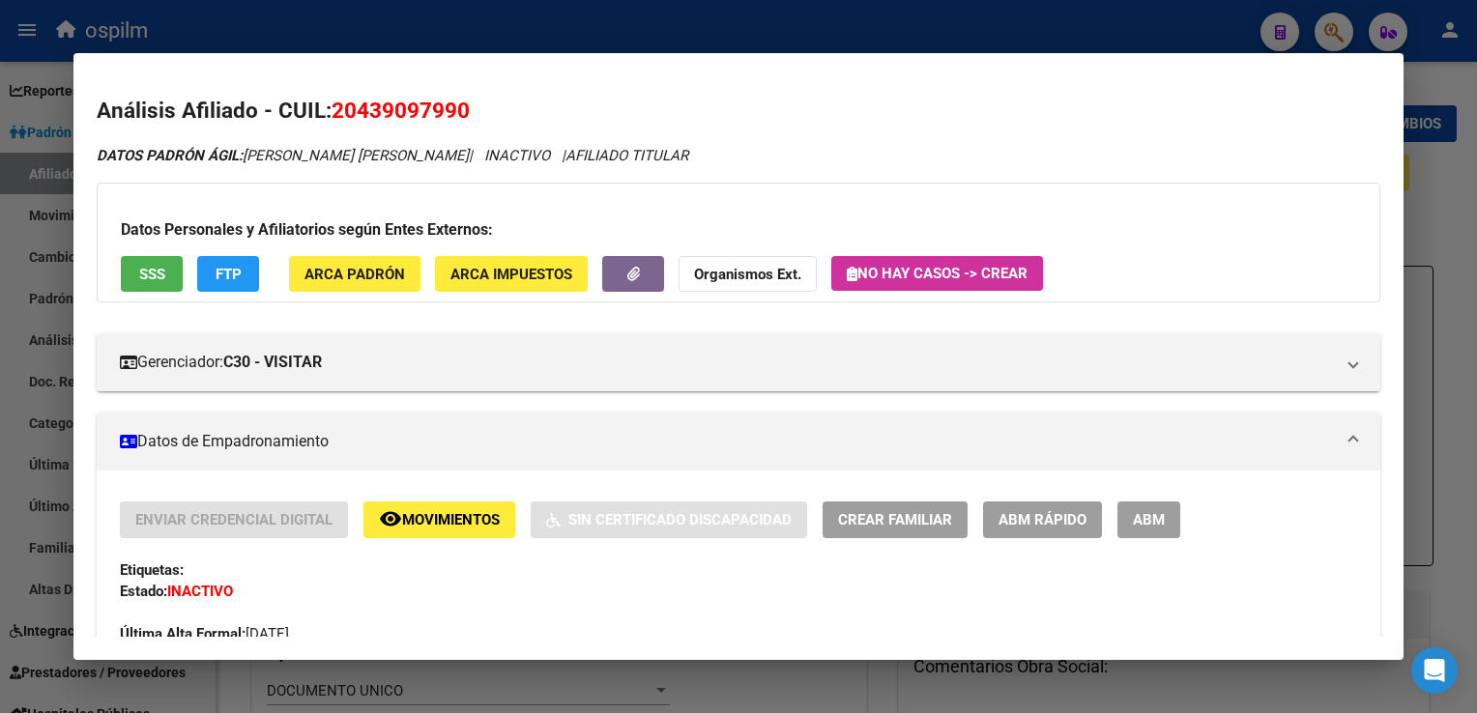
click at [1415, 225] on div at bounding box center [738, 356] width 1477 height 713
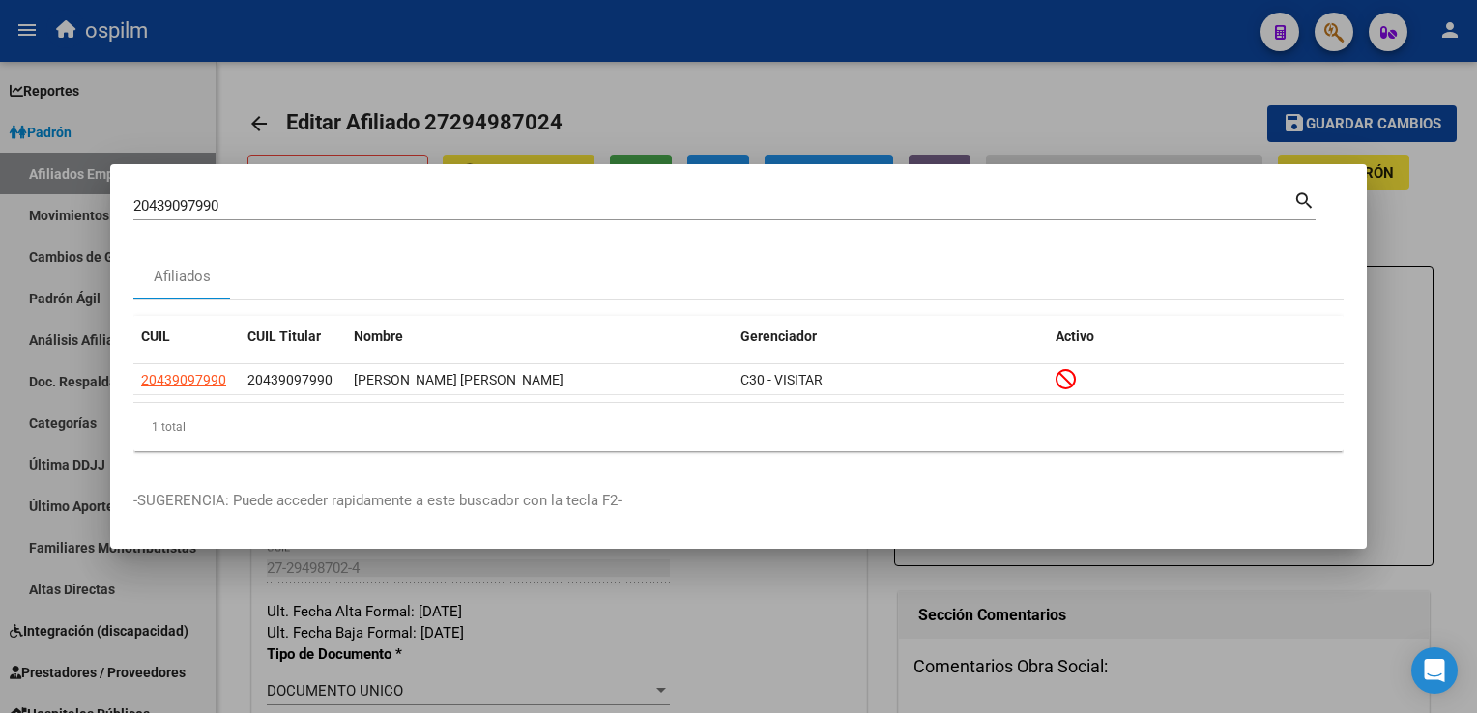
click at [1424, 209] on div at bounding box center [738, 356] width 1477 height 713
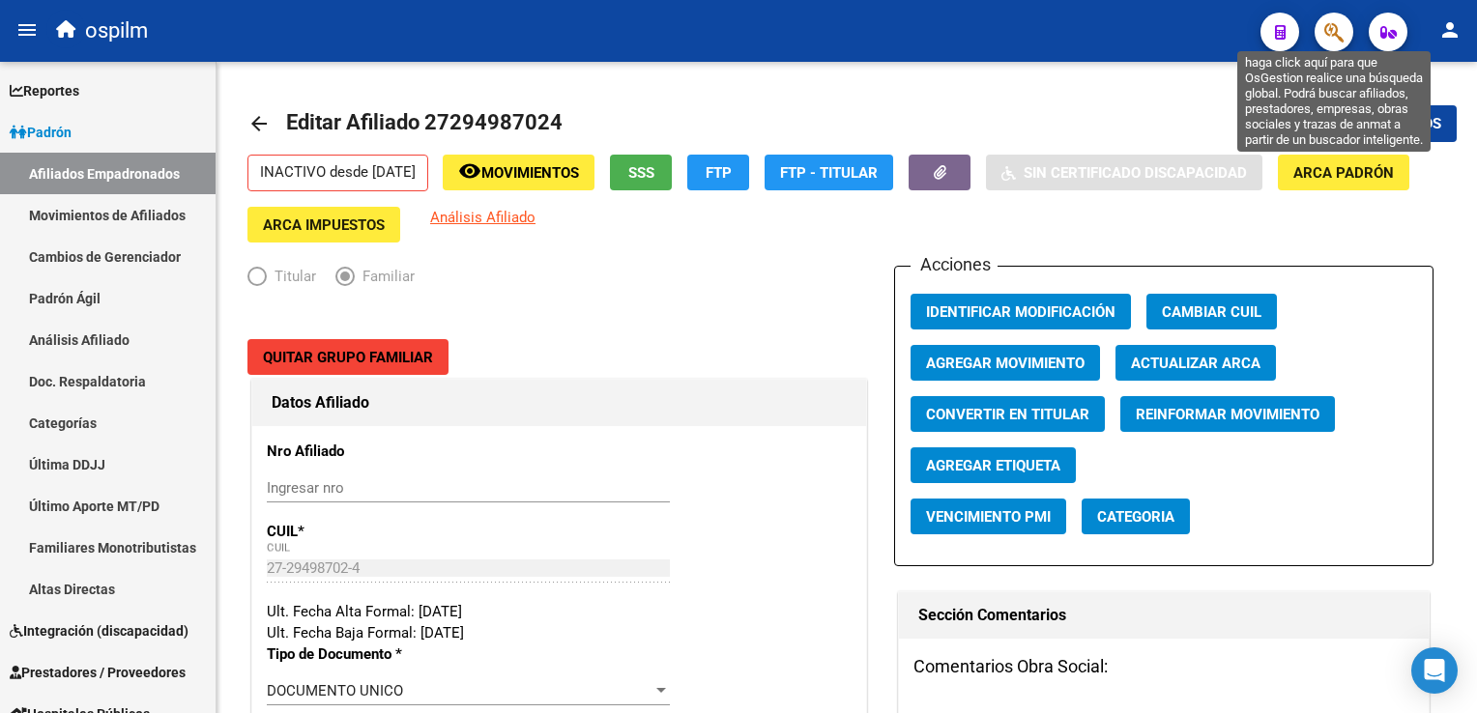
click at [1342, 26] on icon "button" at bounding box center [1333, 32] width 19 height 22
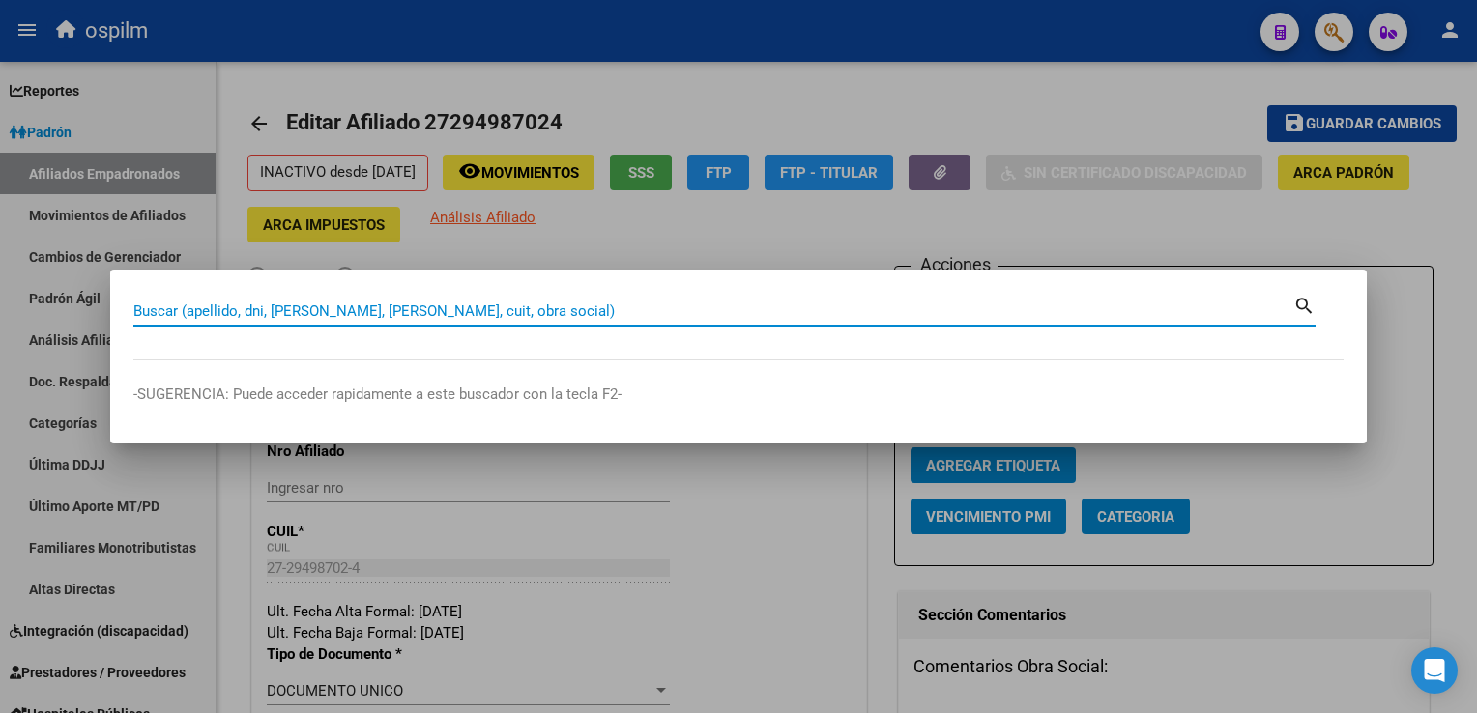
paste input "20215770614"
type input "20215770614"
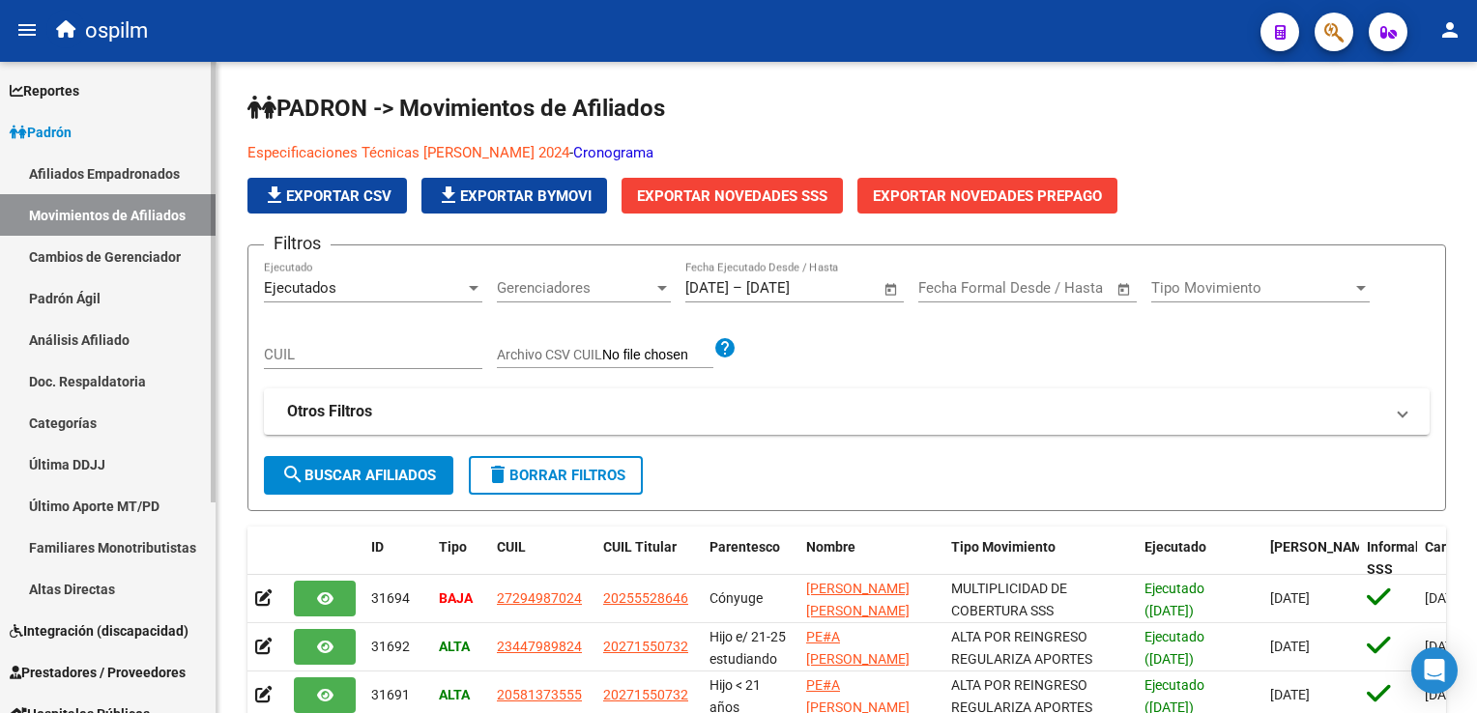
click at [78, 175] on link "Afiliados Empadronados" at bounding box center [108, 174] width 216 height 42
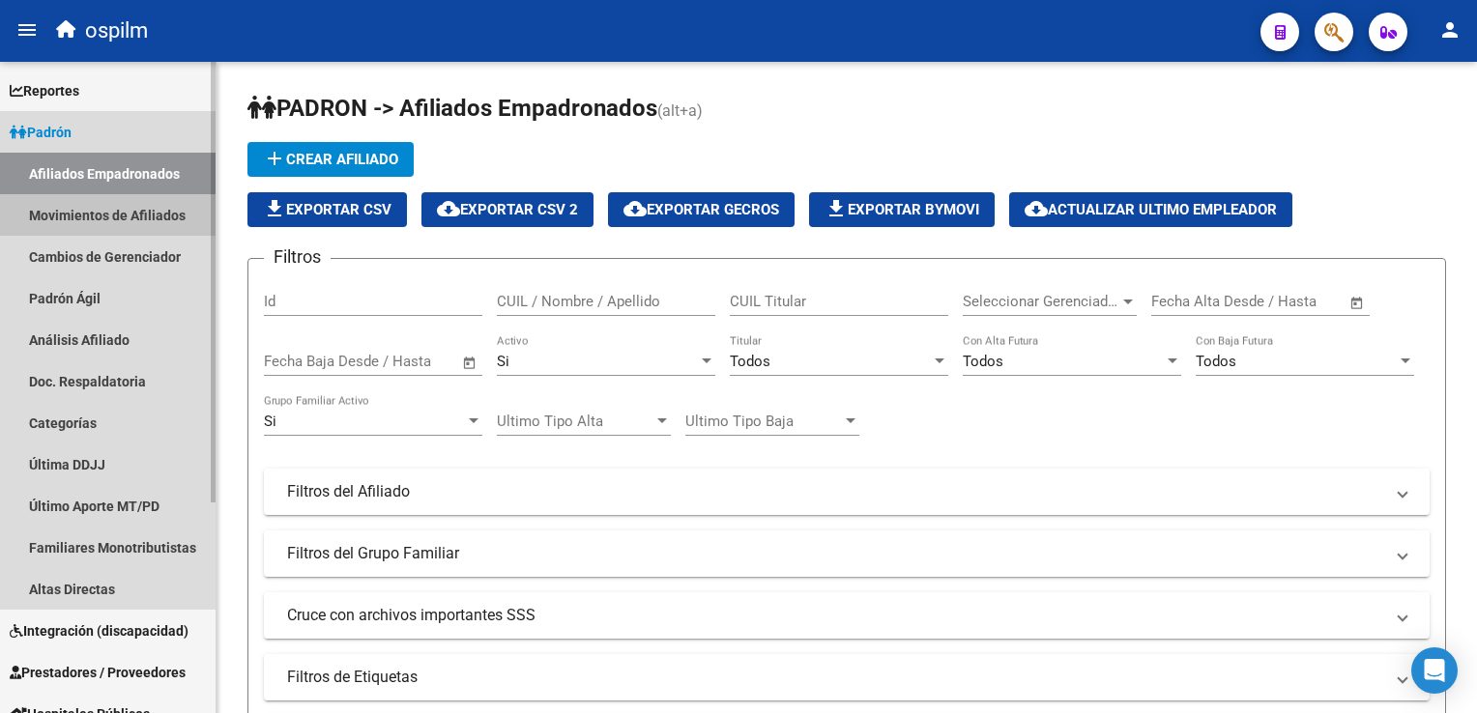
click at [97, 224] on link "Movimientos de Afiliados" at bounding box center [108, 215] width 216 height 42
